Goal: Task Accomplishment & Management: Manage account settings

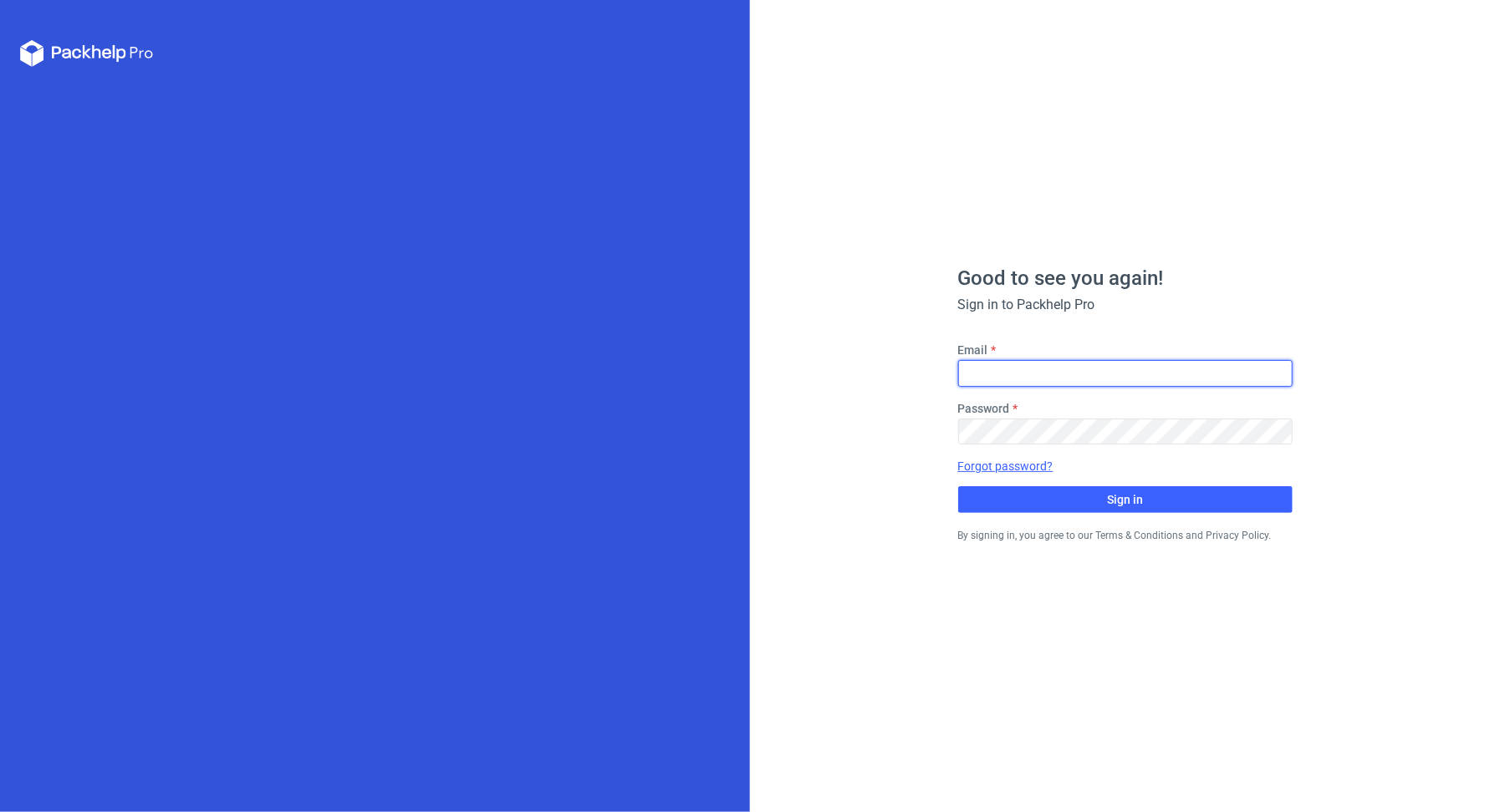
click at [1037, 372] on input "Email" at bounding box center [1126, 373] width 334 height 27
type input "[PERSON_NAME][EMAIL_ADDRESS][DOMAIN_NAME]"
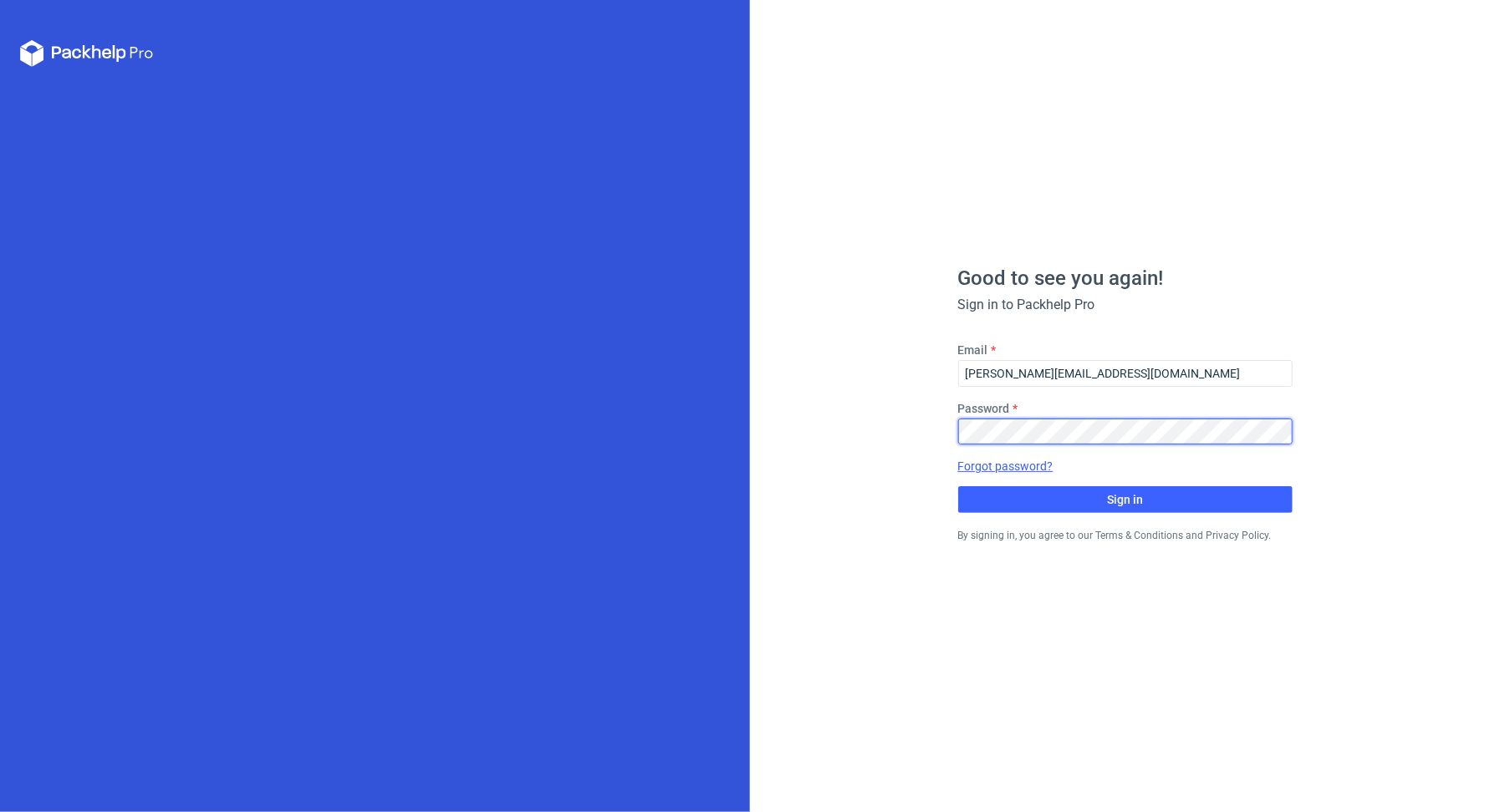
click at [958, 486] on button "Sign in" at bounding box center [1126, 500] width 334 height 27
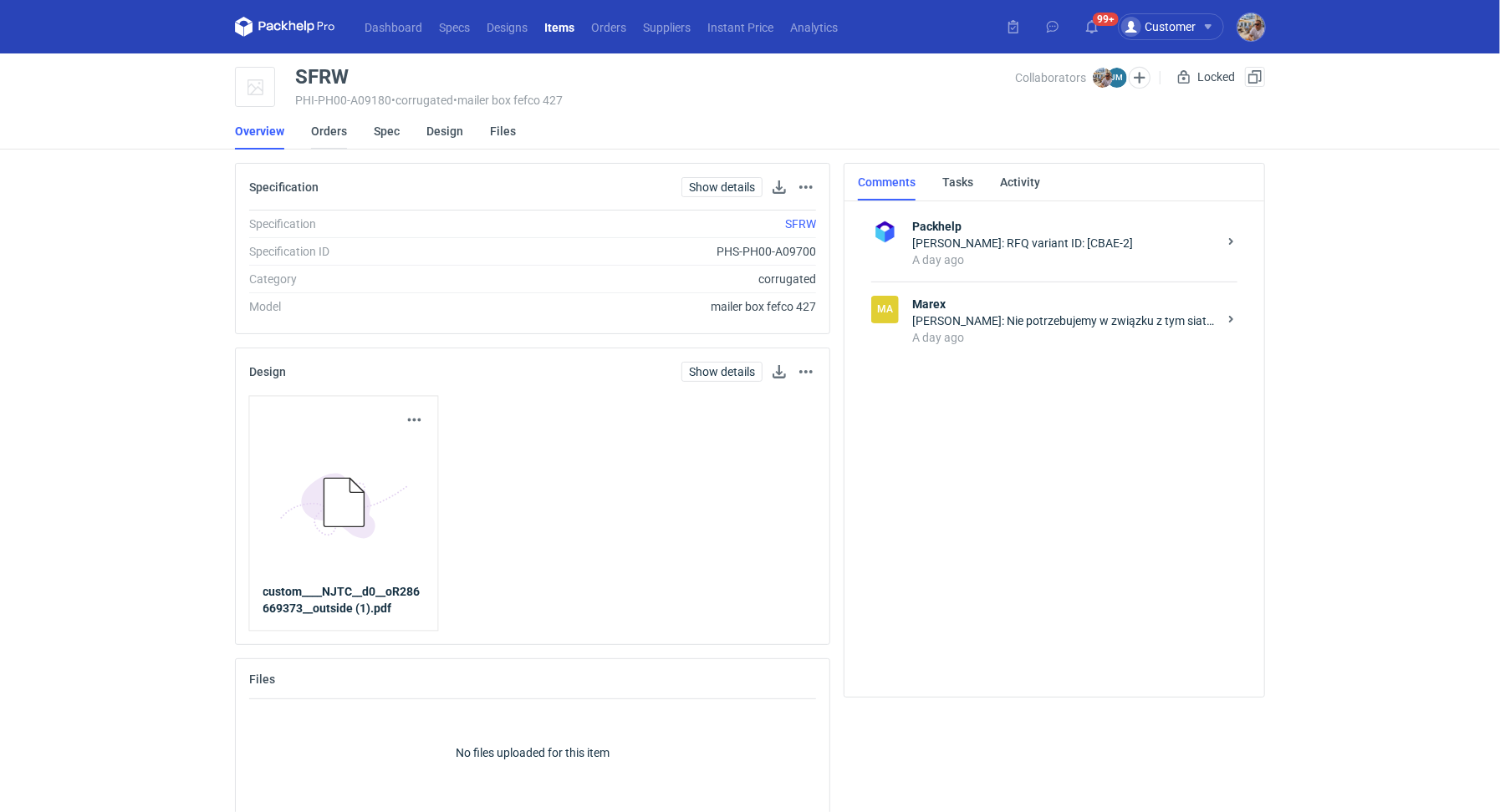
click at [340, 137] on link "Orders" at bounding box center [329, 131] width 36 height 36
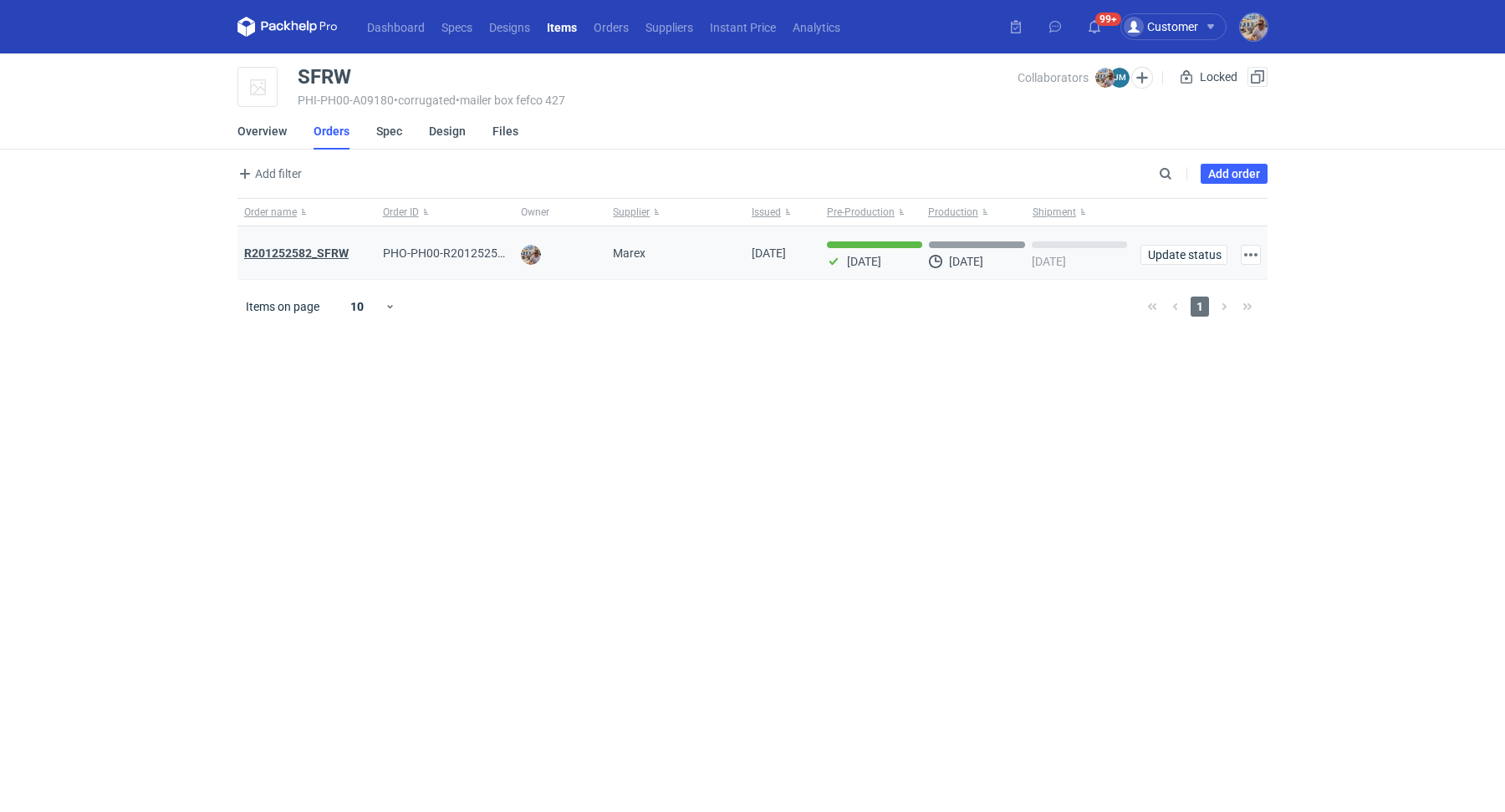
click at [321, 249] on strong "R201252582_SFRW" at bounding box center [296, 254] width 104 height 14
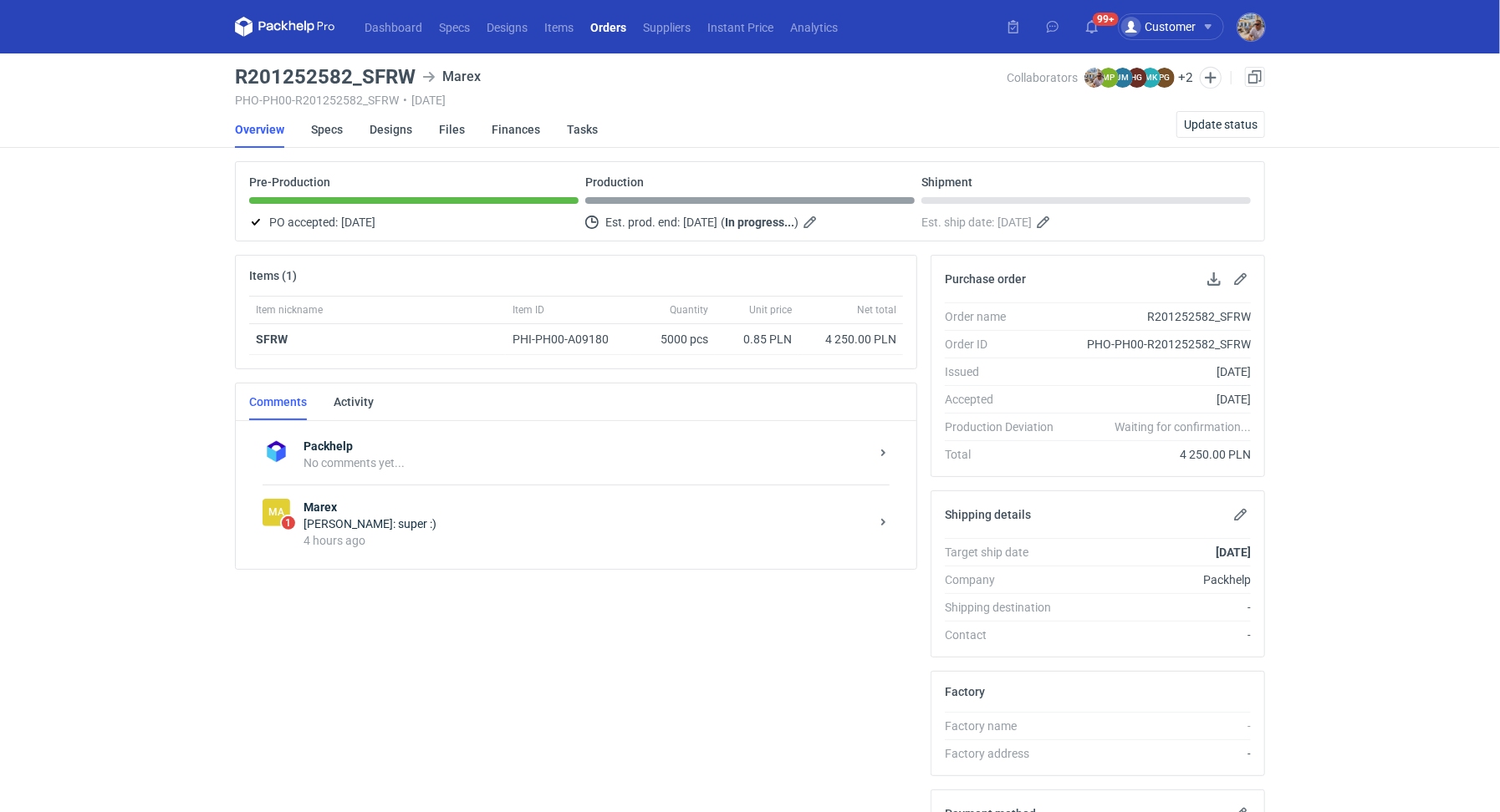
click at [355, 525] on div "[PERSON_NAME]: super :)" at bounding box center [587, 524] width 566 height 17
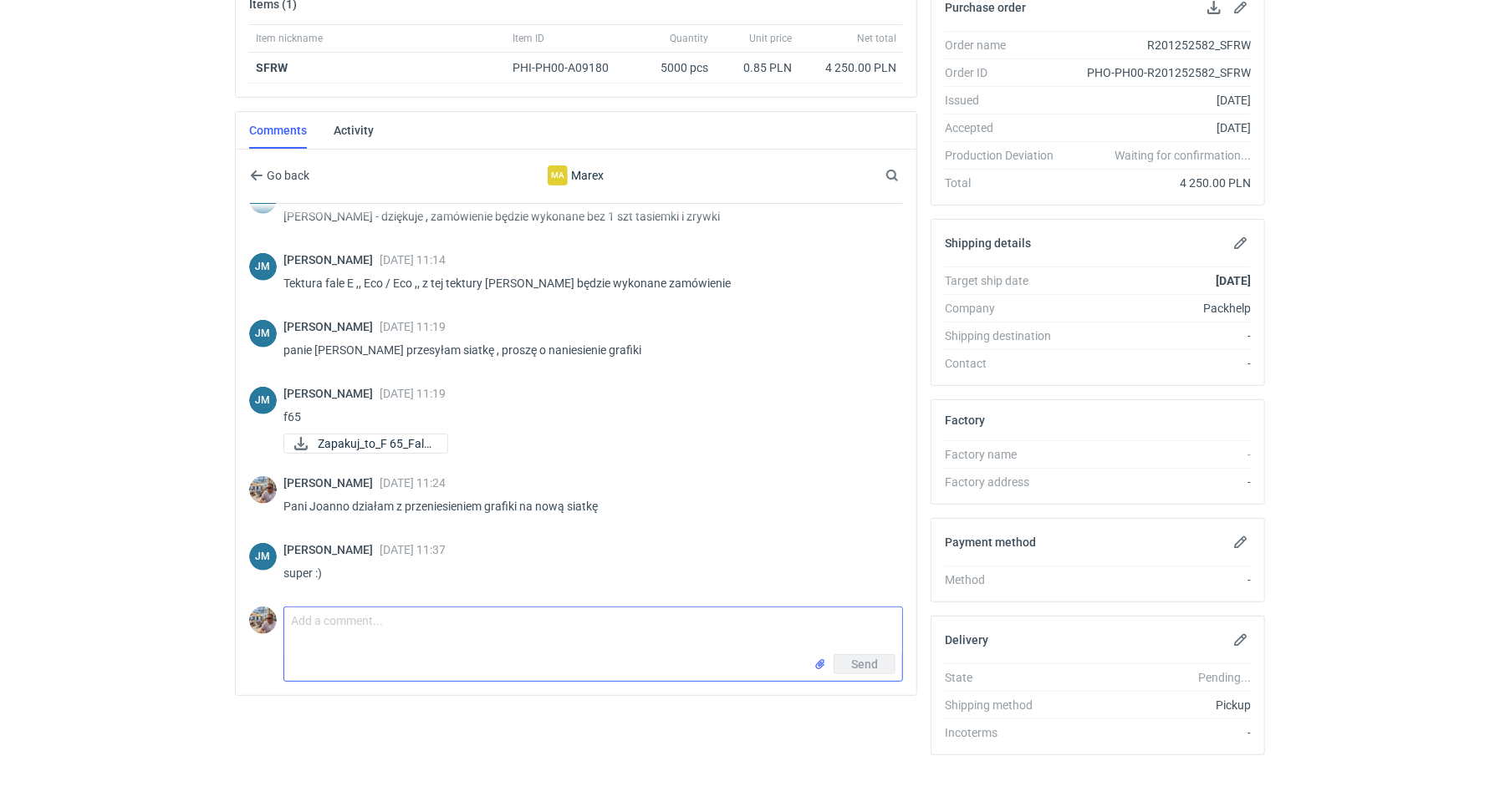
scroll to position [524, 0]
click at [370, 638] on textarea "Comment message" at bounding box center [593, 630] width 618 height 47
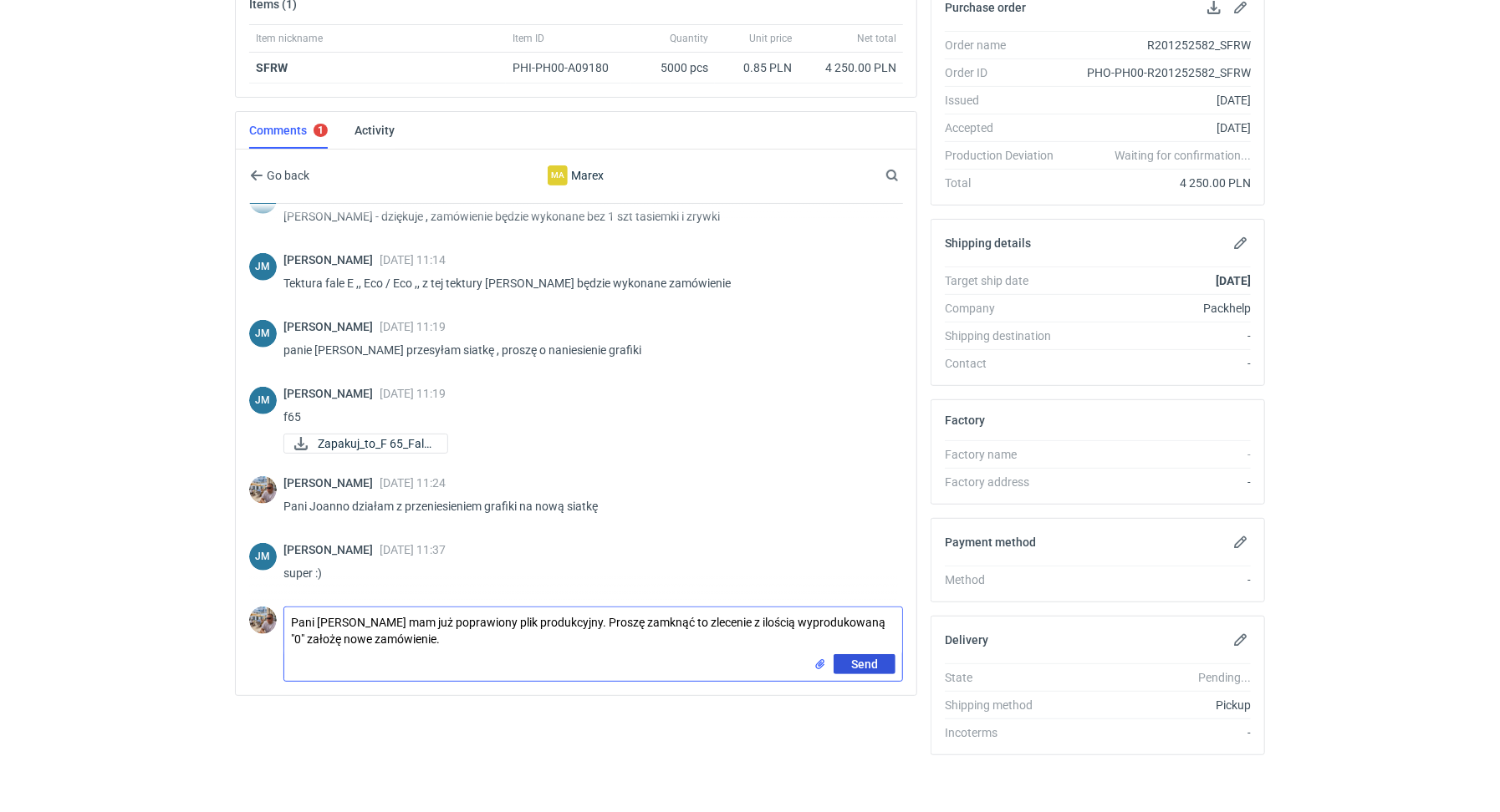
type textarea "Pani [PERSON_NAME] mam już poprawiony plik produkcyjny. Proszę zamknąć to zlece…"
click at [867, 662] on span "Send" at bounding box center [865, 664] width 27 height 12
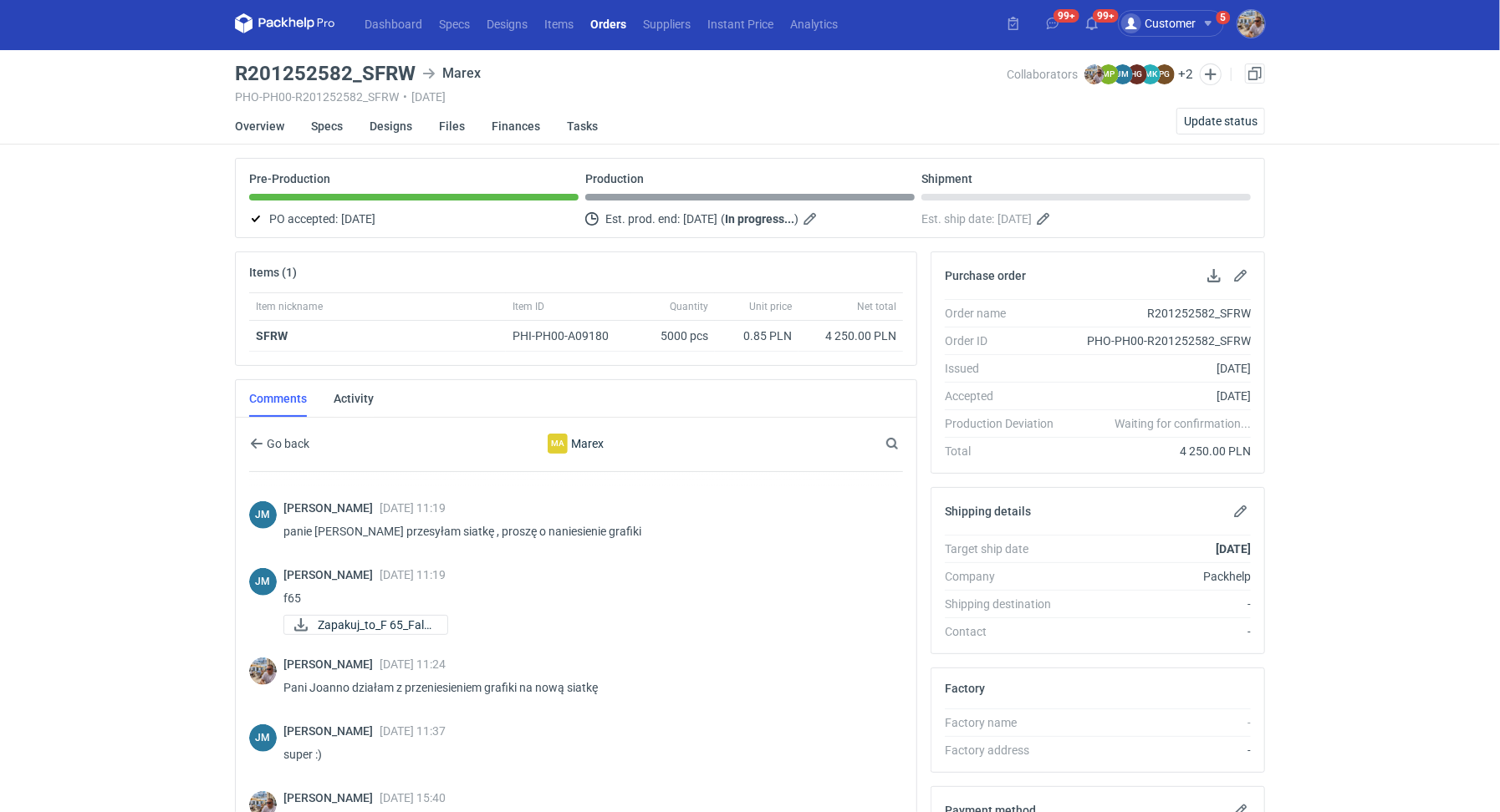
scroll to position [4, 0]
drag, startPoint x: 745, startPoint y: 333, endPoint x: 769, endPoint y: 337, distance: 24.3
click at [769, 337] on div "0.85 PLN" at bounding box center [756, 335] width 70 height 17
copy div "0.85"
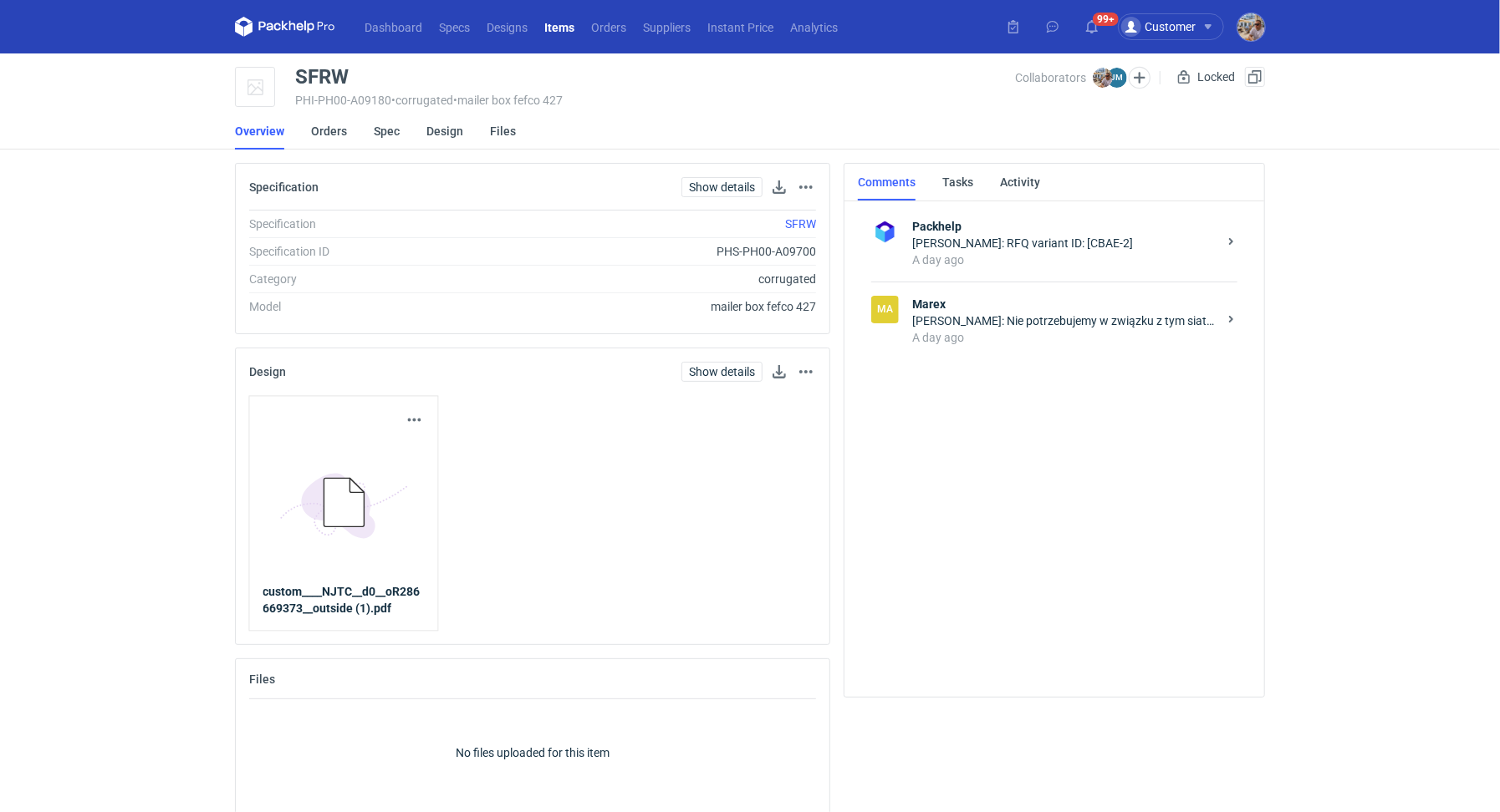
click at [559, 27] on link "Items" at bounding box center [559, 27] width 47 height 20
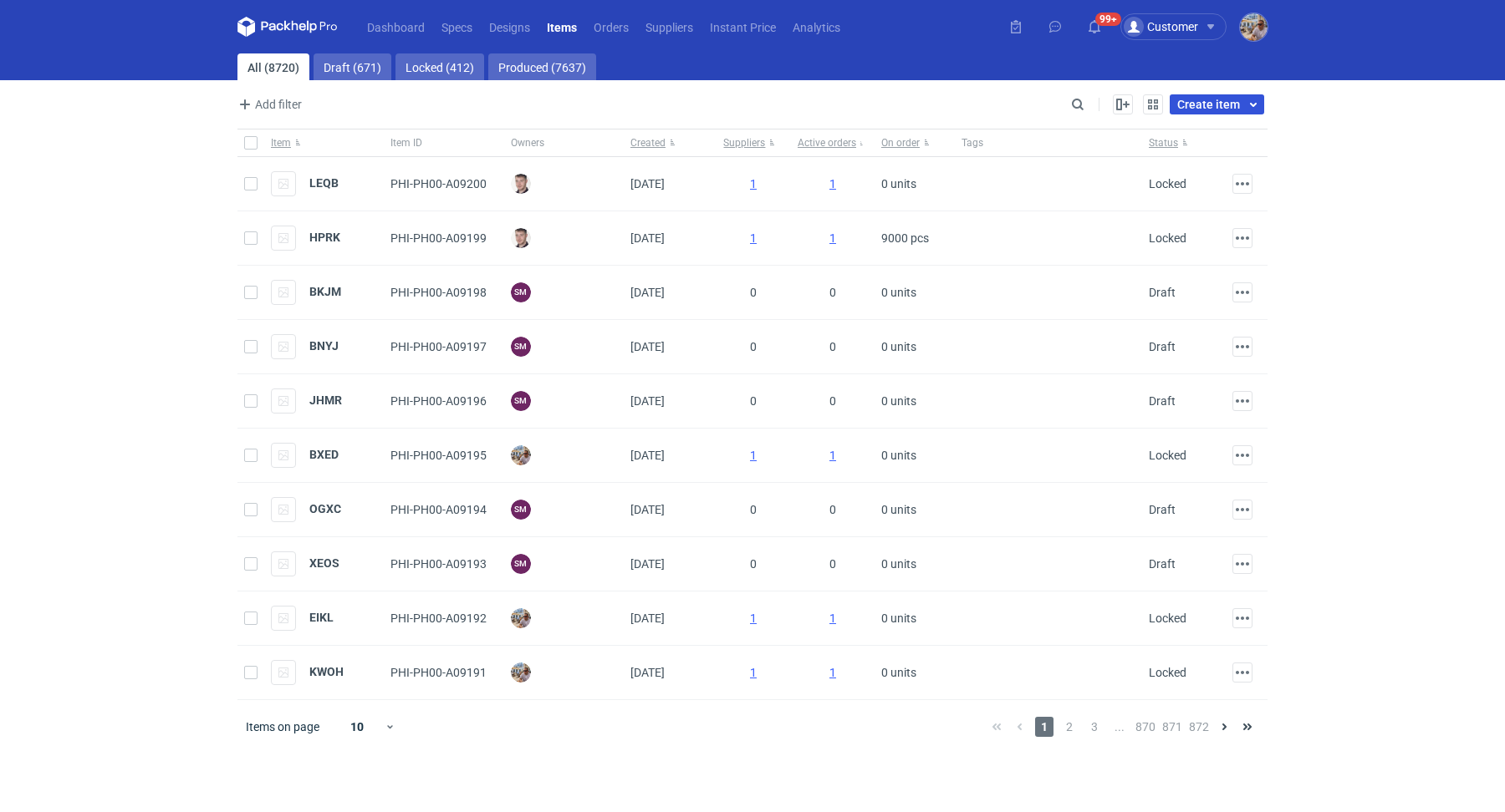
click at [1212, 109] on span "Create item" at bounding box center [1209, 104] width 63 height 12
click at [1188, 140] on link "Create single item" at bounding box center [1166, 142] width 183 height 27
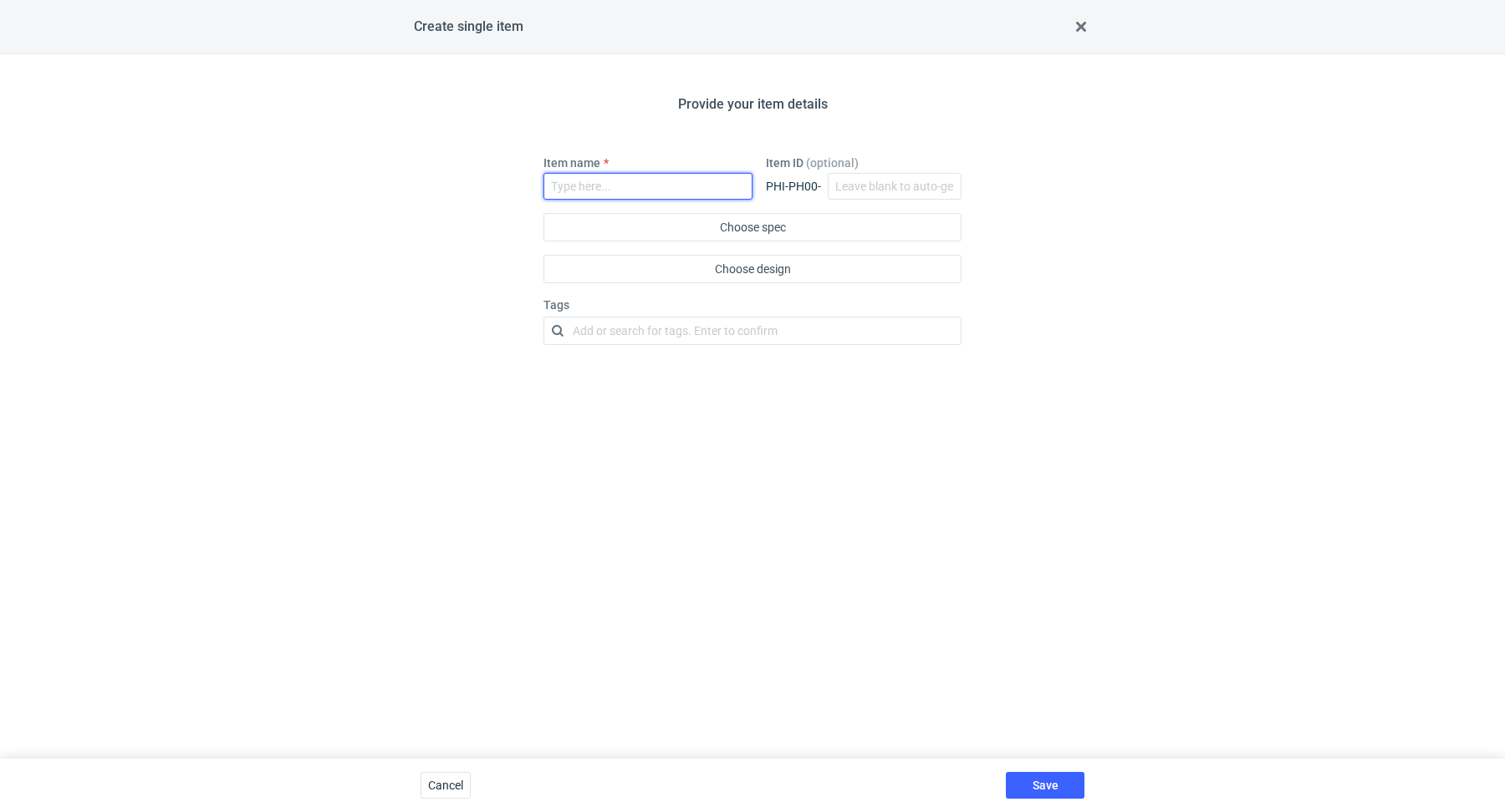
click at [587, 179] on input "Item name" at bounding box center [648, 187] width 209 height 27
paste input "SFRW"
click at [1148, 249] on div "Provide your item details Item name SFRW Item ID (optional) PHI-PH00- Choose sp…" at bounding box center [752, 406] width 1505 height 704
click at [623, 180] on input "SFRW" at bounding box center [648, 187] width 209 height 27
type input "SFRW_v1"
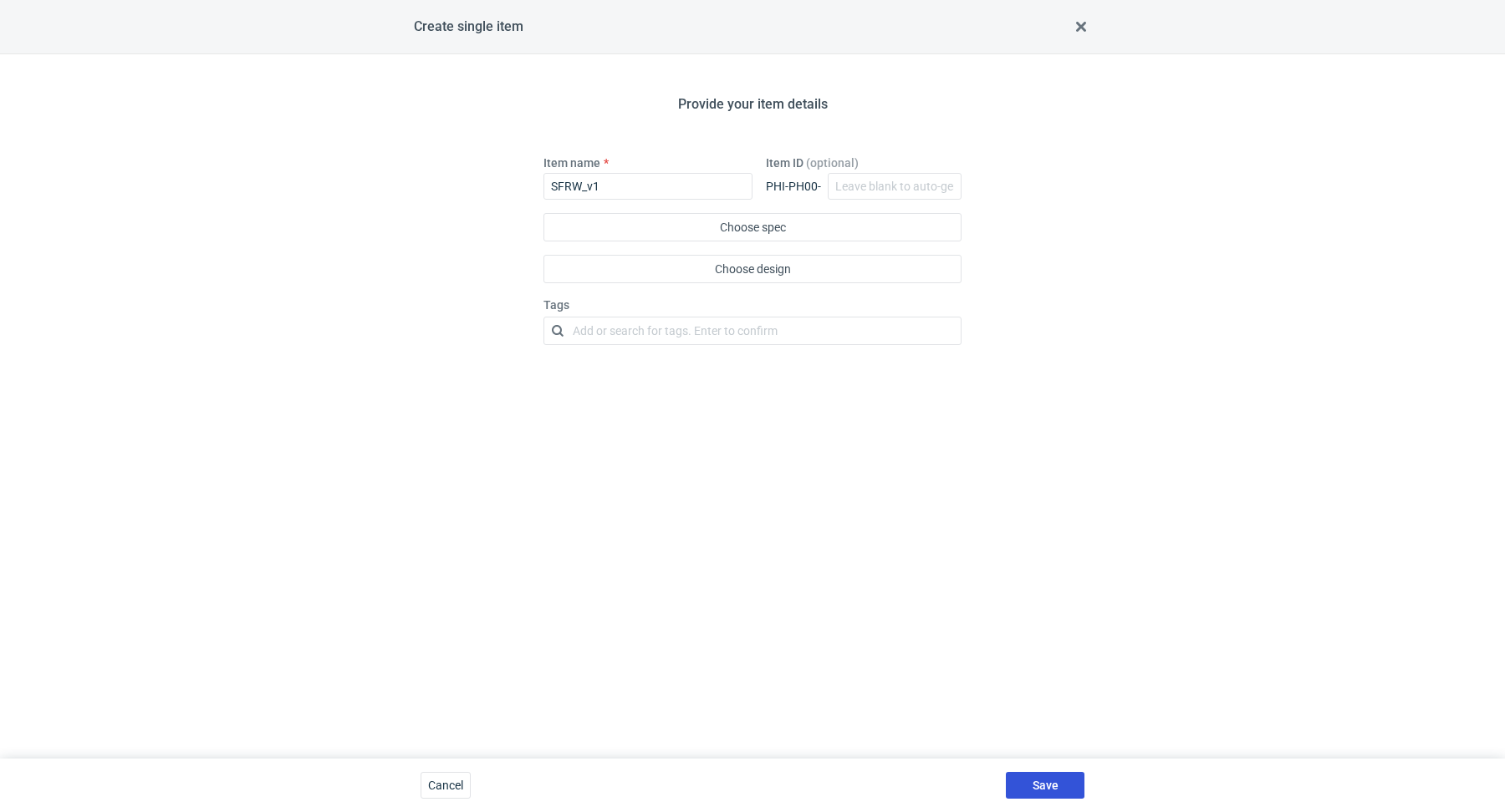
click at [1038, 784] on span "Save" at bounding box center [1045, 786] width 26 height 12
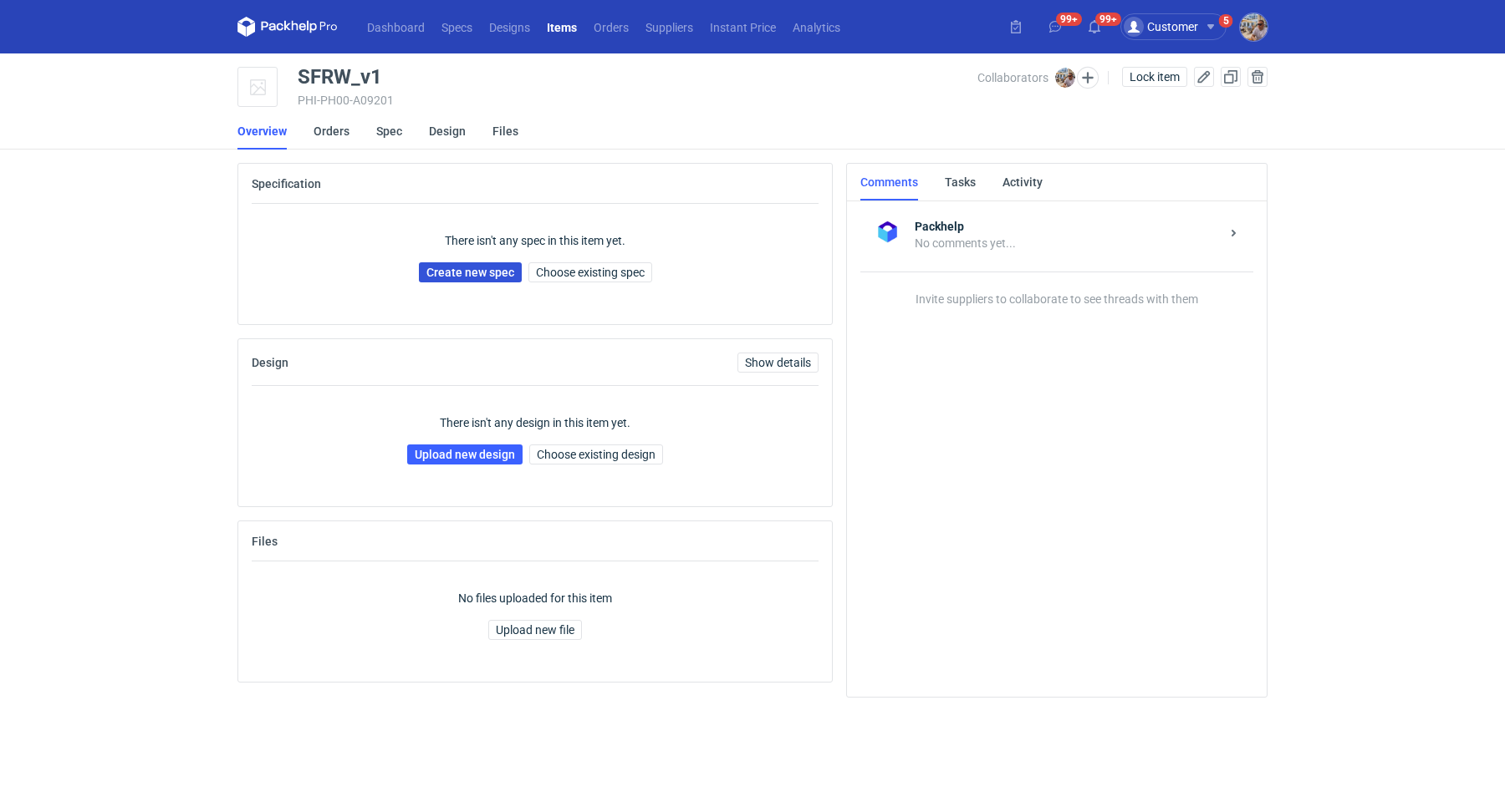
click at [447, 266] on link "Create new spec" at bounding box center [469, 272] width 103 height 20
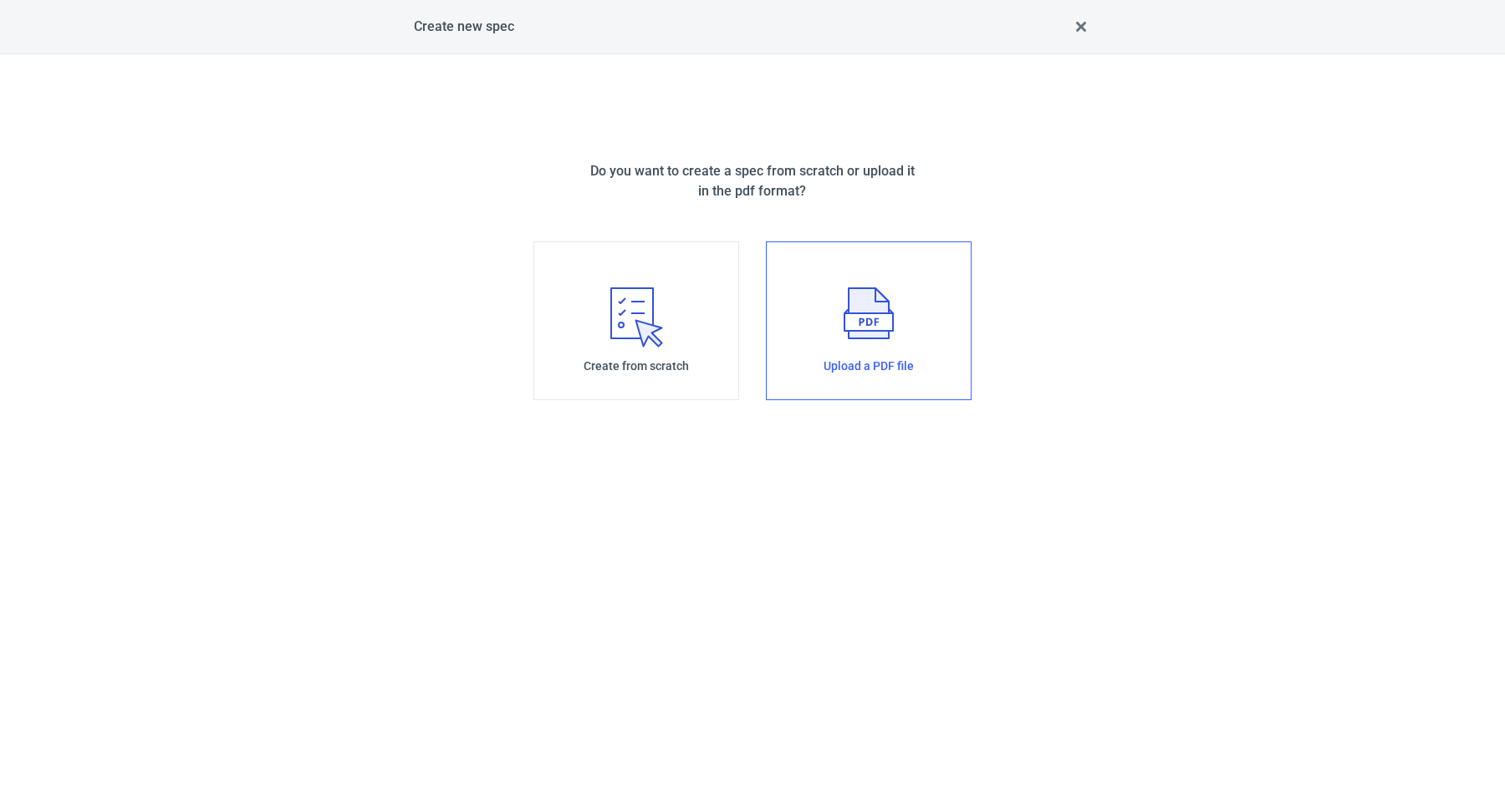
click at [845, 313] on polyline at bounding box center [868, 320] width 48 height 22
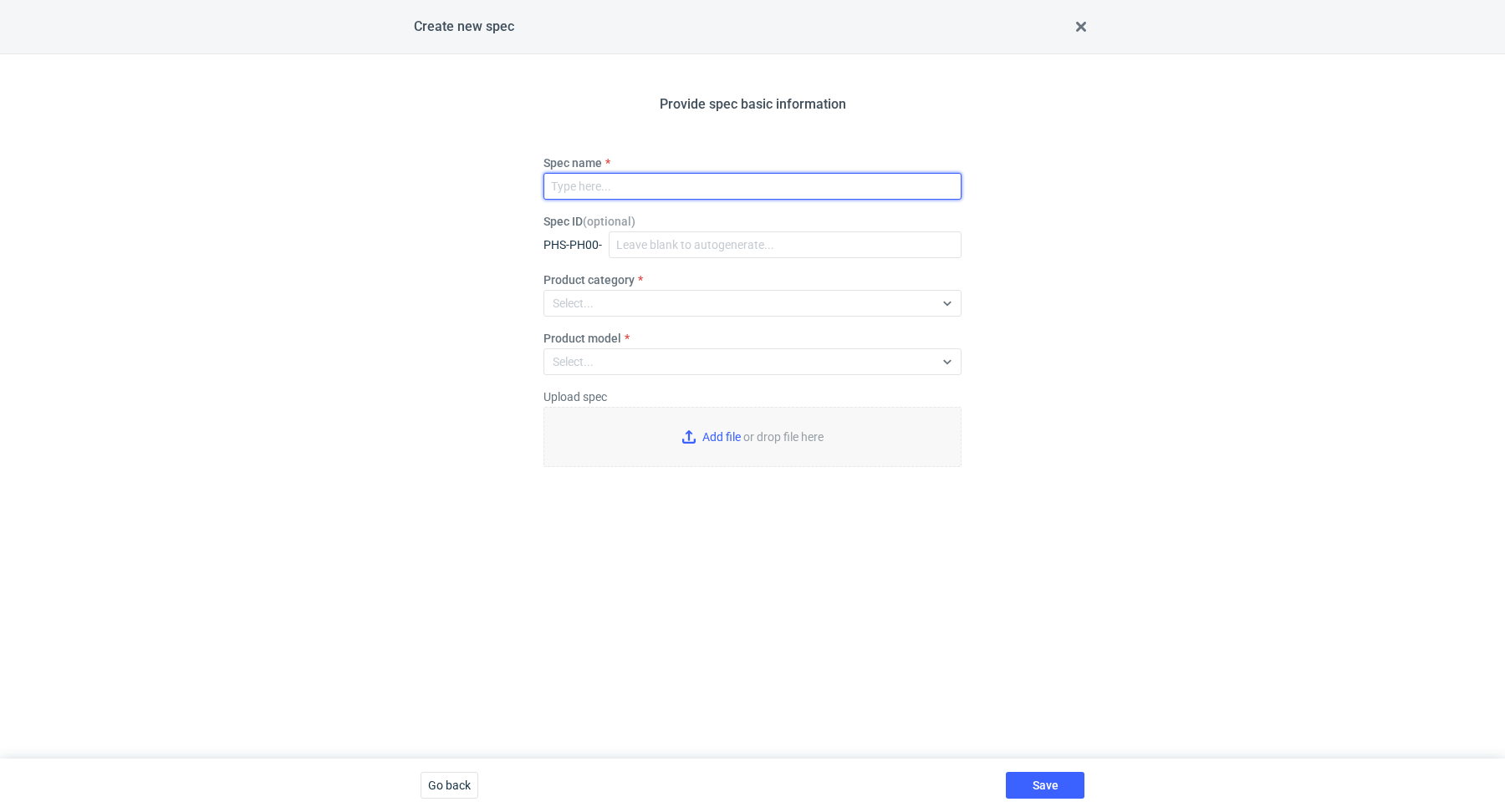
click at [626, 182] on input "Spec name" at bounding box center [752, 187] width 418 height 27
paste input "SFRW"
type input "SFRW"
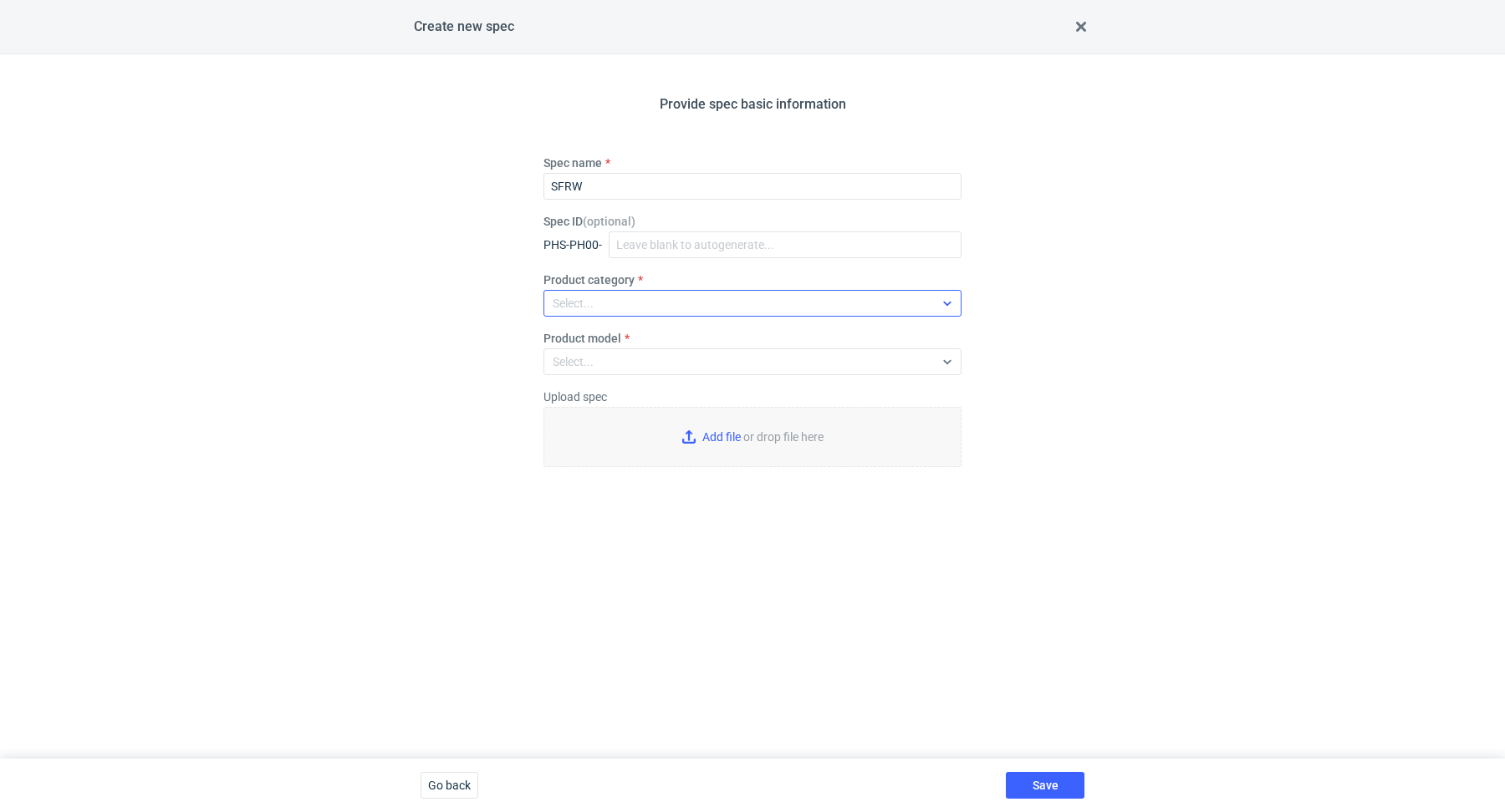
click at [956, 309] on div at bounding box center [947, 304] width 27 height 14
click at [942, 295] on div at bounding box center [947, 304] width 27 height 25
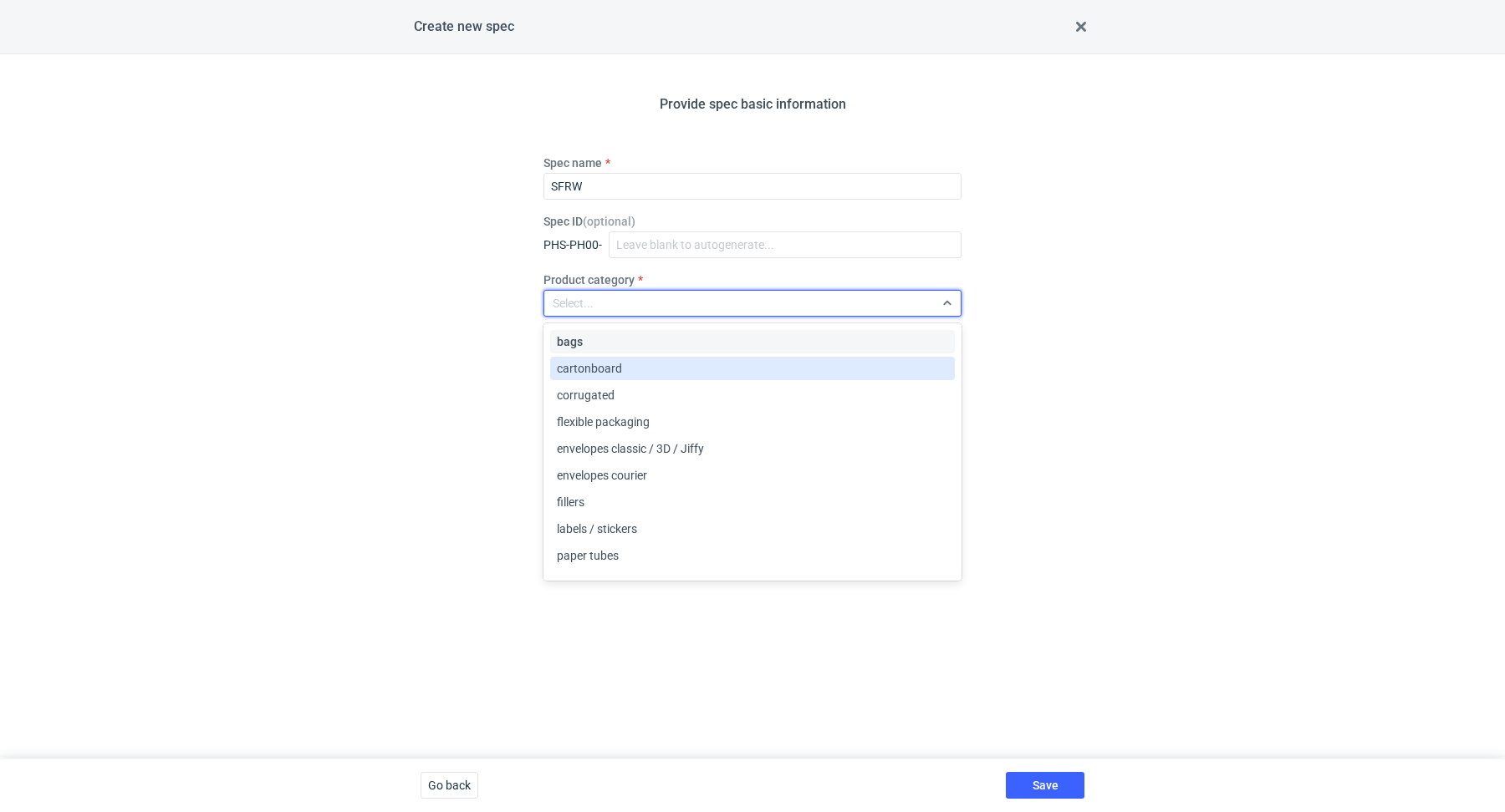
click at [687, 373] on div "cartonboard" at bounding box center [752, 368] width 391 height 17
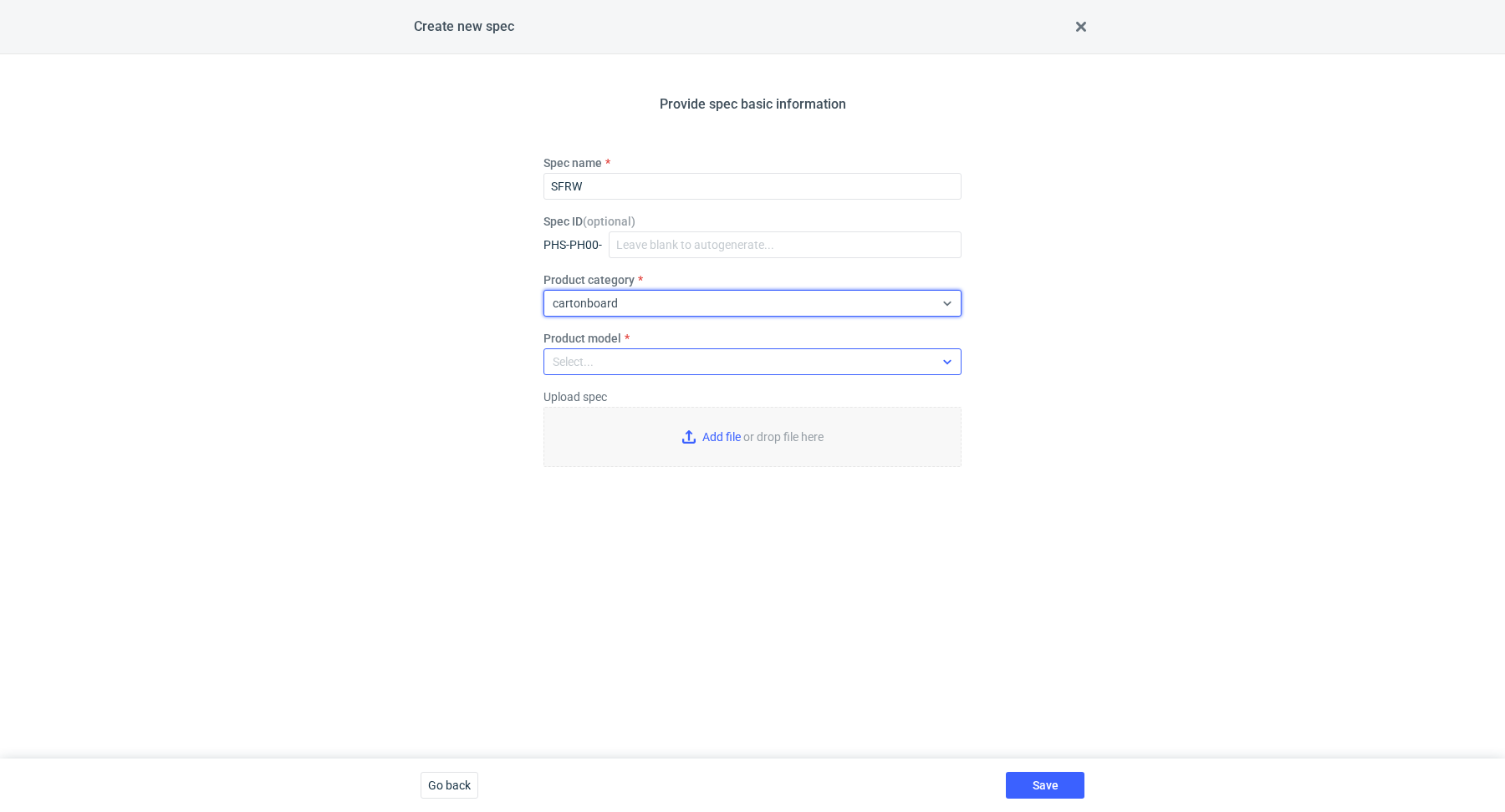
click at [948, 360] on icon at bounding box center [947, 362] width 14 height 14
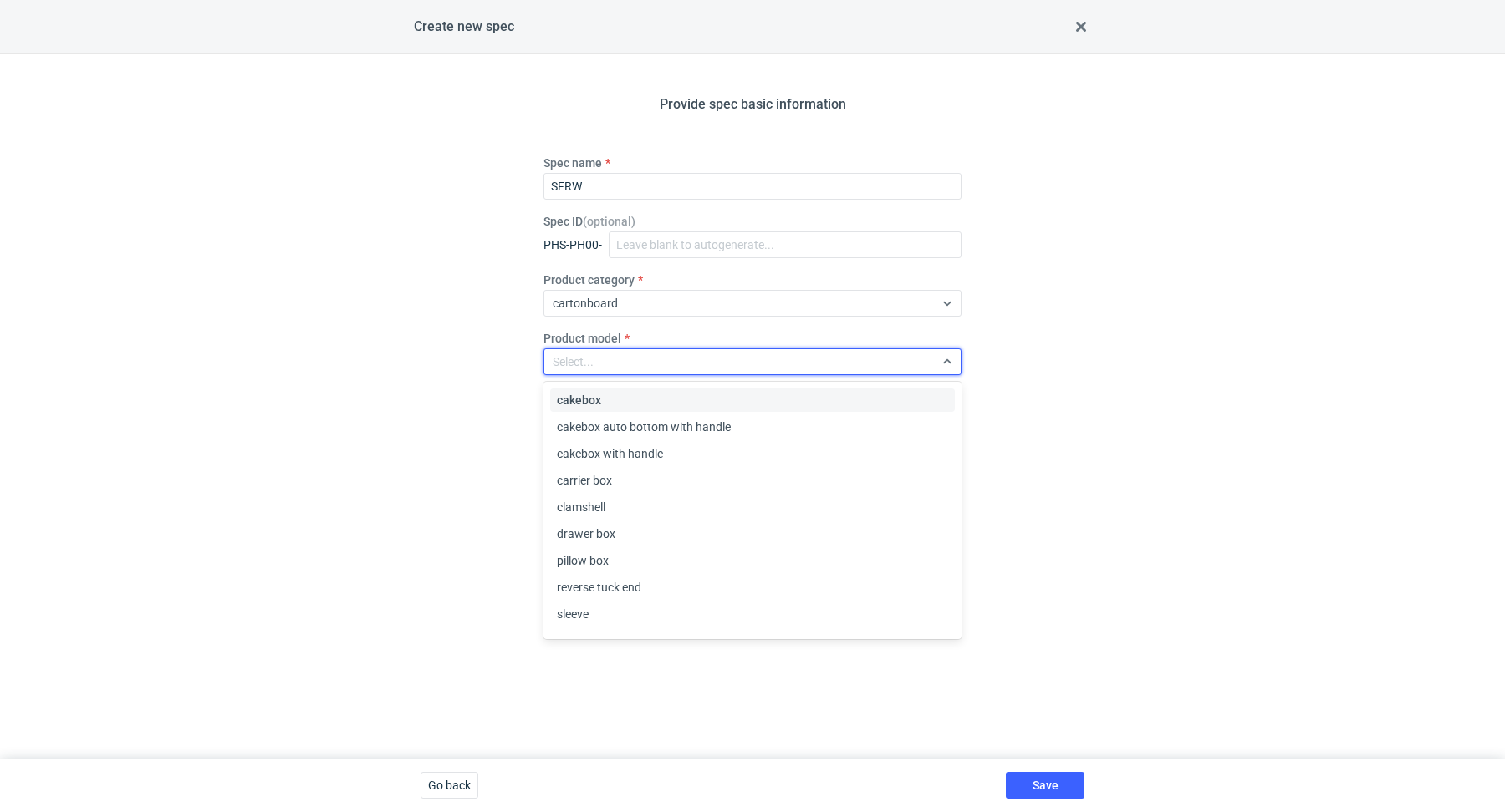
click at [368, 473] on div "Provide spec basic information Spec name SFRW Spec ID ( optional ) PHS-PH00- Pr…" at bounding box center [752, 406] width 1505 height 704
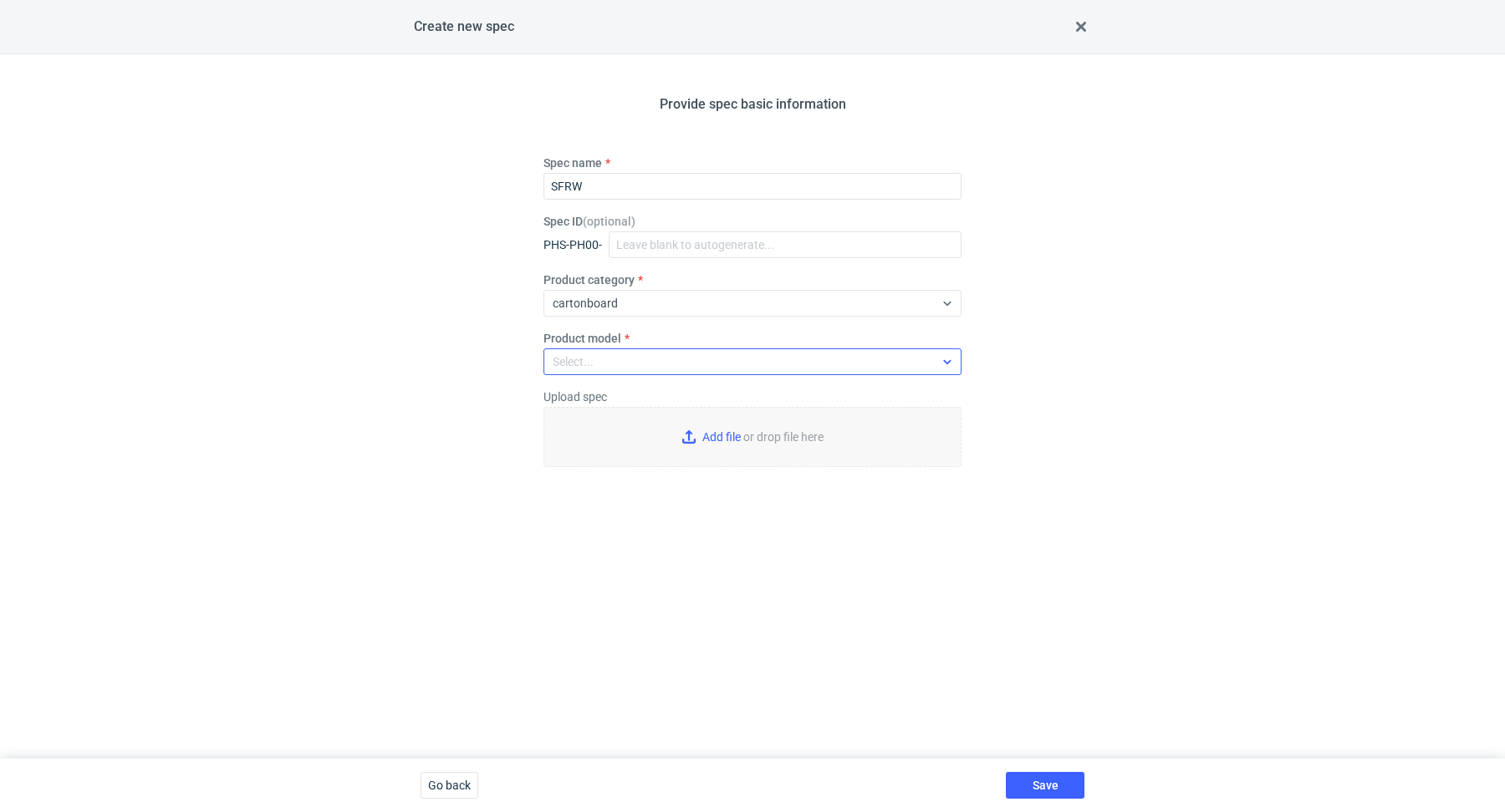
click at [647, 356] on div "Select..." at bounding box center [738, 362] width 390 height 24
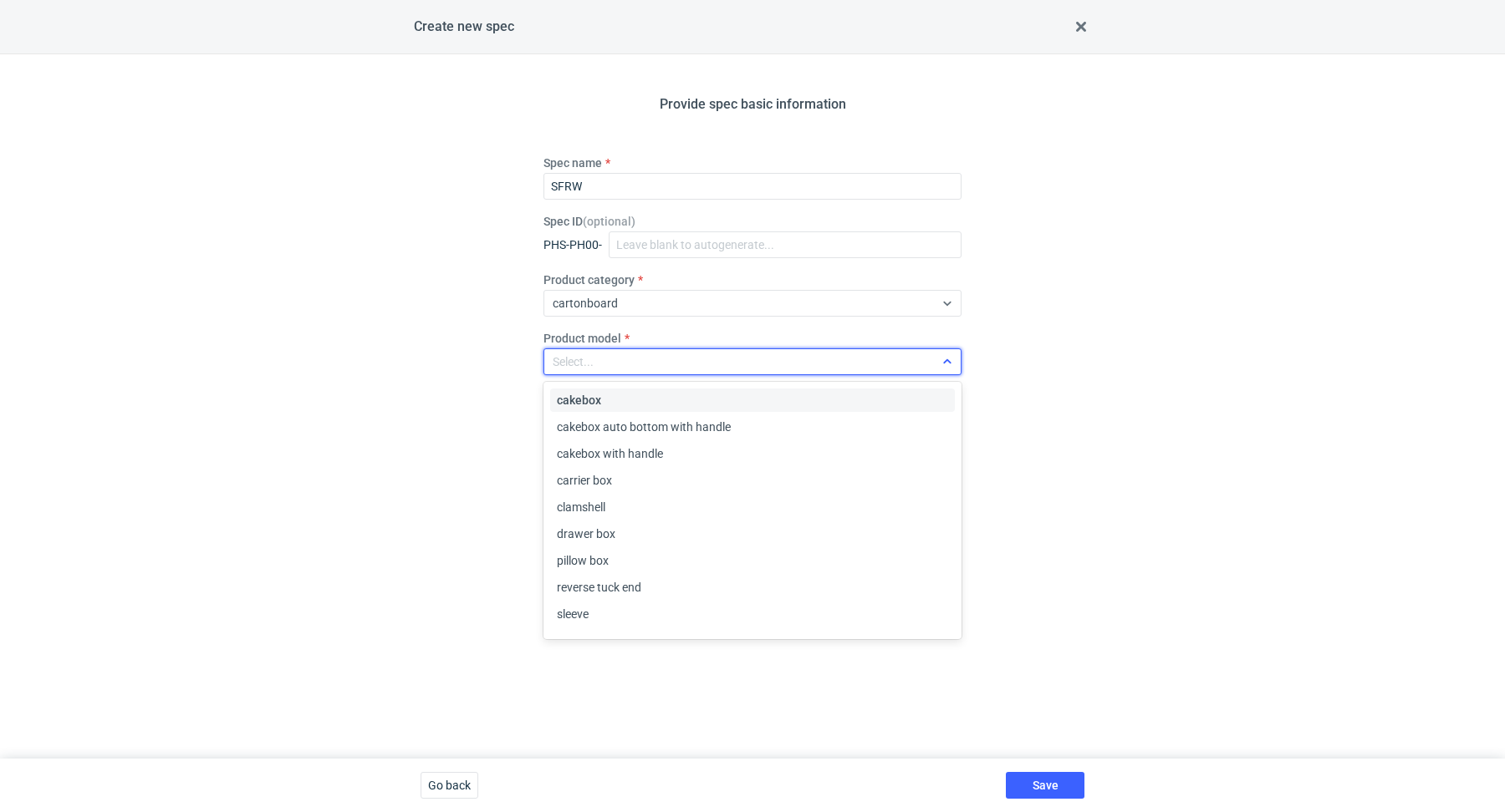
click at [647, 356] on div "Select..." at bounding box center [738, 362] width 390 height 24
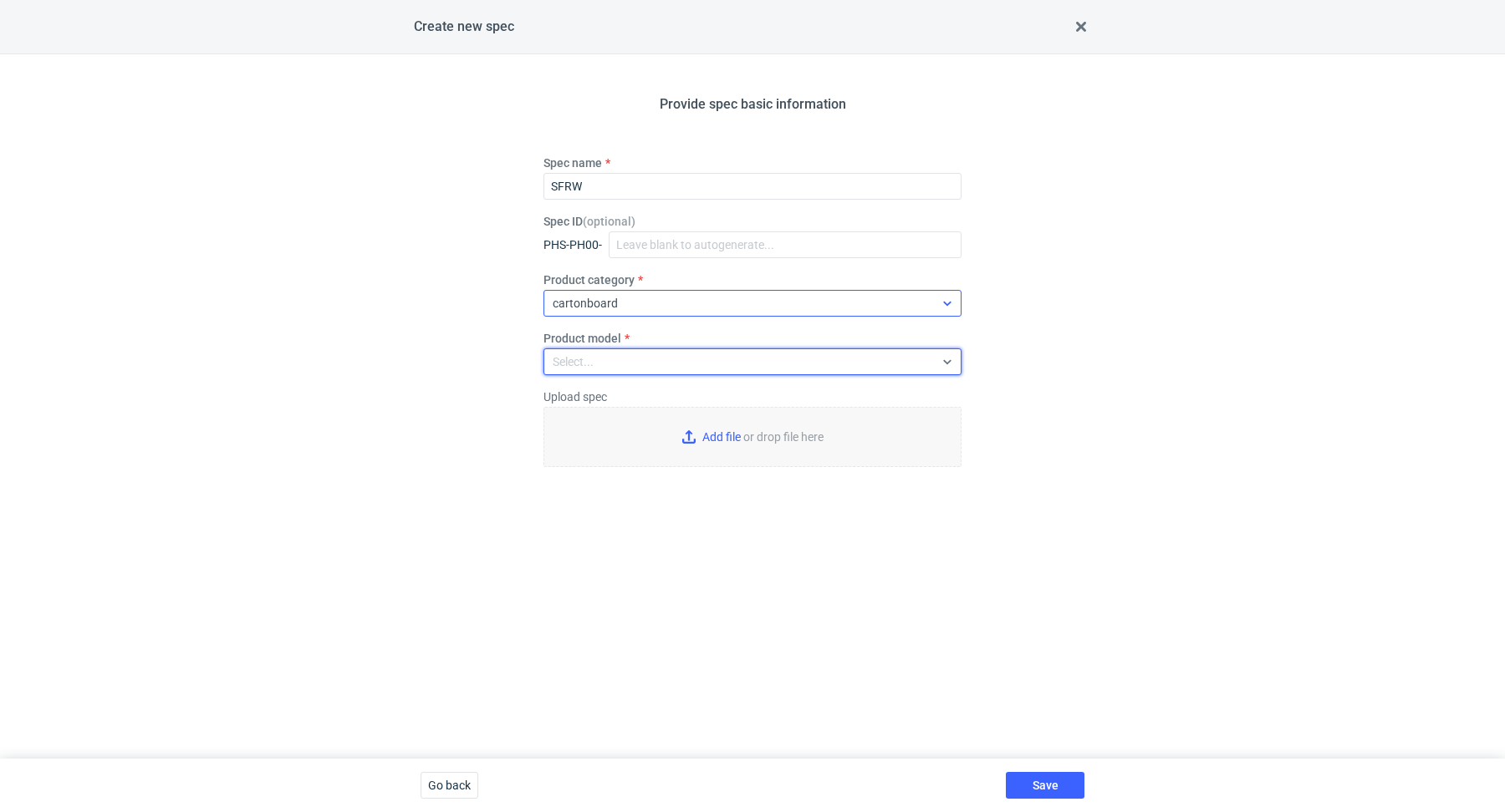
click at [767, 296] on div "cartonboard" at bounding box center [738, 304] width 390 height 24
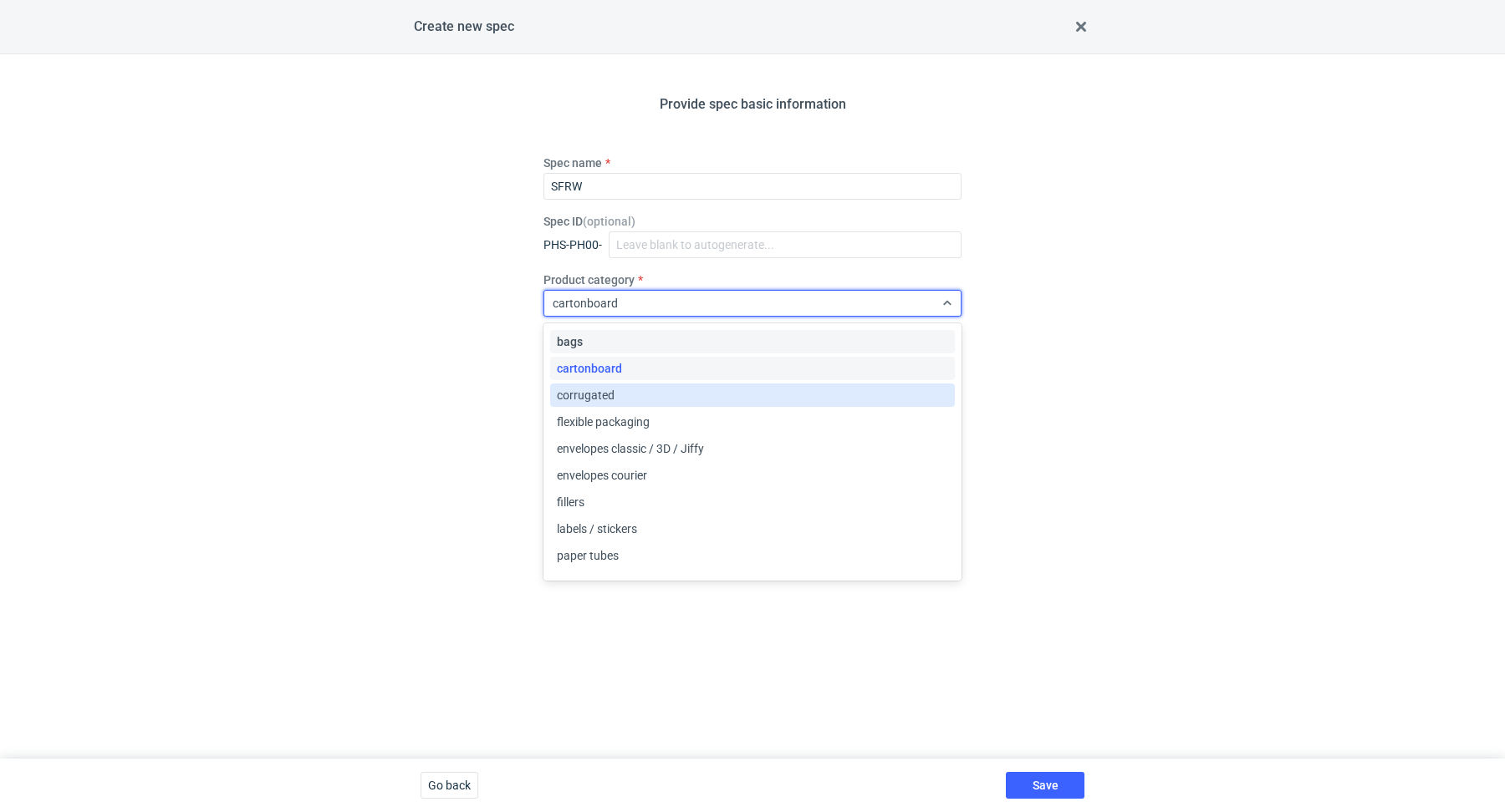
click at [637, 400] on div "corrugated" at bounding box center [752, 395] width 391 height 17
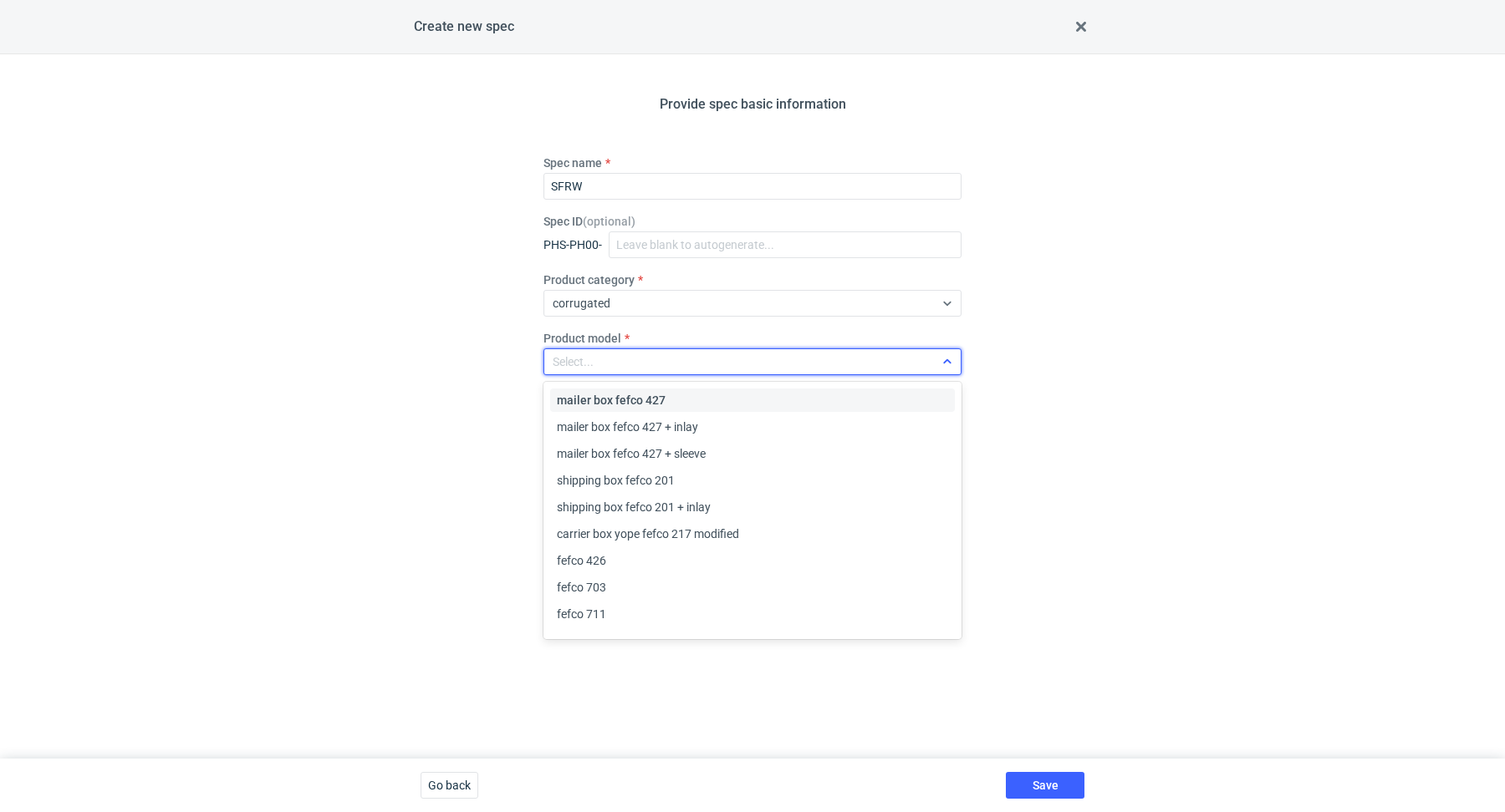
click at [661, 364] on div "Select..." at bounding box center [738, 362] width 390 height 24
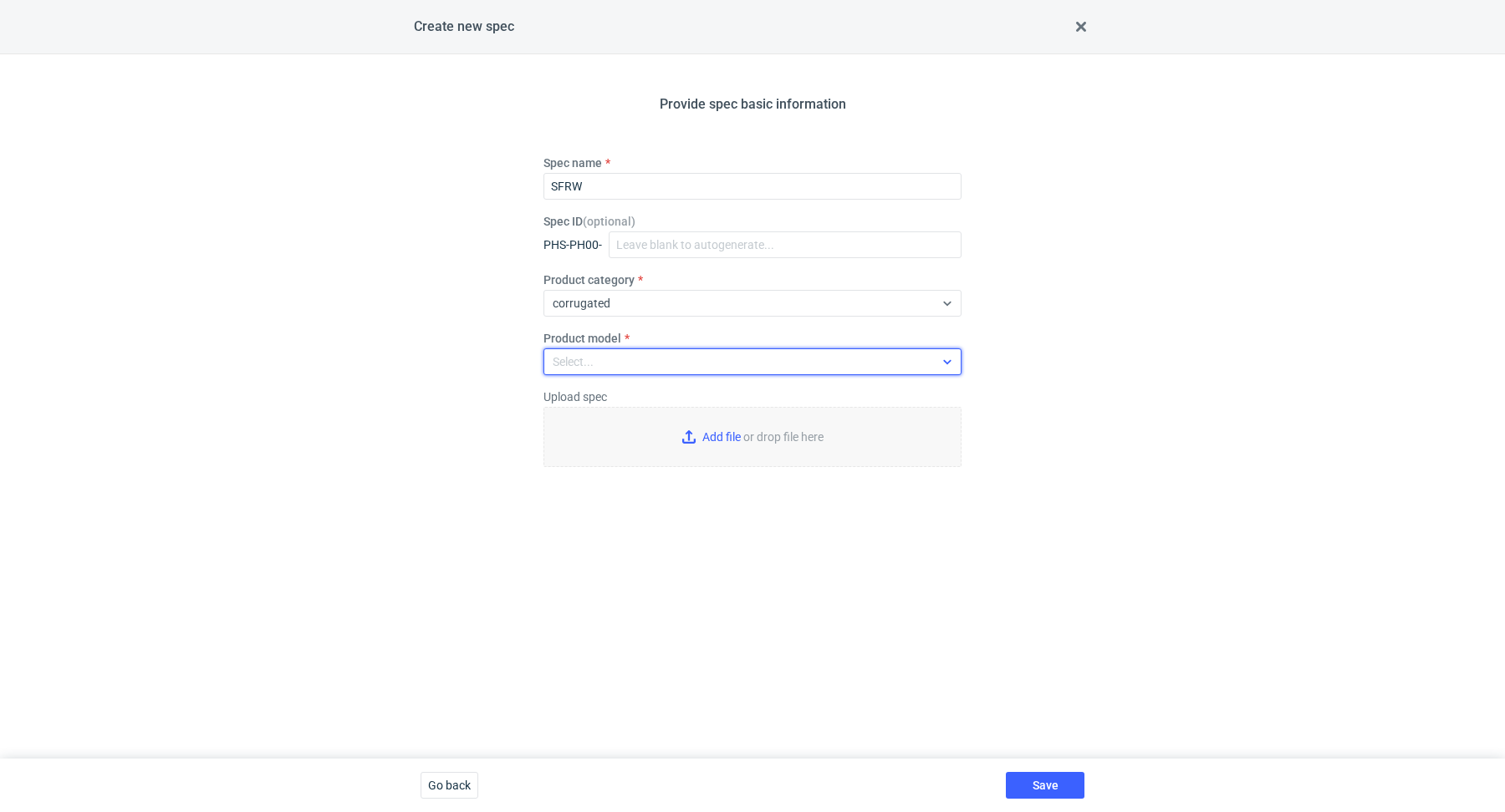
click at [631, 367] on div "Select..." at bounding box center [738, 362] width 390 height 24
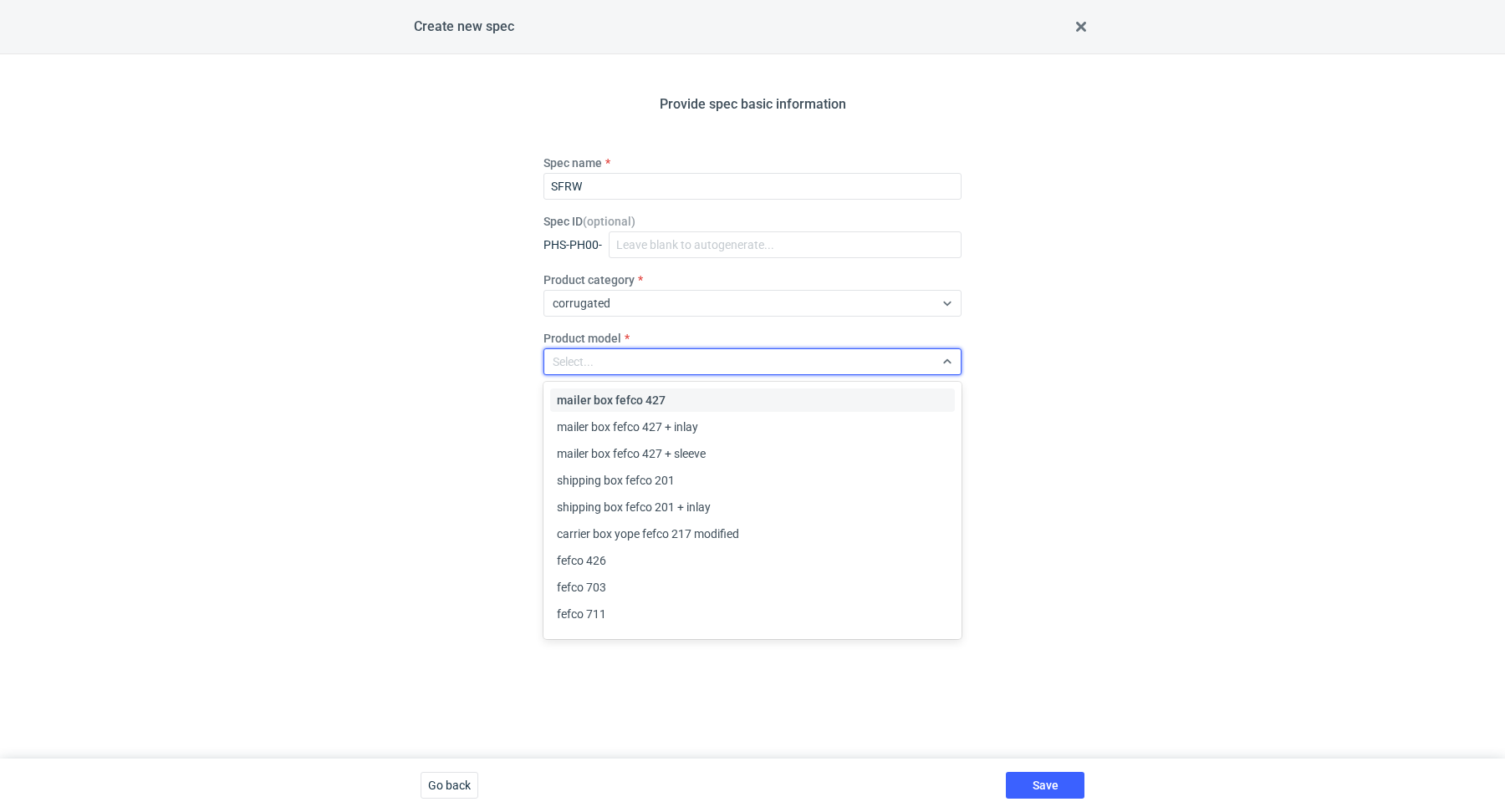
click at [621, 403] on span "mailer box fefco 427" at bounding box center [611, 400] width 109 height 17
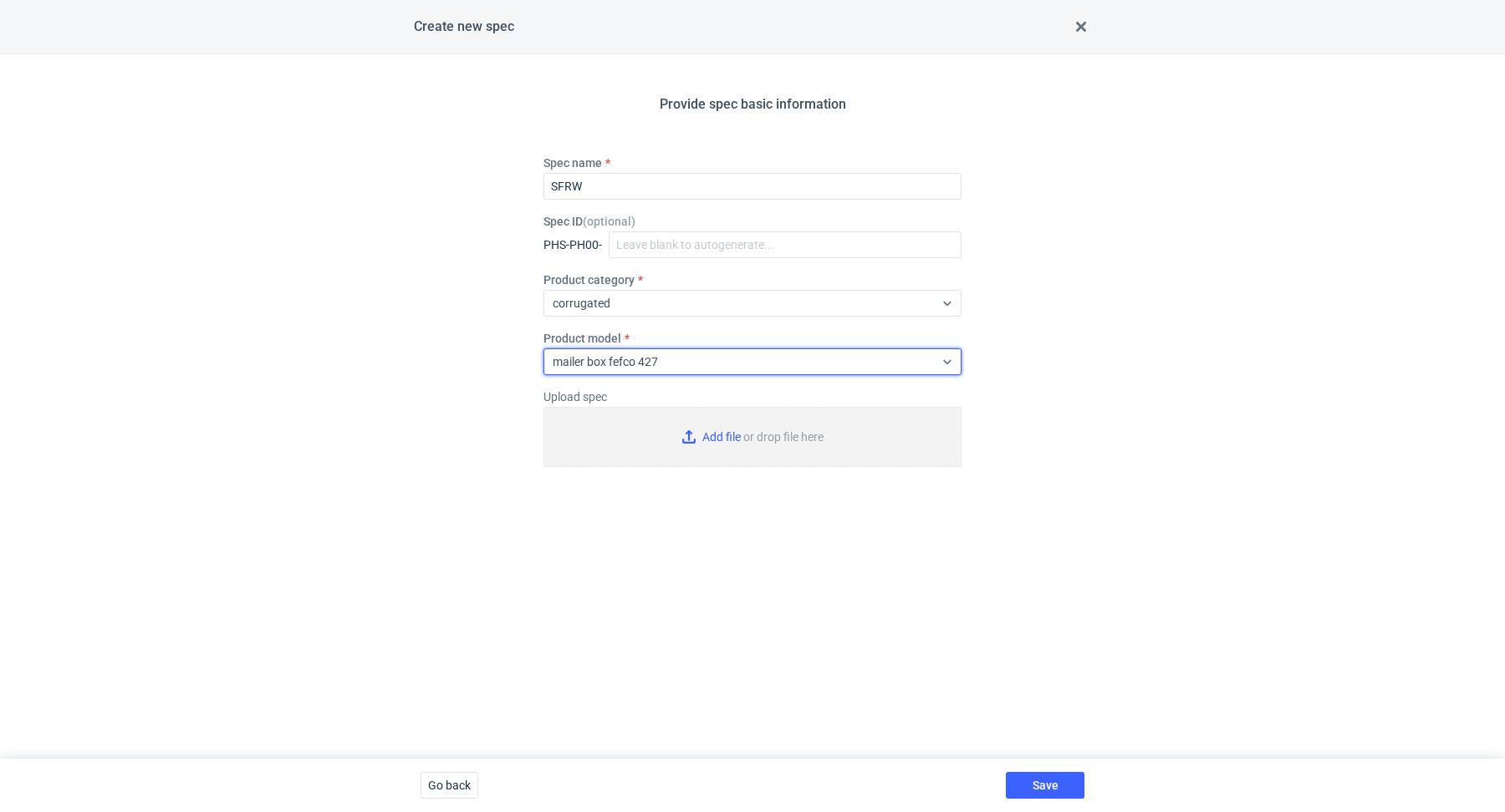
click at [716, 434] on input "Add file or drop file here" at bounding box center [752, 444] width 418 height 74
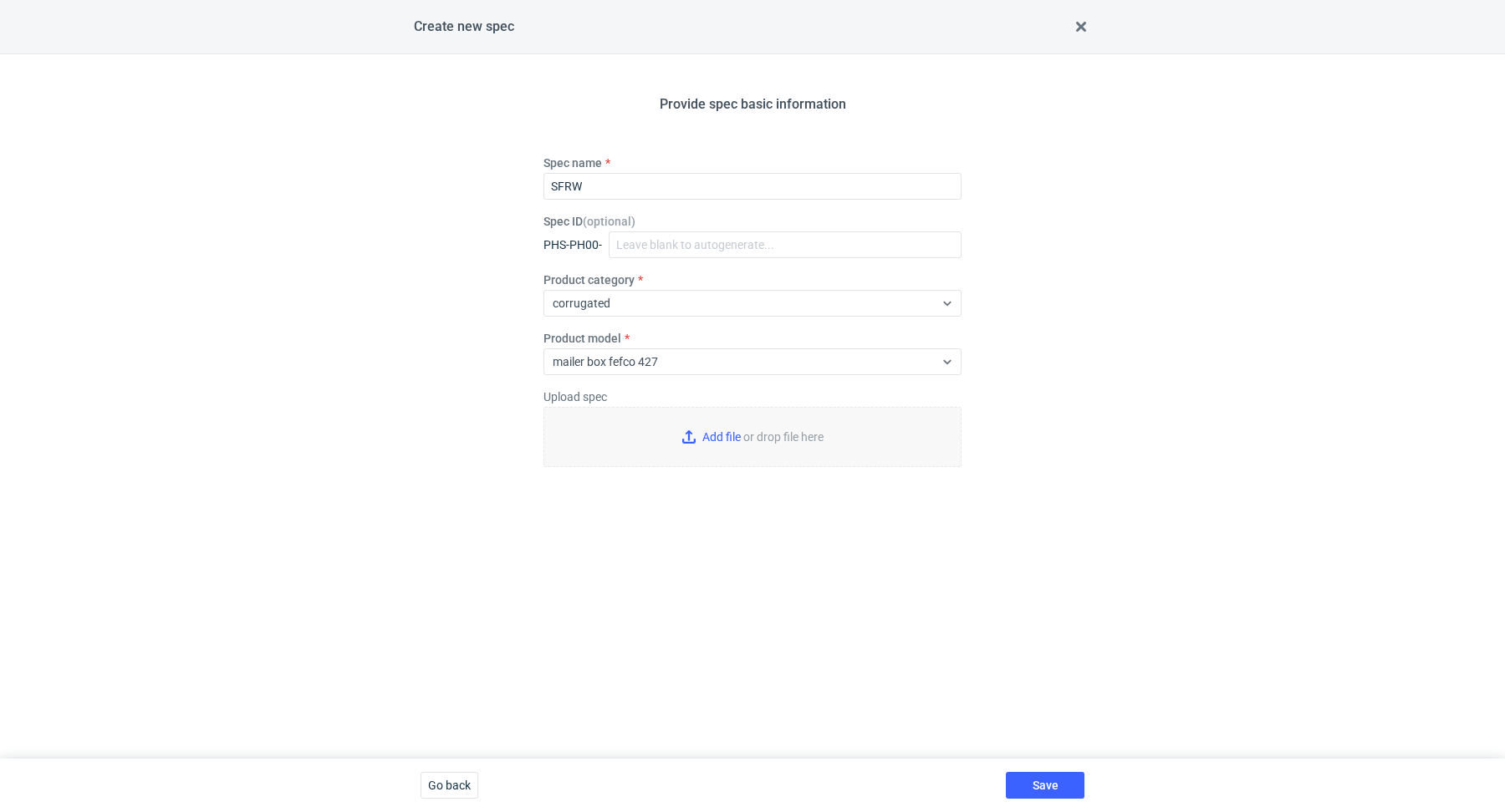
click at [440, 771] on div "Go back" at bounding box center [450, 785] width 71 height 53
click at [443, 783] on span "Go back" at bounding box center [449, 786] width 42 height 12
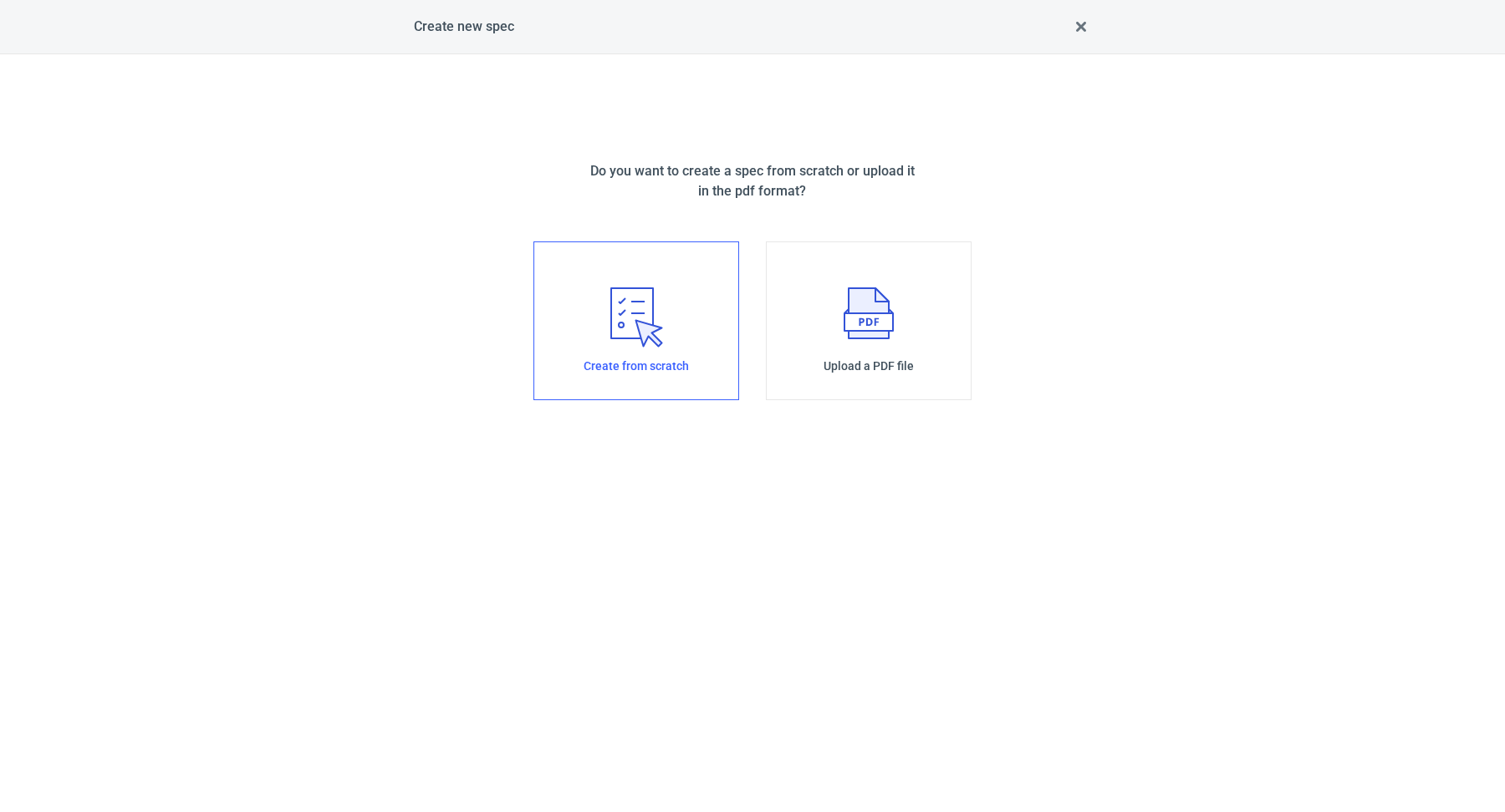
click at [643, 321] on icon "0F88BE48-278F-469A-A3FF-CB6917E1363C" at bounding box center [637, 317] width 53 height 60
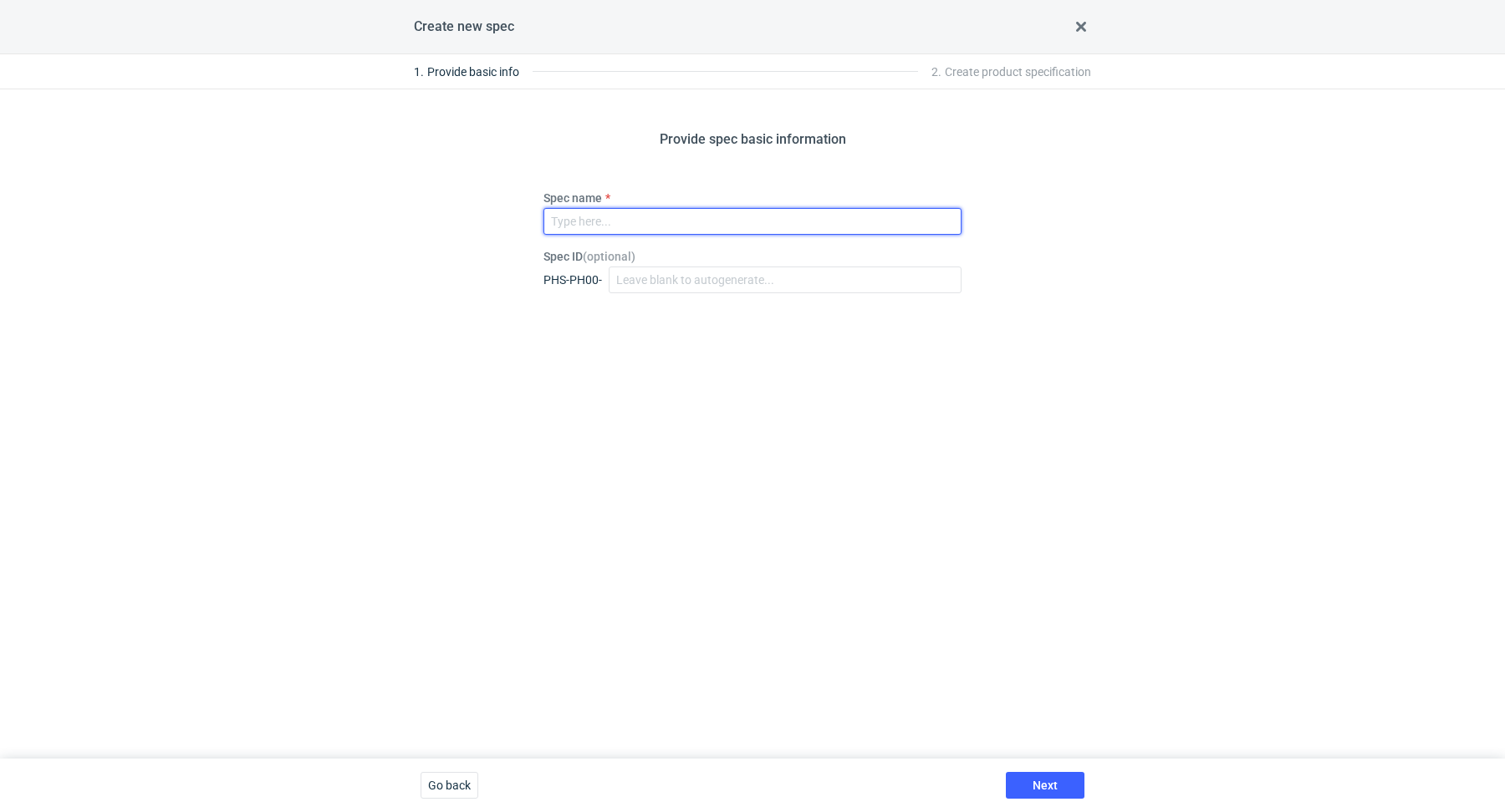
click at [632, 222] on input "Spec name" at bounding box center [752, 221] width 418 height 27
drag, startPoint x: 592, startPoint y: 224, endPoint x: 496, endPoint y: 168, distance: 111.1
click at [496, 168] on div "Provide spec basic information Spec name s Spec ID ( optional ) PHS-PH00-" at bounding box center [752, 423] width 1505 height 669
paste input "SFRW"
type input "SFRW_v1"
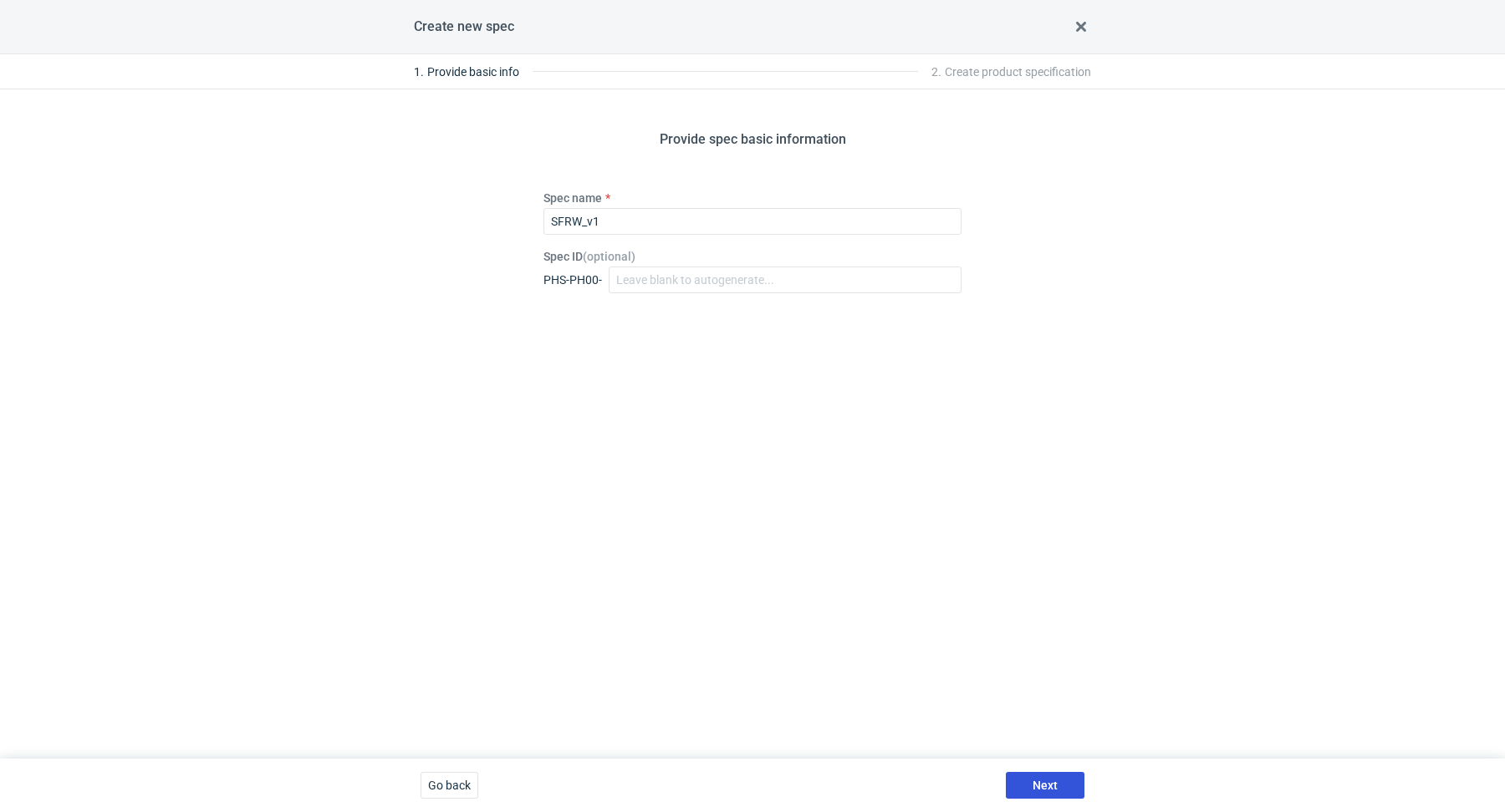
click at [1042, 791] on span "Next" at bounding box center [1045, 786] width 25 height 12
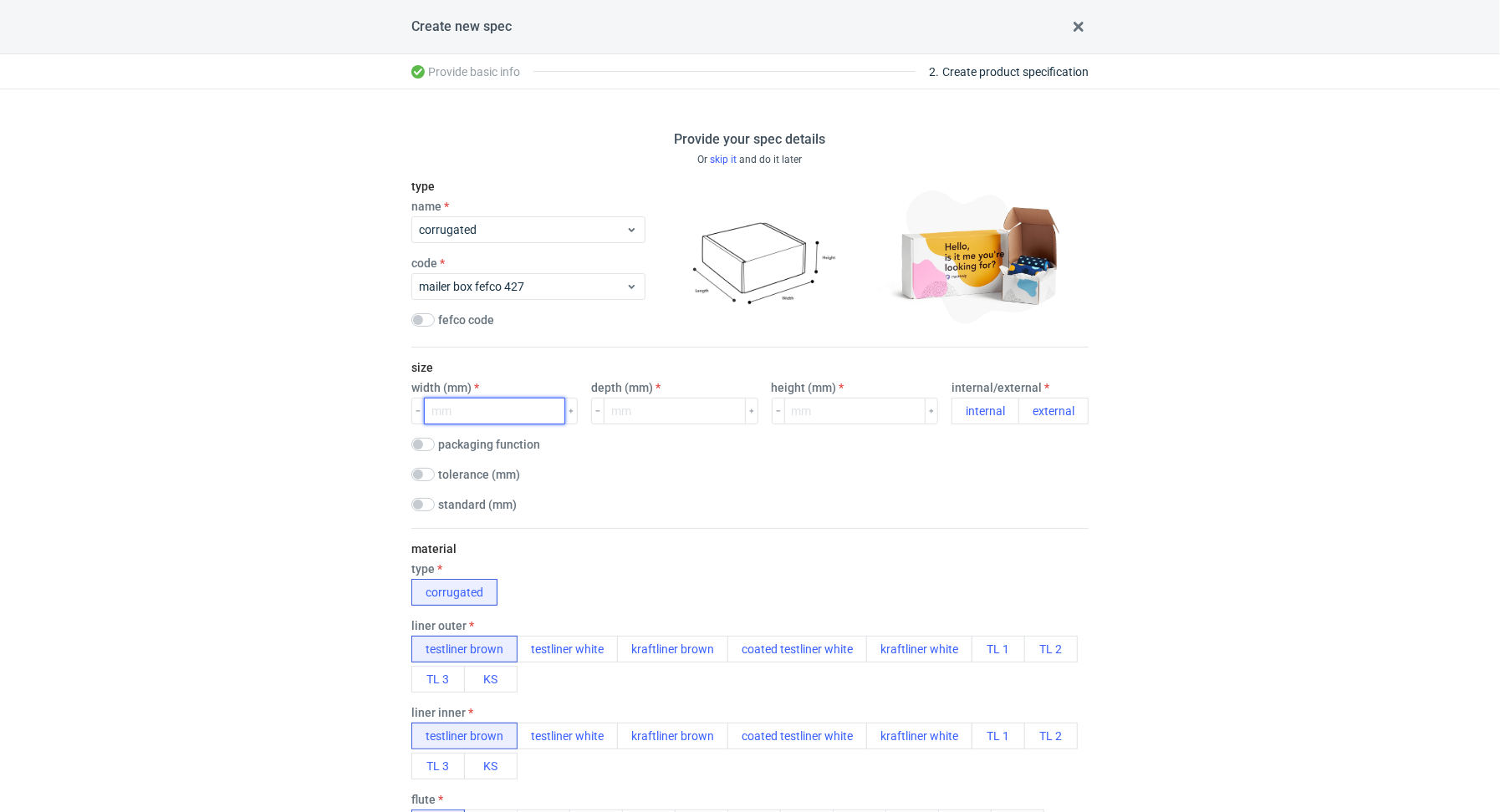
click at [469, 406] on input "number" at bounding box center [494, 412] width 141 height 27
paste input "350"
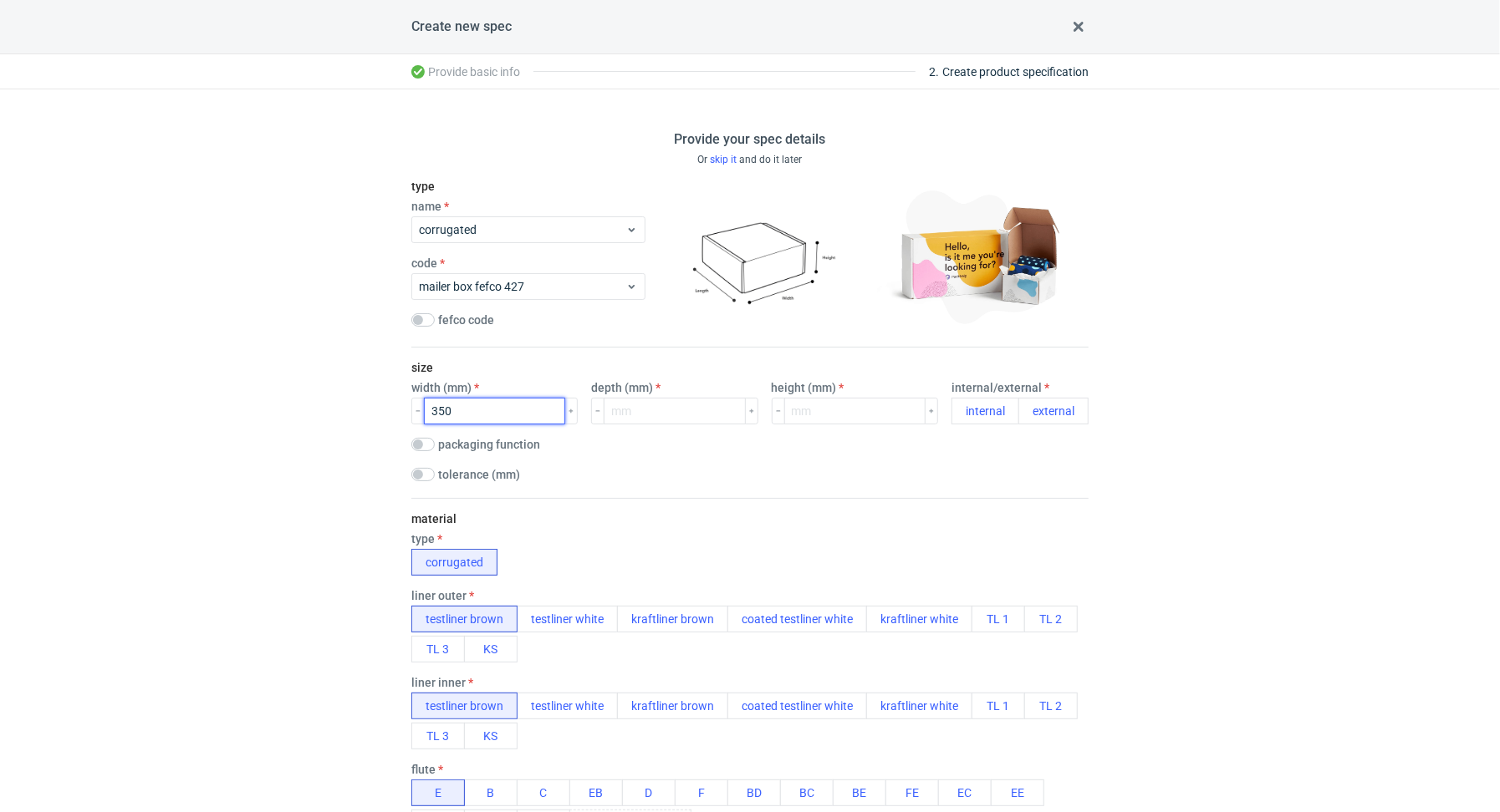
type input "350"
click at [642, 415] on input "number" at bounding box center [674, 412] width 141 height 27
paste input "250"
type input "250"
click at [794, 410] on input "number" at bounding box center [855, 412] width 141 height 27
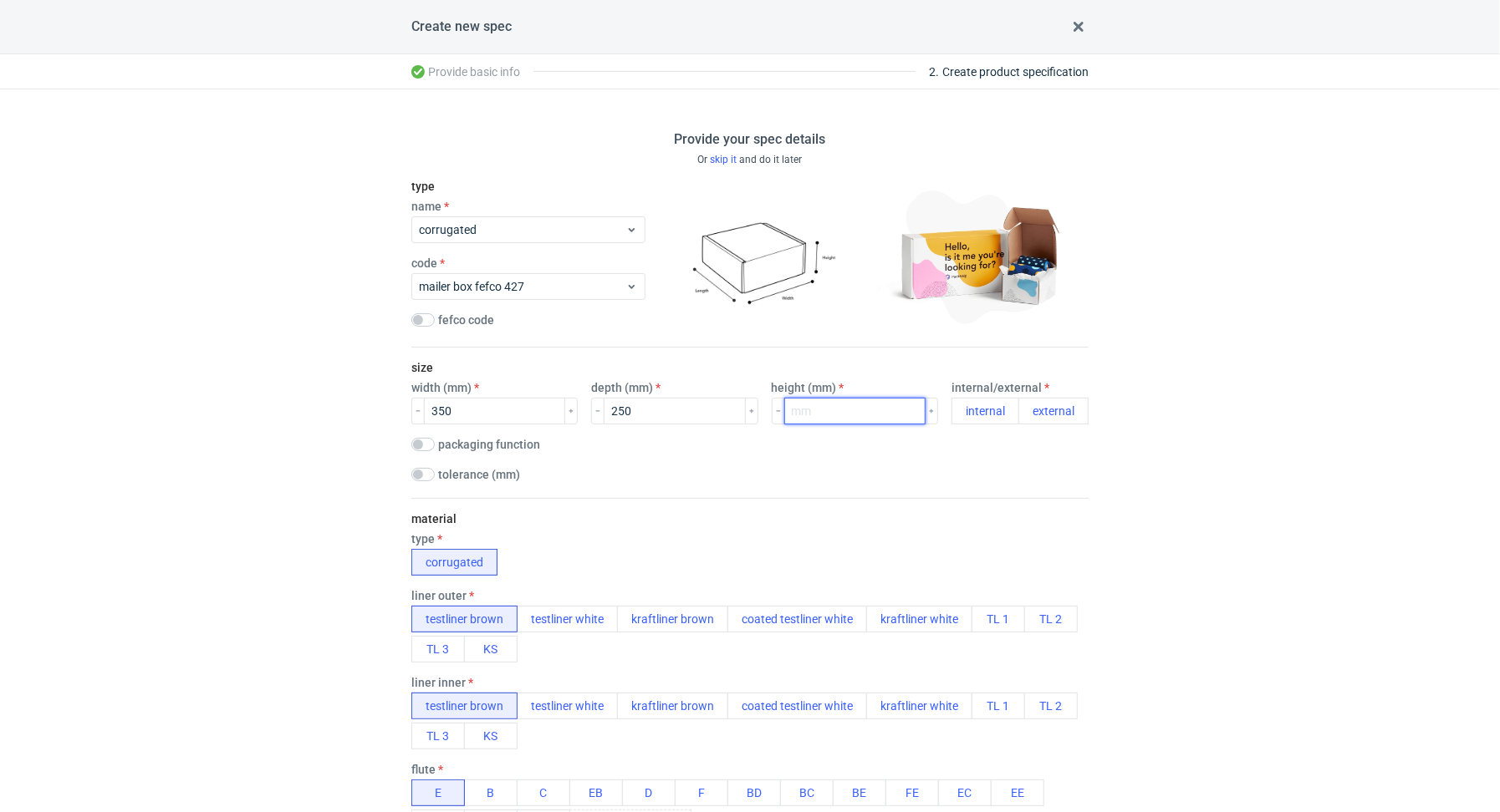
paste input "50"
type input "50"
click at [1019, 400] on button "external" at bounding box center [1053, 412] width 70 height 27
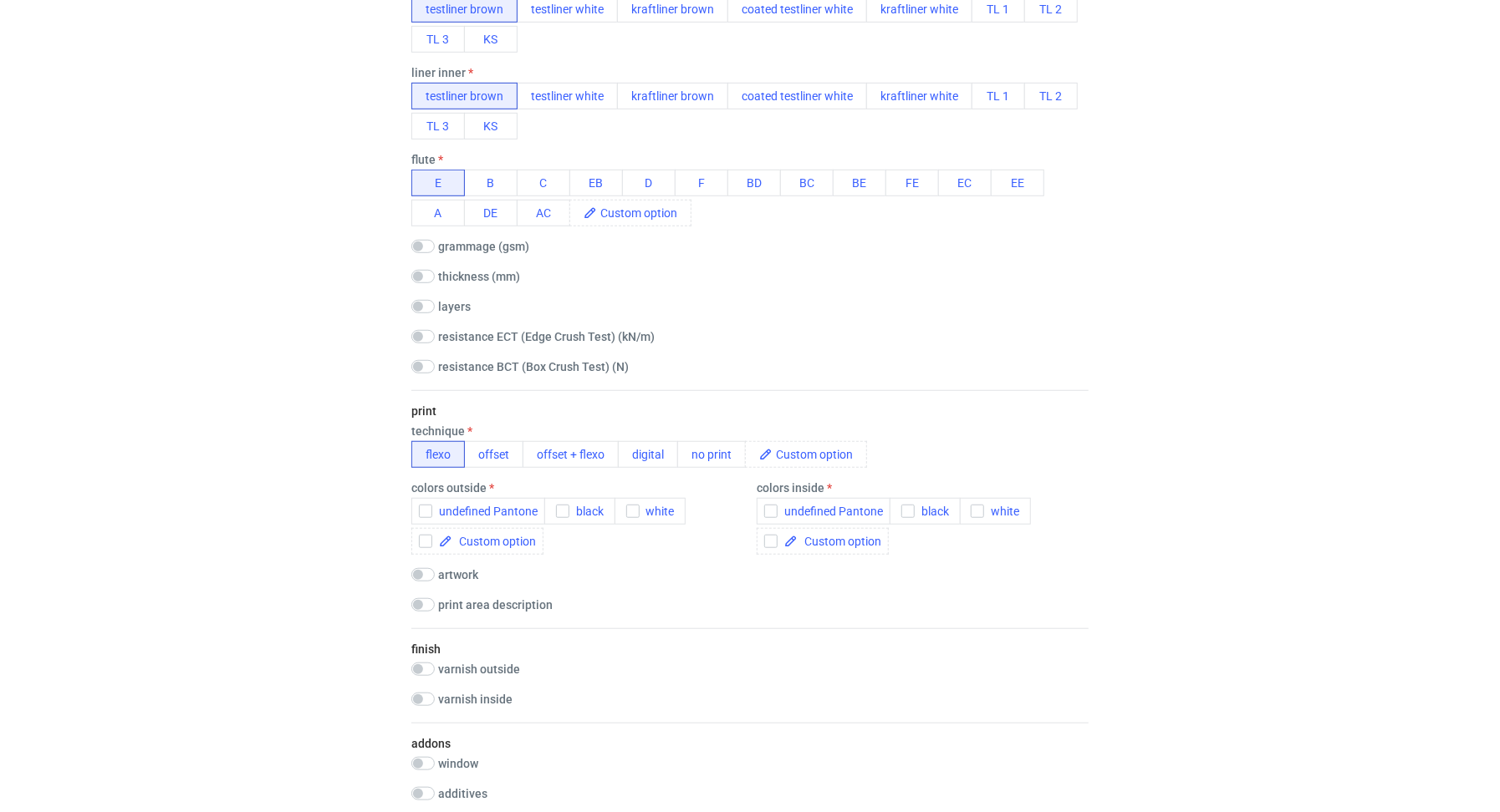
scroll to position [635, 0]
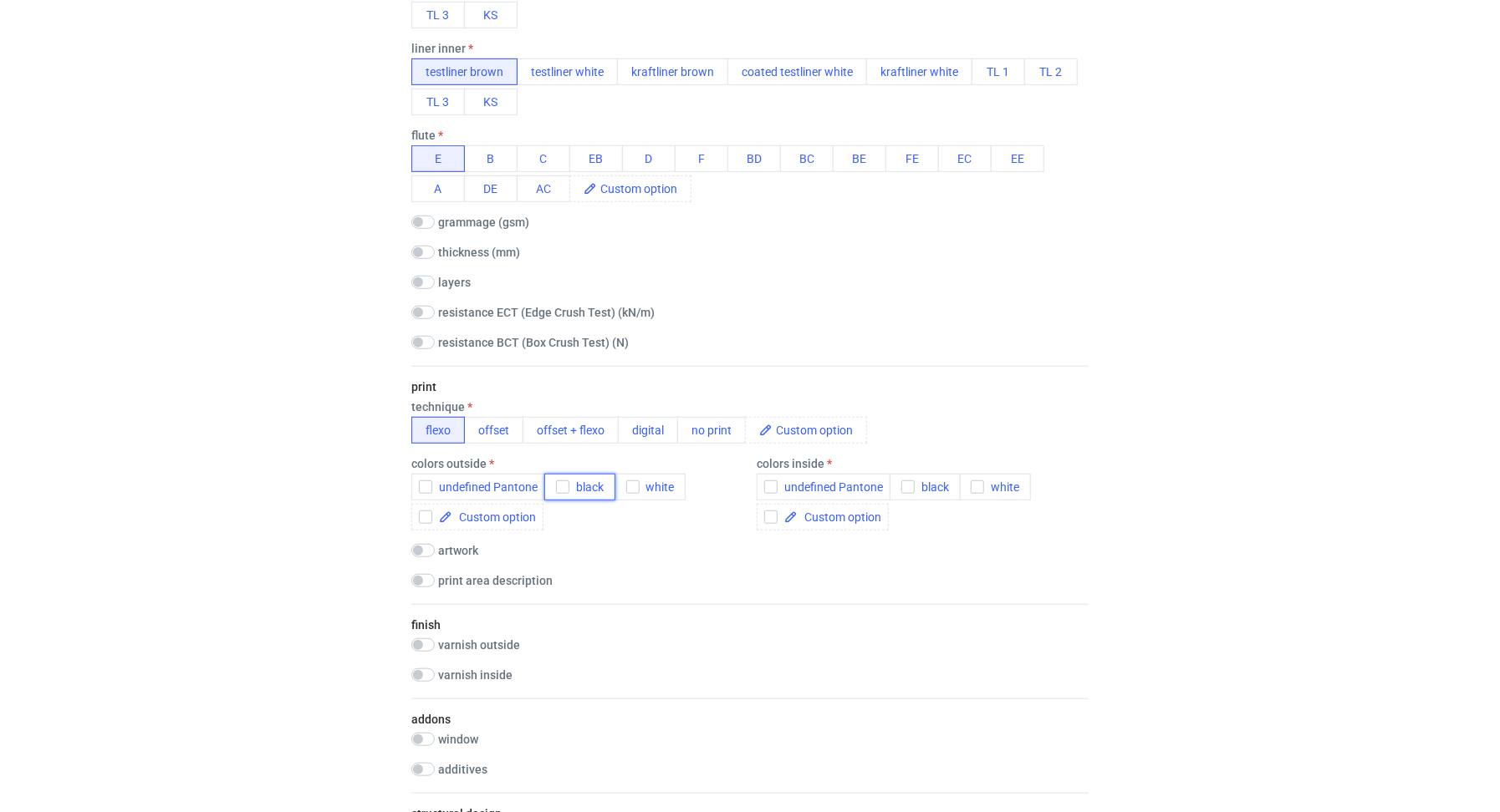
click at [582, 486] on span "black" at bounding box center [587, 487] width 34 height 14
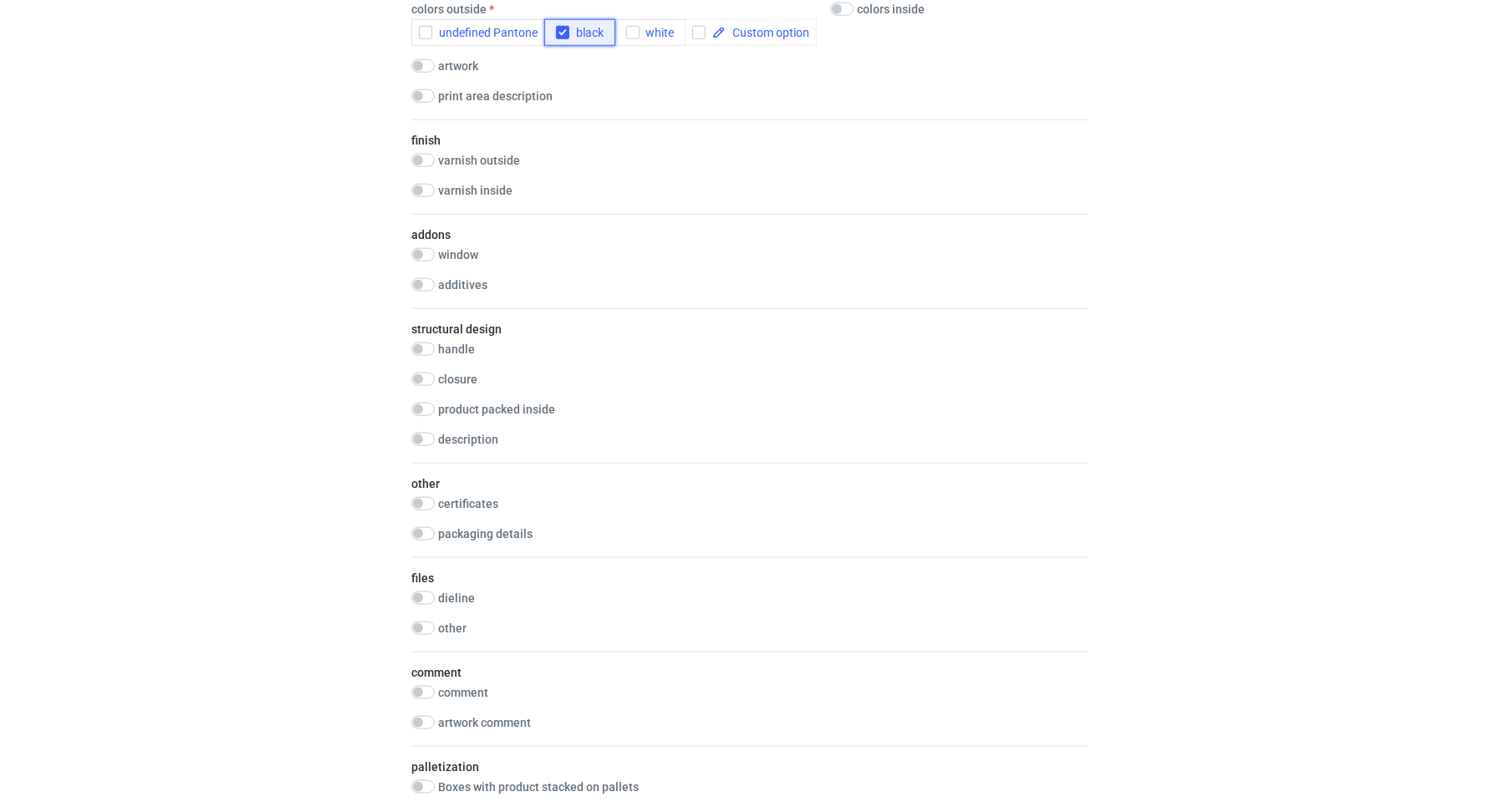
scroll to position [1187, 0]
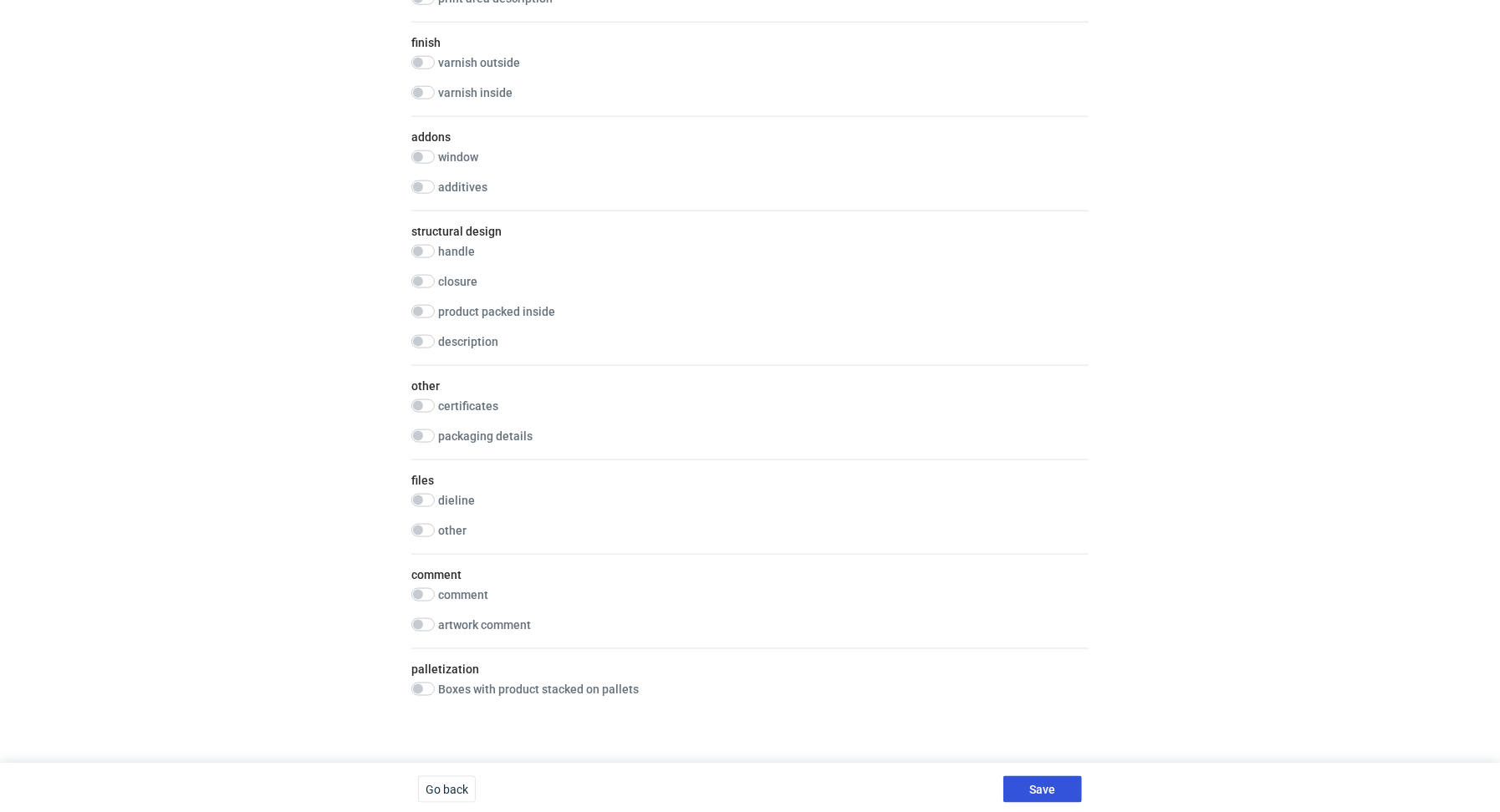
click at [1023, 781] on button "Save" at bounding box center [1042, 790] width 79 height 27
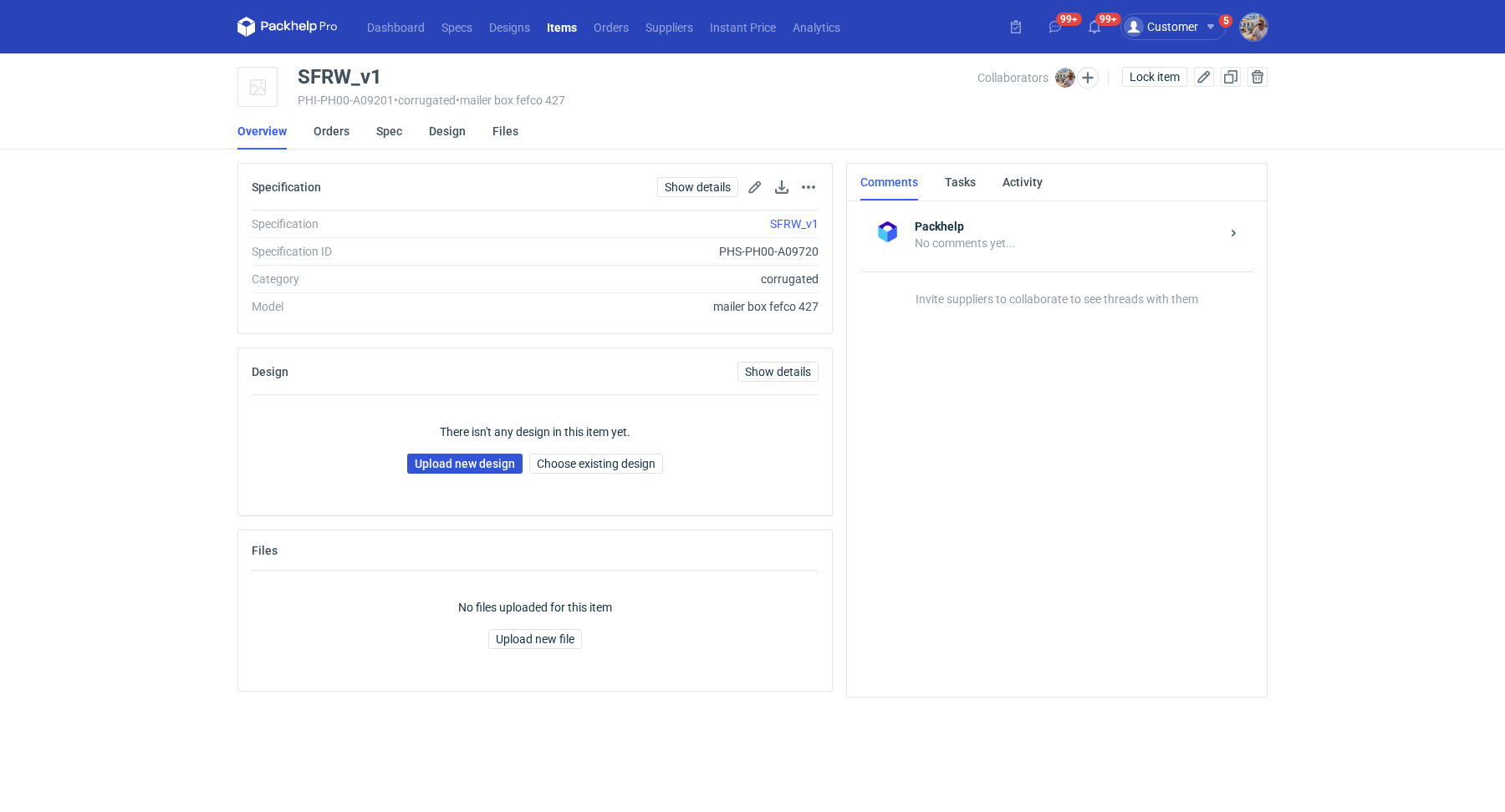
click at [429, 470] on link "Upload new design" at bounding box center [465, 464] width 115 height 20
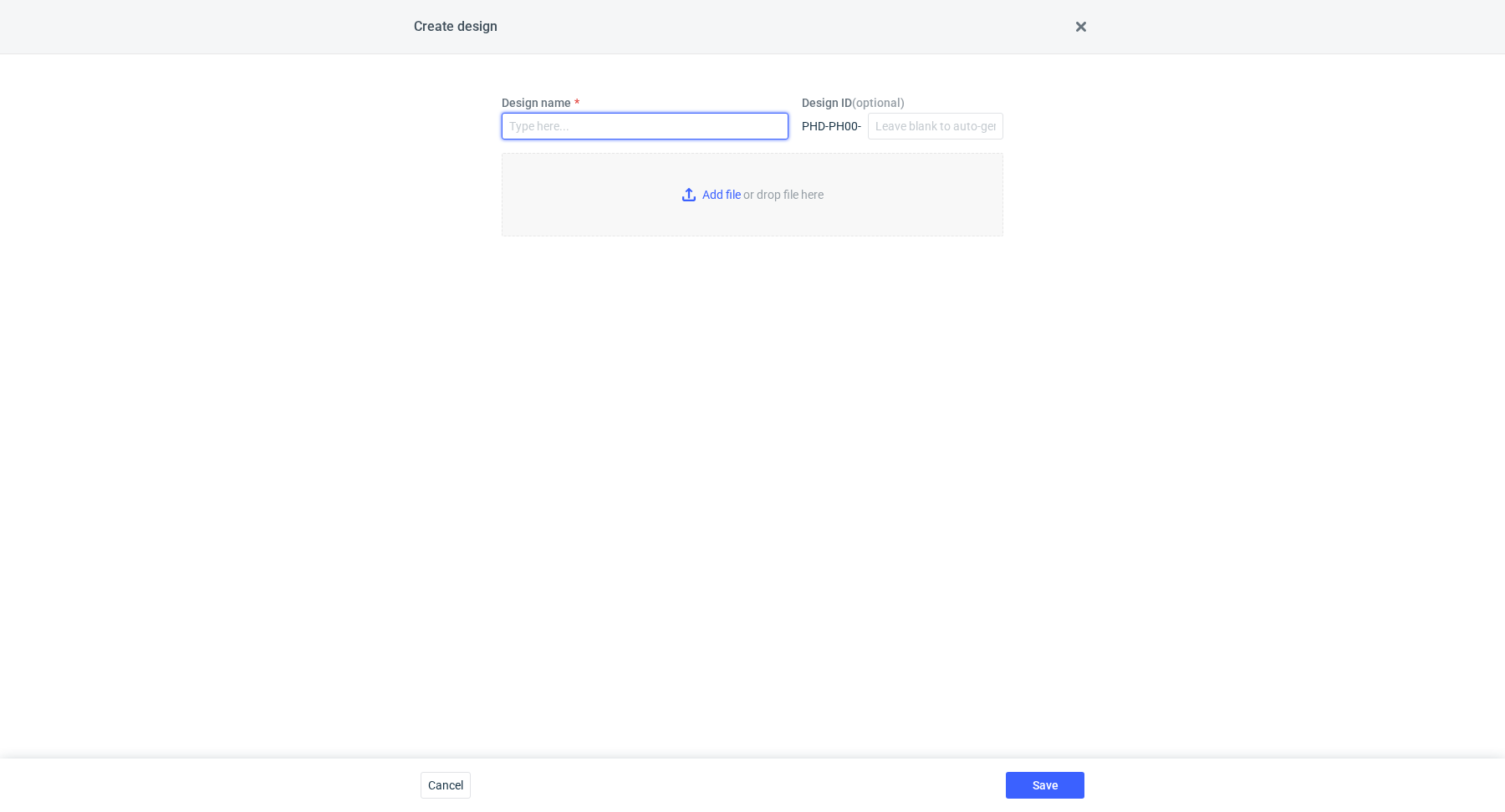
click at [573, 127] on input "Design name" at bounding box center [645, 126] width 287 height 27
paste input "SFRW"
type input "SFRW_v1"
click at [719, 197] on input "Add file or drop file here" at bounding box center [752, 194] width 502 height 83
type input "C:\fakepath\jbx__custom____SFRW__d0__oR201252582__outside.pdf"
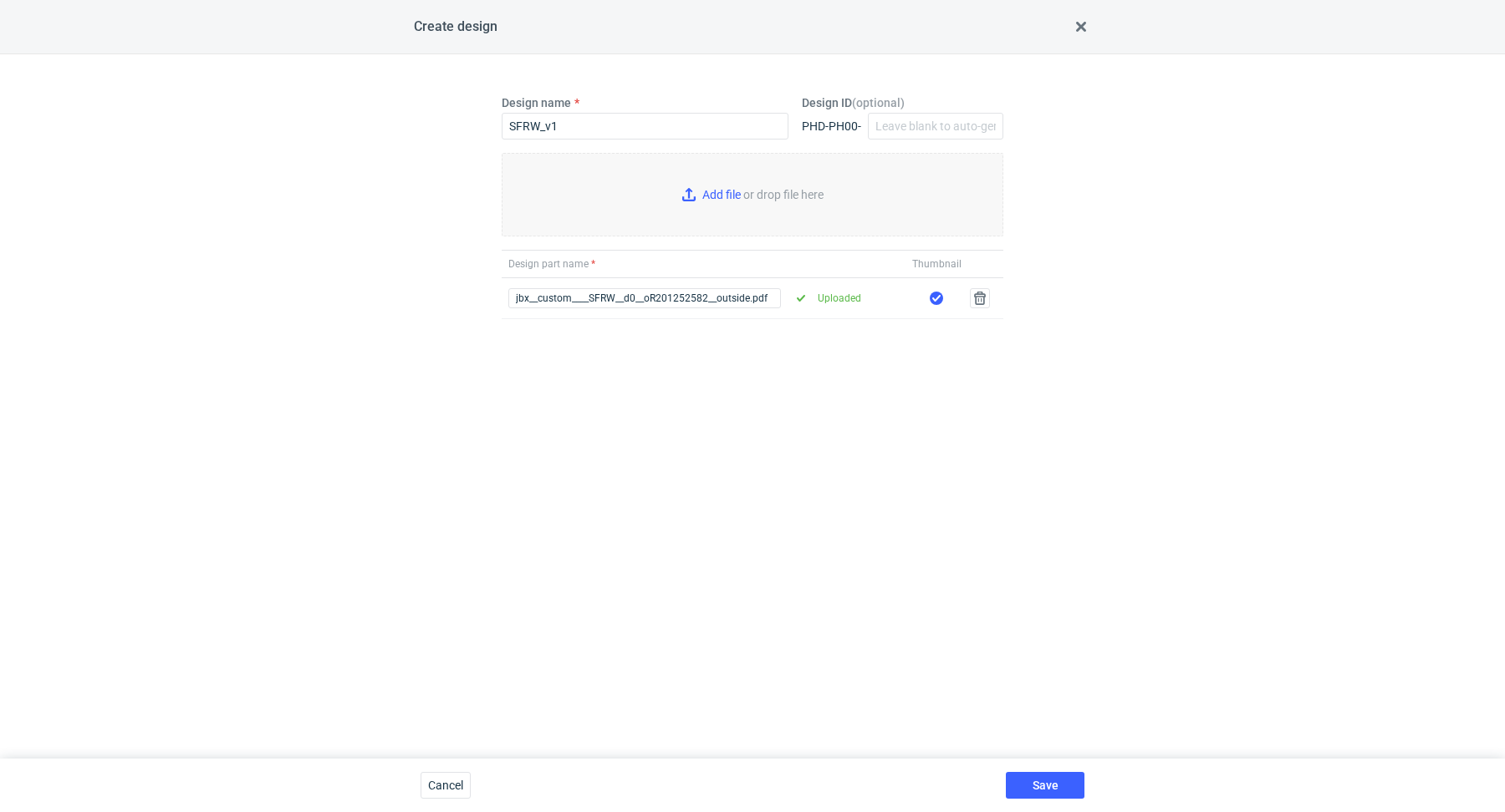
click at [1028, 767] on div "Save" at bounding box center [1045, 785] width 92 height 53
click at [1033, 780] on span "Save" at bounding box center [1045, 786] width 26 height 12
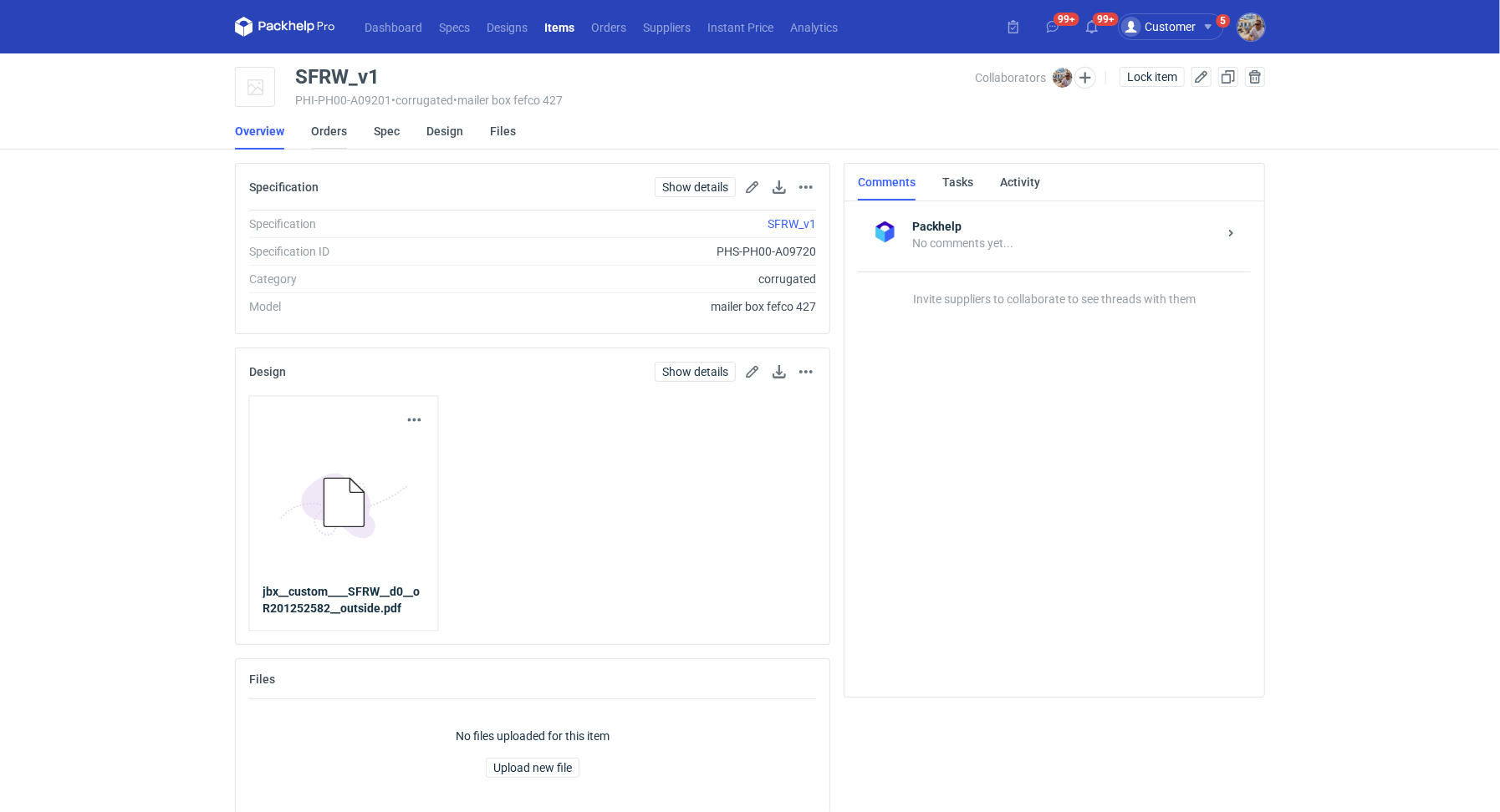
click at [338, 126] on link "Orders" at bounding box center [329, 131] width 36 height 36
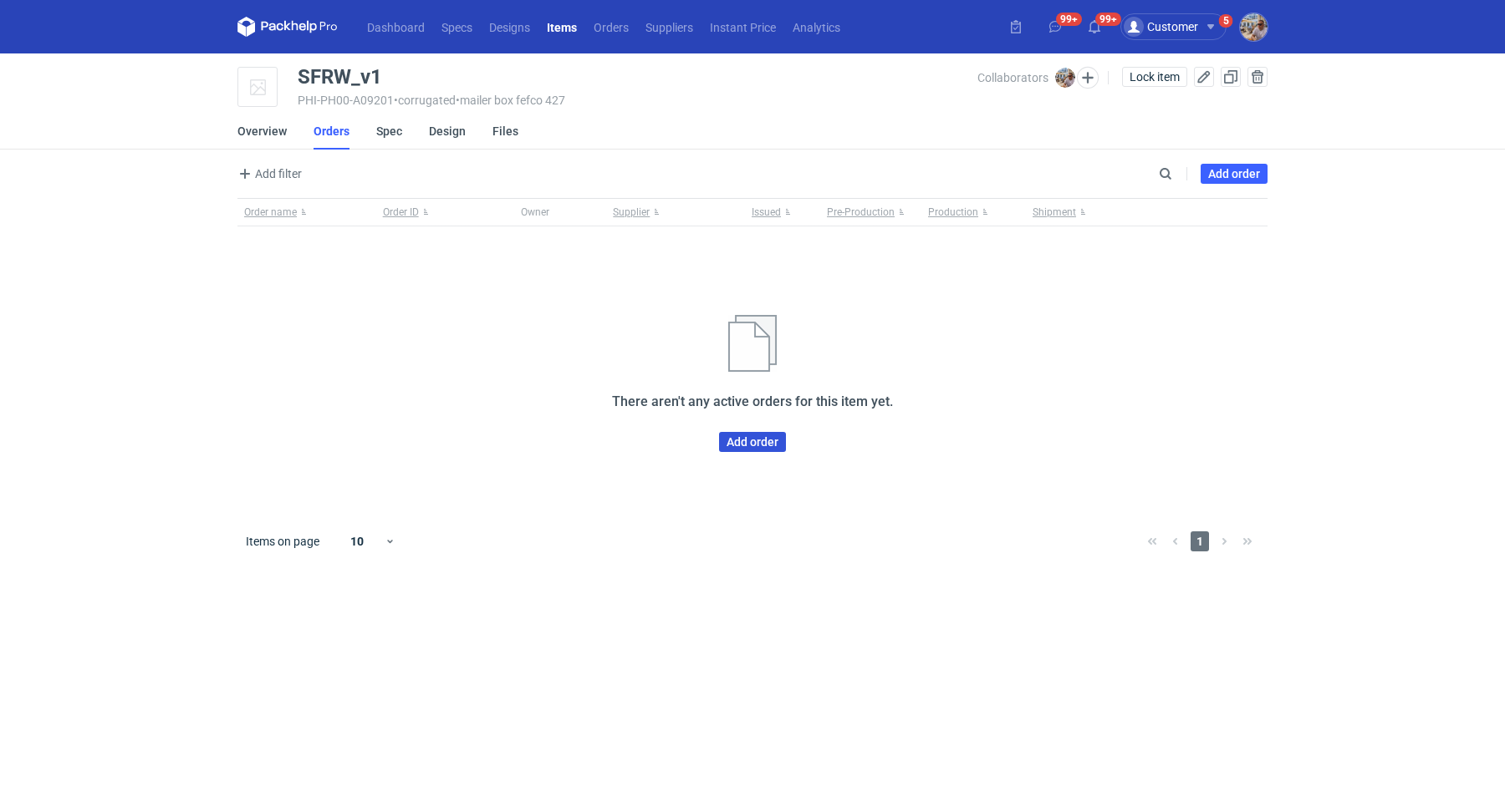
click at [755, 442] on link "Add order" at bounding box center [752, 442] width 67 height 20
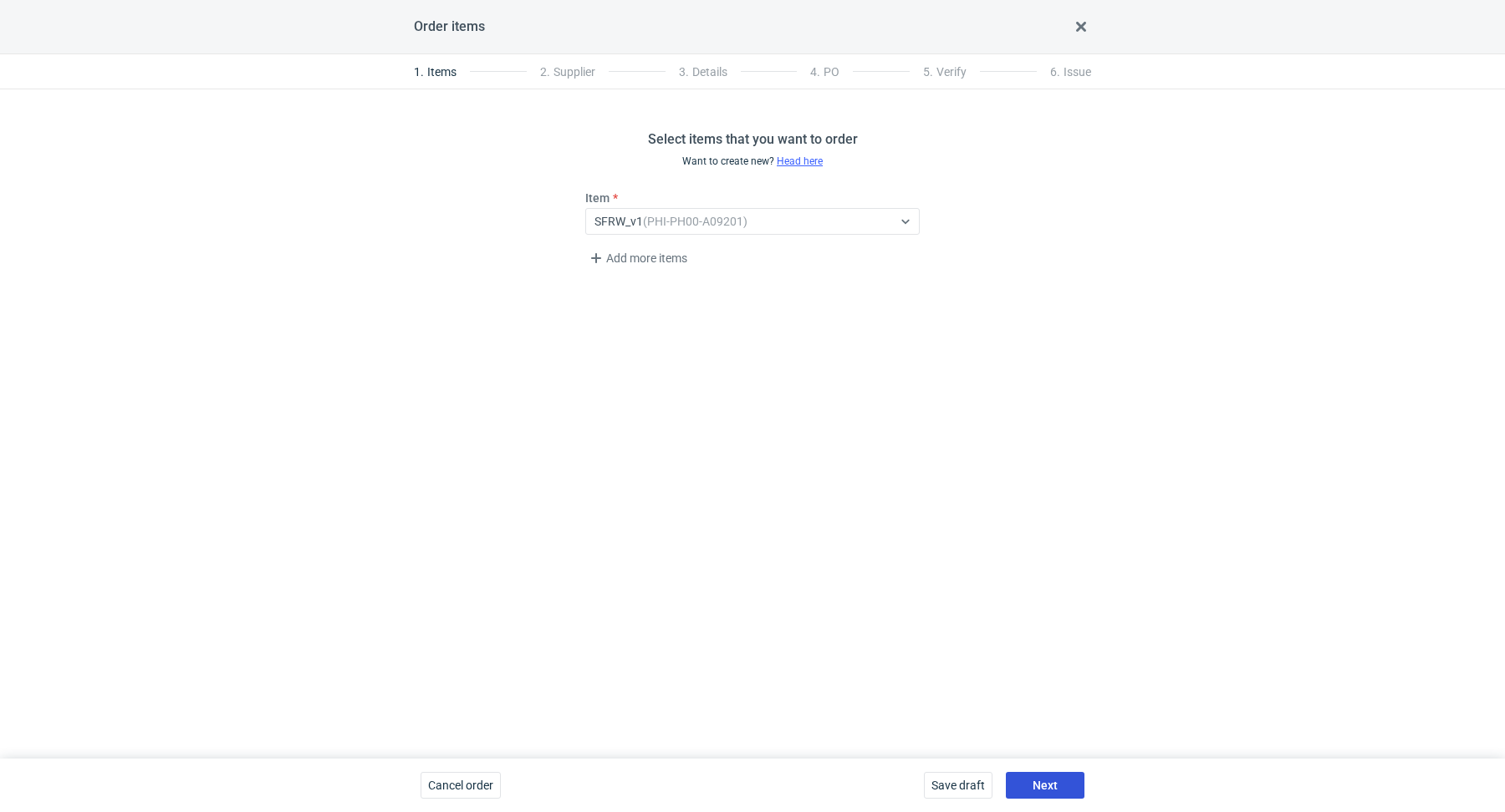
click at [1059, 778] on button "Next" at bounding box center [1045, 786] width 79 height 27
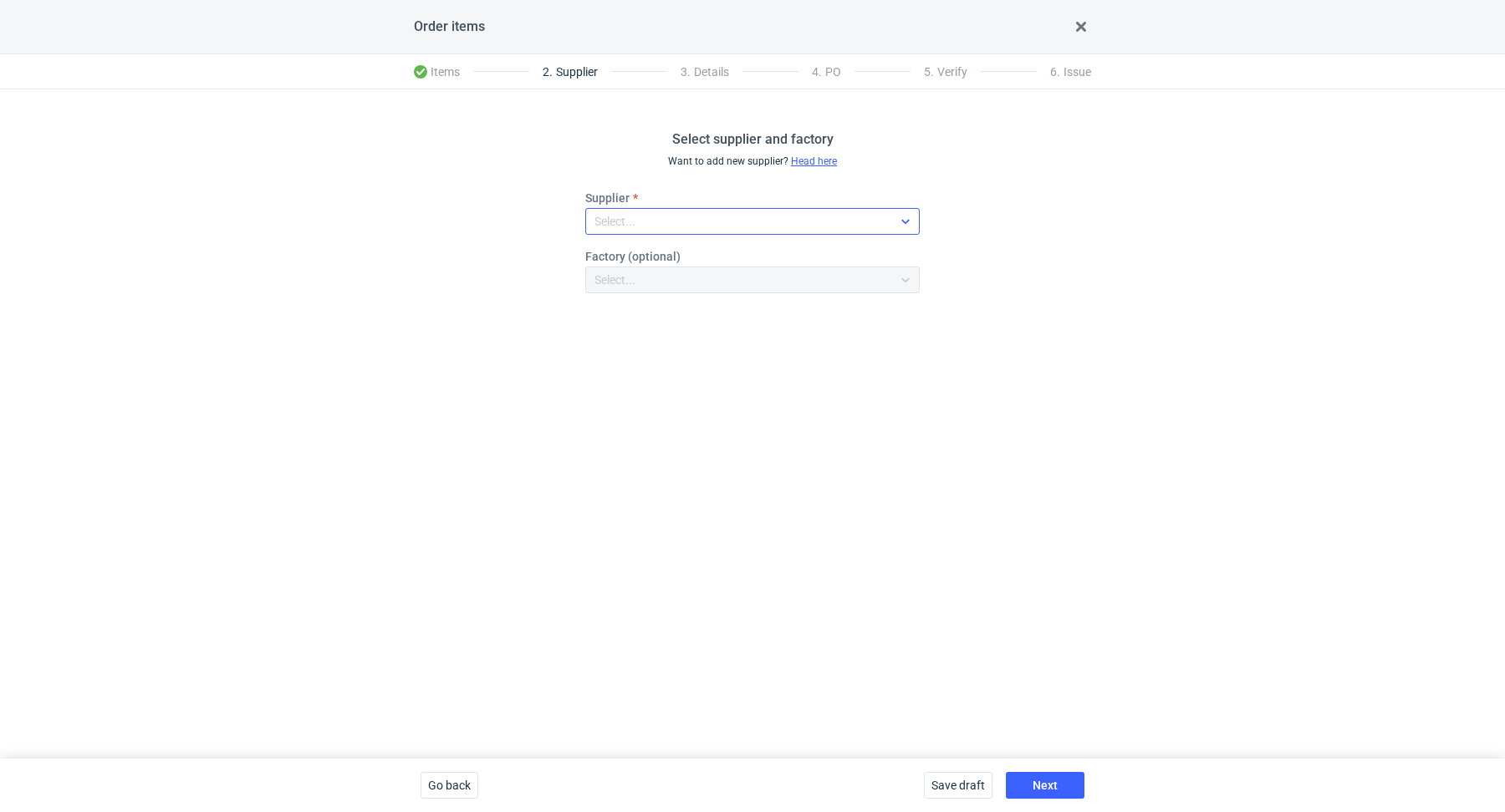
click at [632, 219] on div "Select..." at bounding box center [615, 221] width 41 height 17
type input "marex"
click at [682, 263] on div "Marex" at bounding box center [752, 260] width 307 height 17
click at [1037, 774] on button "Next" at bounding box center [1045, 786] width 79 height 27
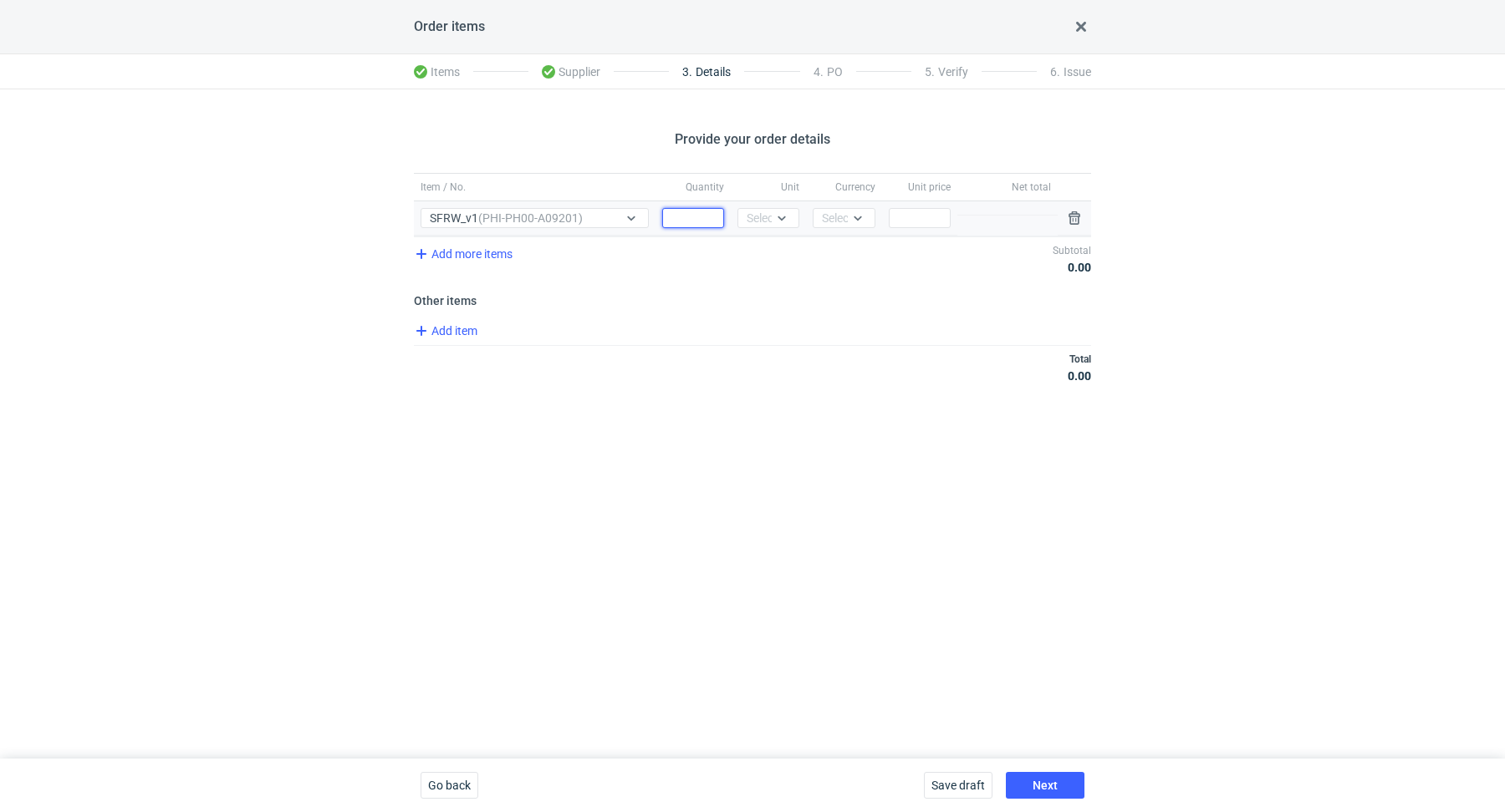
click at [694, 218] on input "Quantity" at bounding box center [693, 218] width 62 height 20
paste input "5000"
type input "5000"
click at [768, 227] on div "Select..." at bounding box center [768, 218] width 62 height 20
click at [769, 255] on span "pcs" at bounding box center [760, 253] width 19 height 17
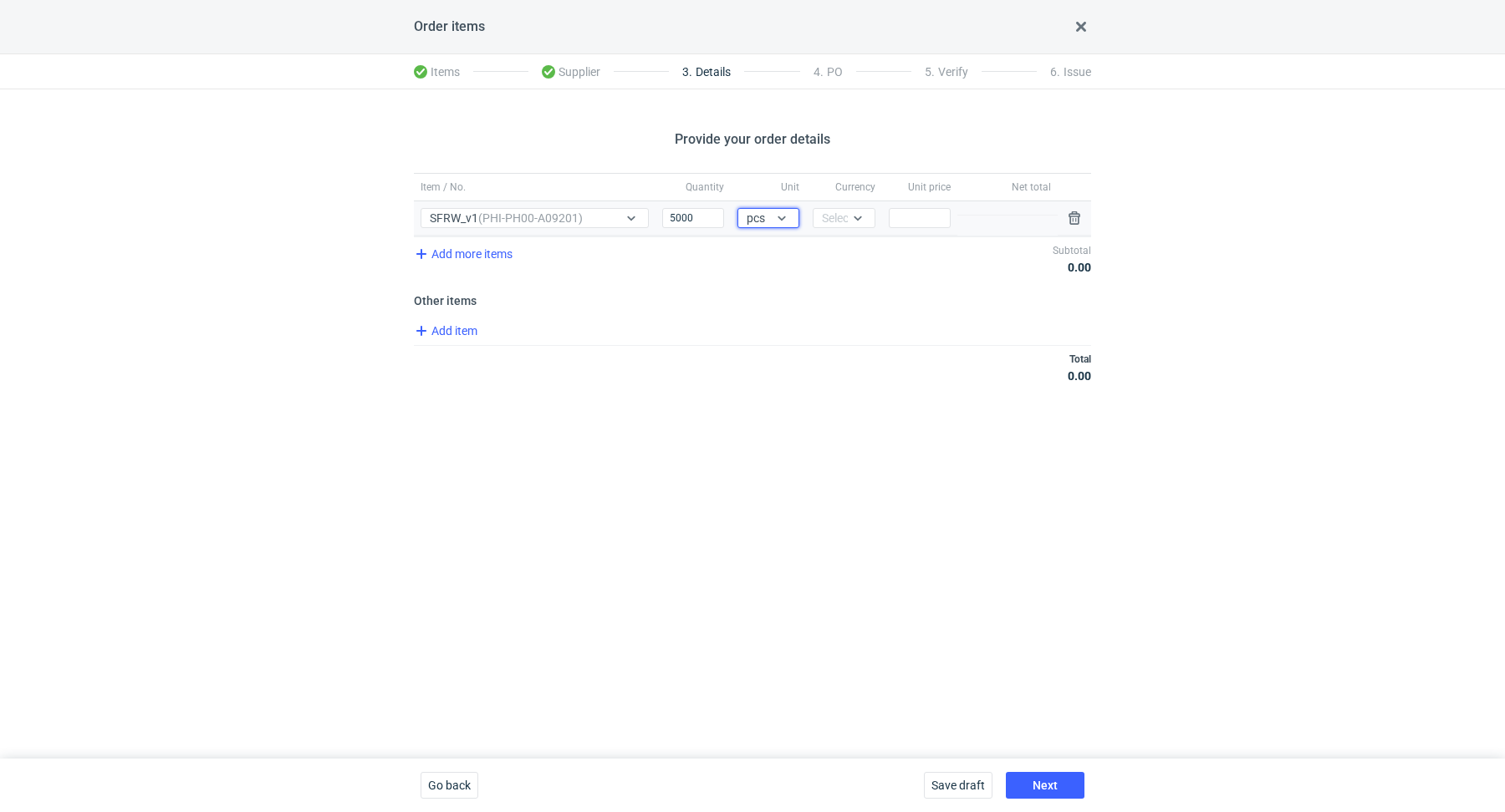
click at [858, 202] on div "Currency Select..." at bounding box center [843, 218] width 76 height 34
click at [854, 215] on icon at bounding box center [858, 218] width 14 height 14
click at [841, 249] on span "PLN" at bounding box center [837, 253] width 23 height 17
click at [906, 221] on input "Price" at bounding box center [919, 218] width 62 height 20
paste input "0.85"
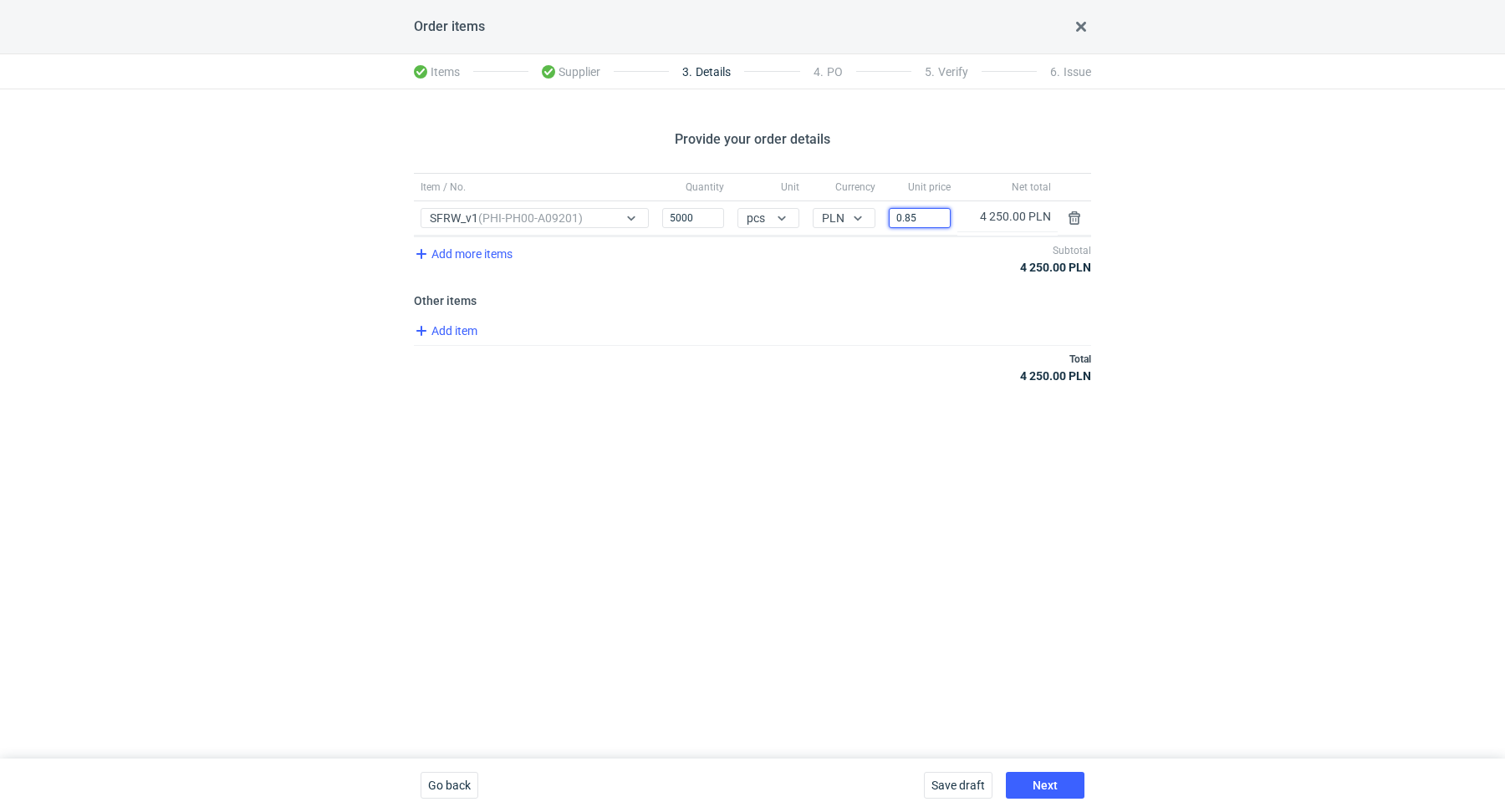
type input "0.85"
click at [747, 419] on div "Provide your order details Item / No. Quantity Unit Currency Unit price Net tot…" at bounding box center [752, 423] width 1505 height 669
click at [1027, 782] on button "Next" at bounding box center [1045, 786] width 79 height 27
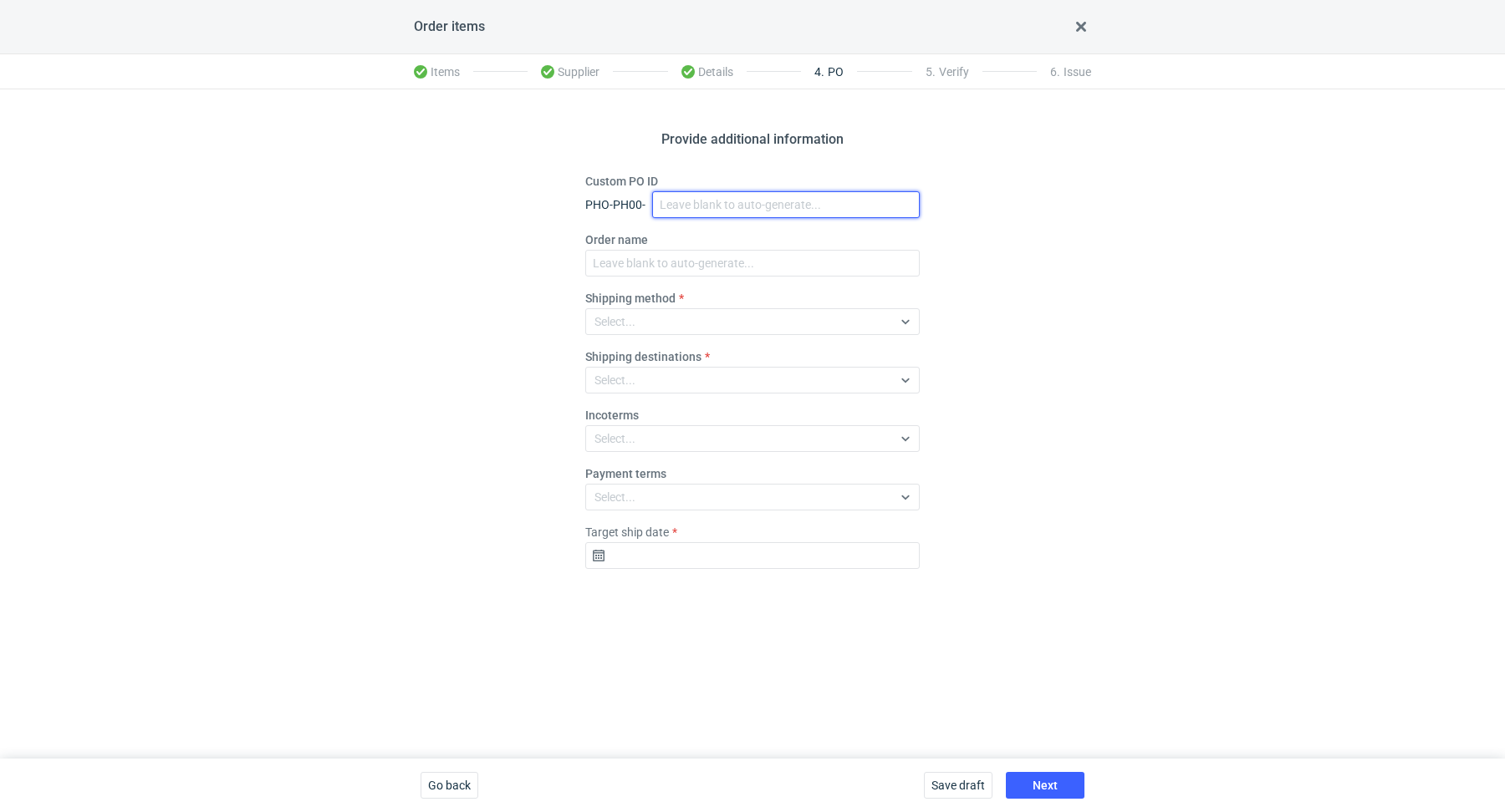
click at [666, 213] on input "Custom PO ID" at bounding box center [785, 205] width 267 height 27
paste input "R201252582"
type input "R201252582_SFRW_v1"
drag, startPoint x: 832, startPoint y: 210, endPoint x: 686, endPoint y: 178, distance: 149.5
click at [686, 178] on div "Custom PO ID PHO-PH00- R201252582_SFRW_v1" at bounding box center [752, 195] width 334 height 45
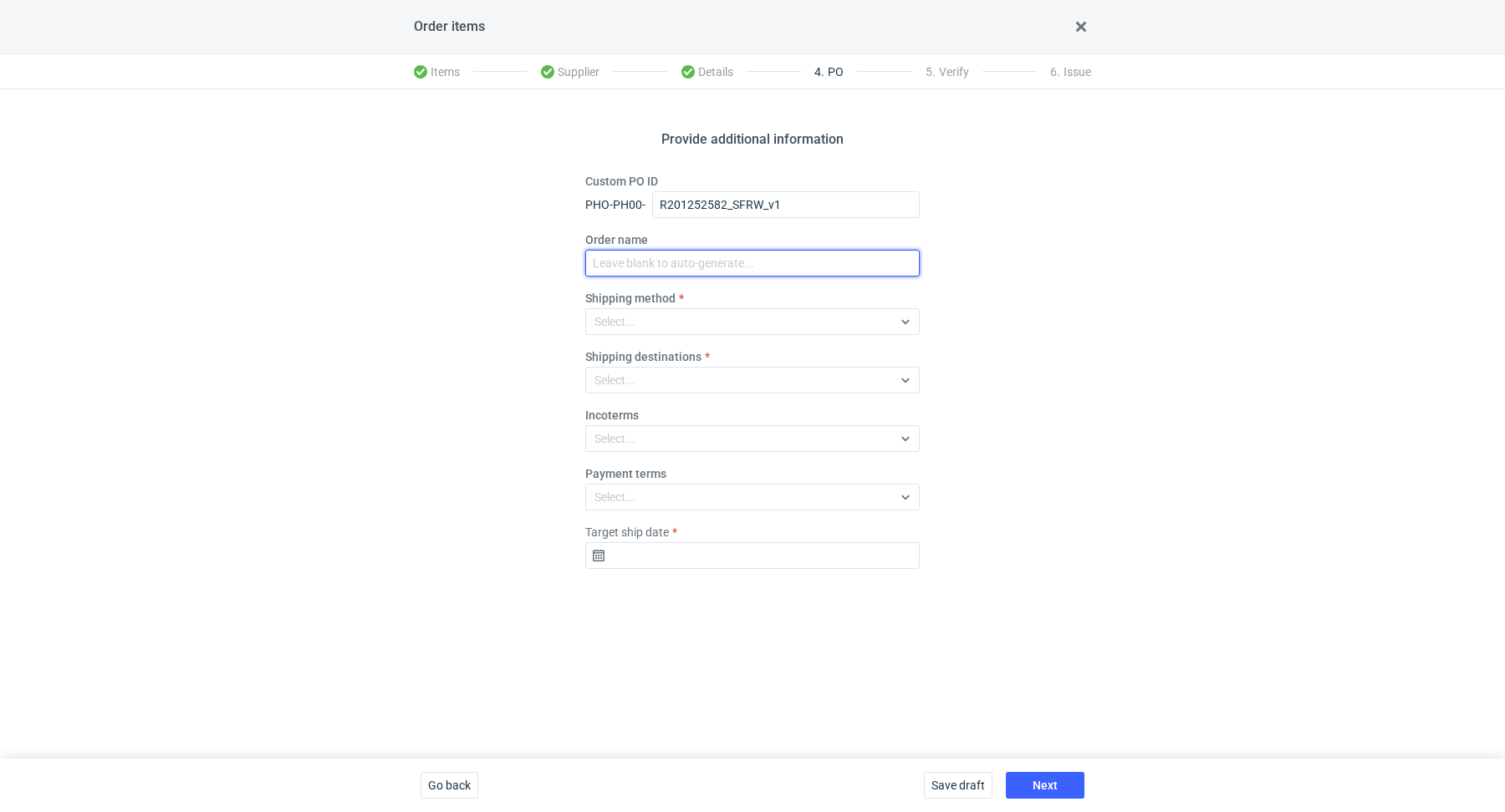
click at [718, 270] on input "Order name" at bounding box center [752, 263] width 334 height 27
paste input "R201252582_SFRW_v1"
type input "R201252582_SFRW_v1"
click at [631, 314] on div "Select..." at bounding box center [615, 322] width 41 height 17
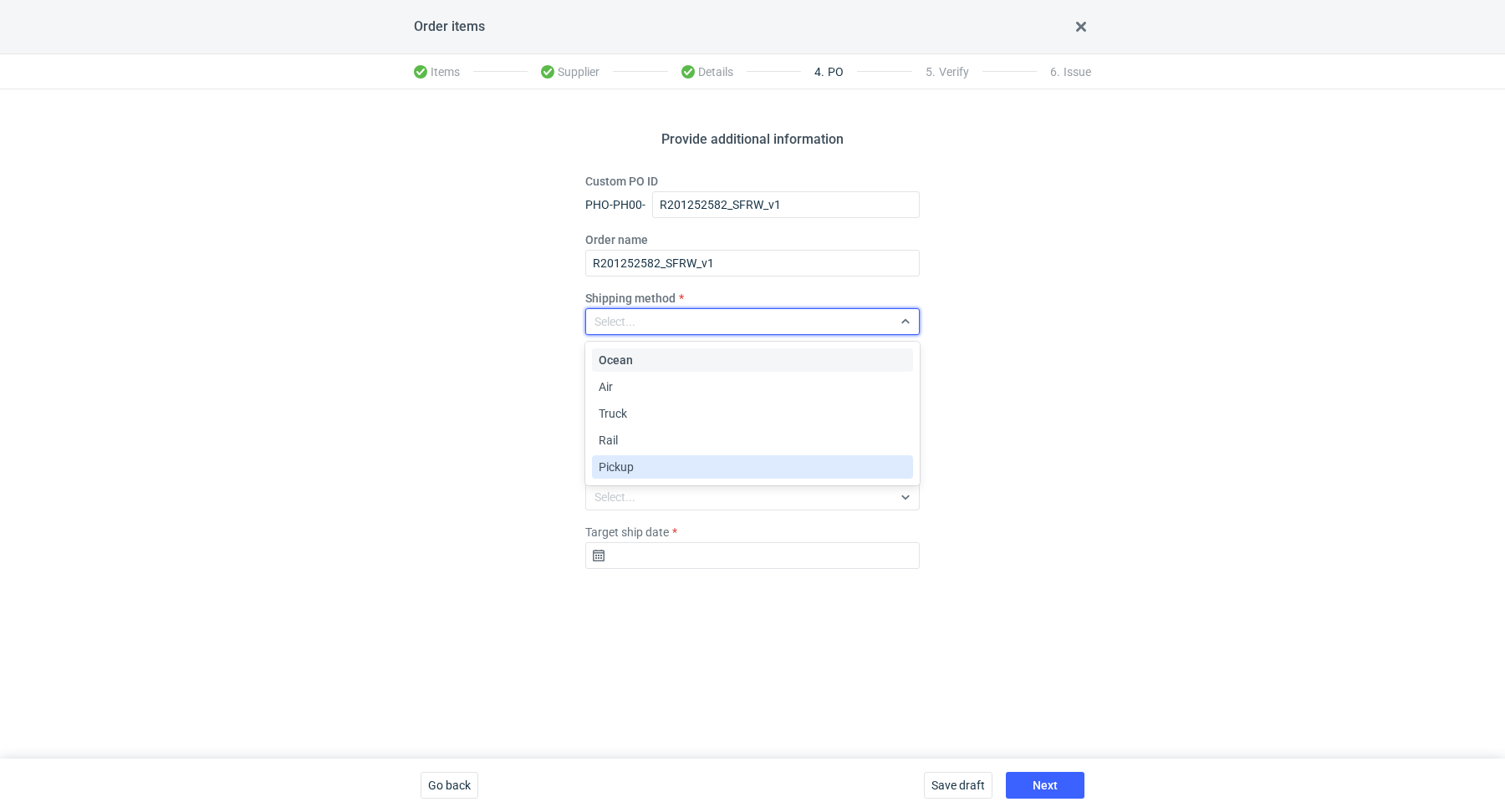
click at [637, 473] on div "Pickup" at bounding box center [752, 468] width 307 height 17
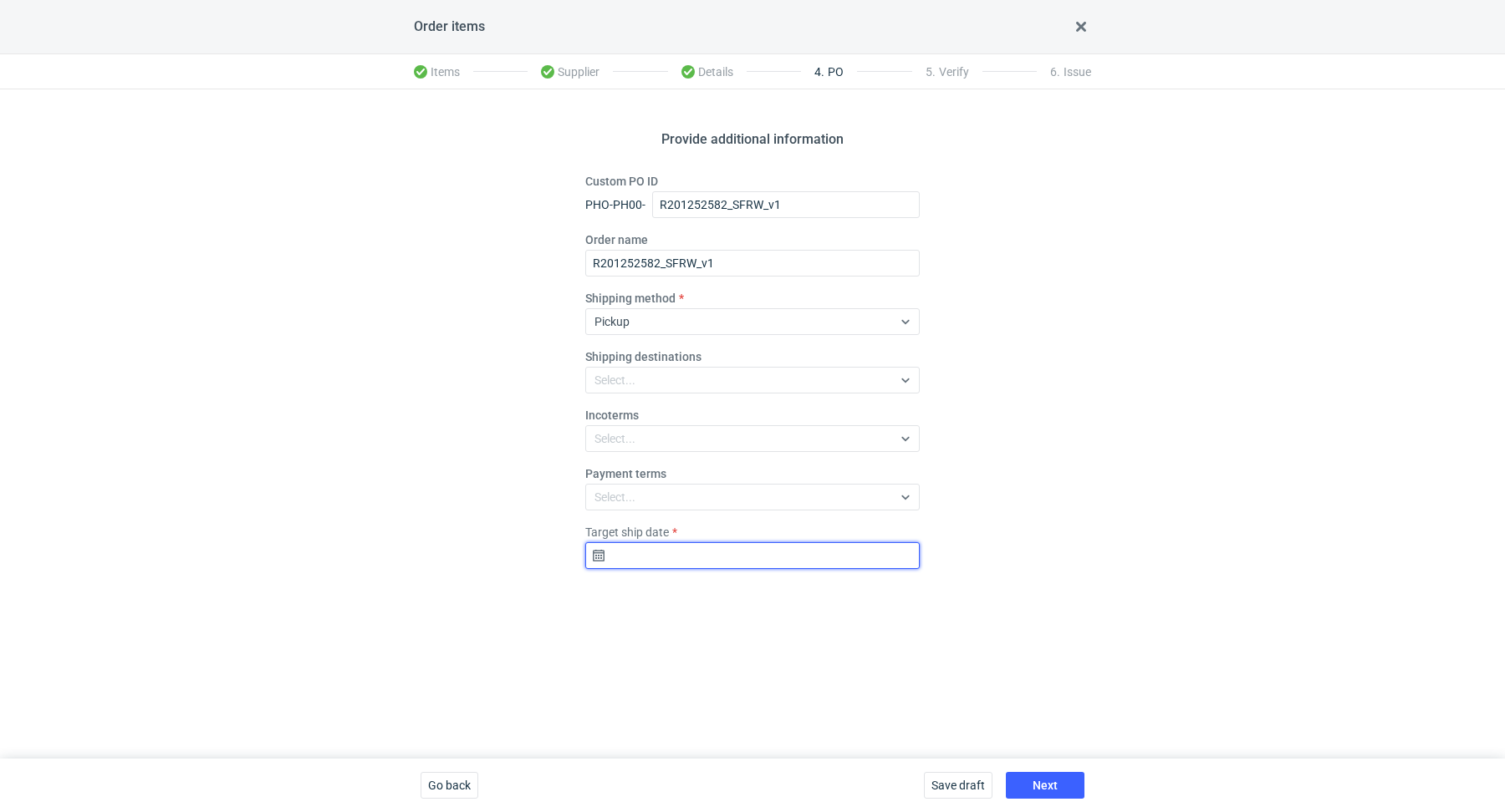
click at [601, 555] on input "Target ship date" at bounding box center [752, 556] width 334 height 27
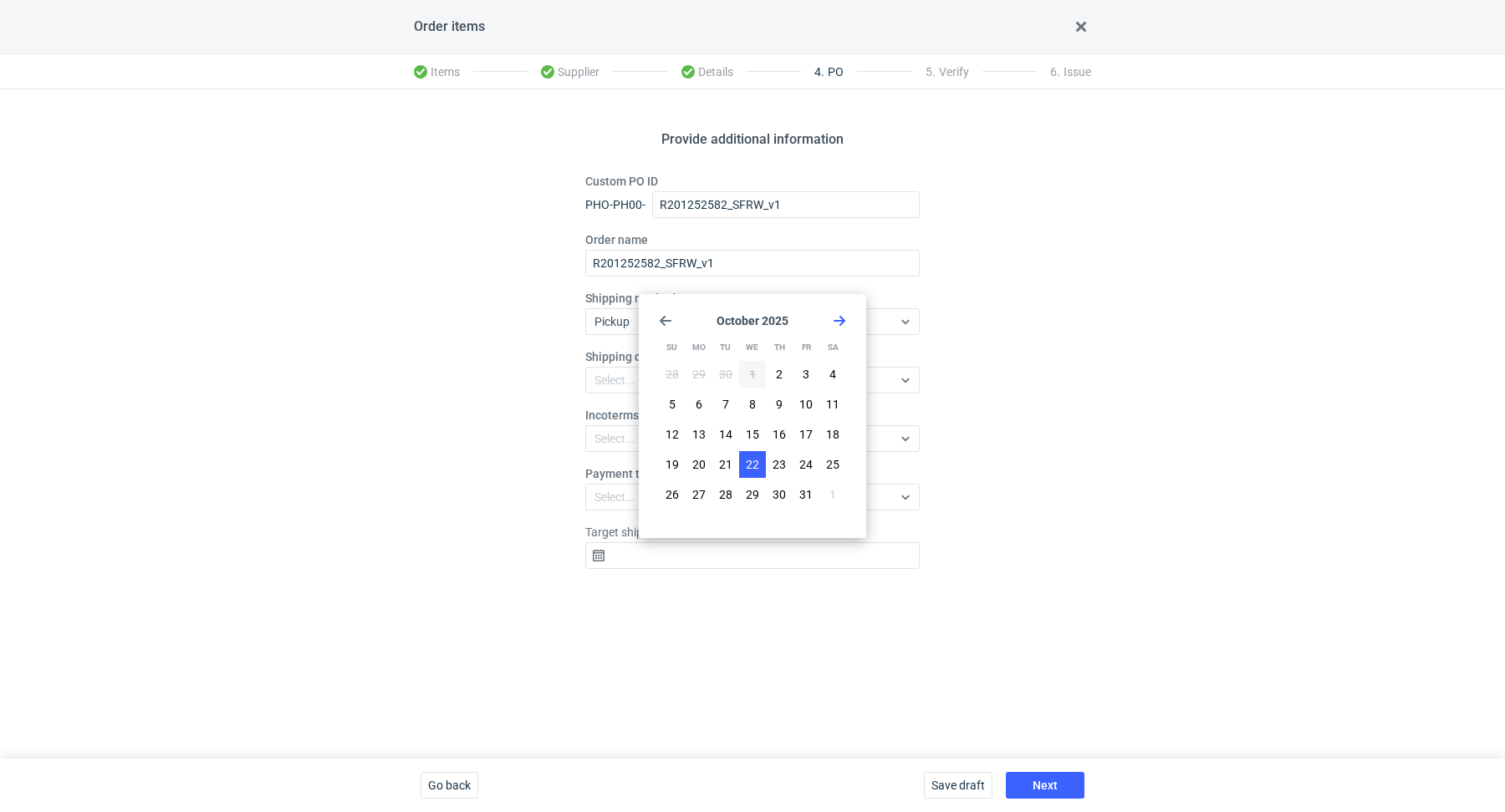
click at [756, 451] on button "22" at bounding box center [753, 465] width 27 height 27
type input "2025-10-22"
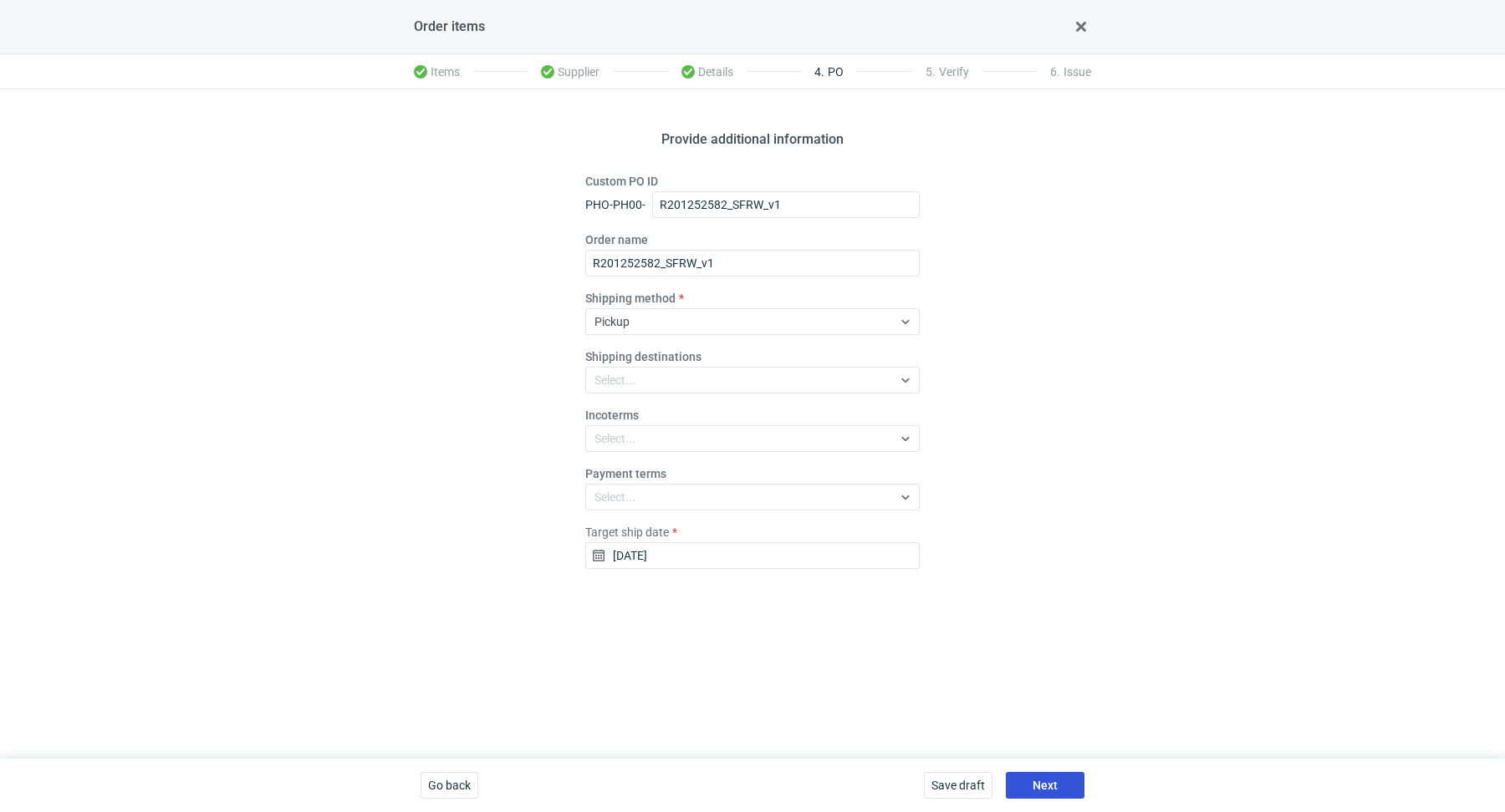
click at [1042, 794] on button "Next" at bounding box center [1045, 786] width 79 height 27
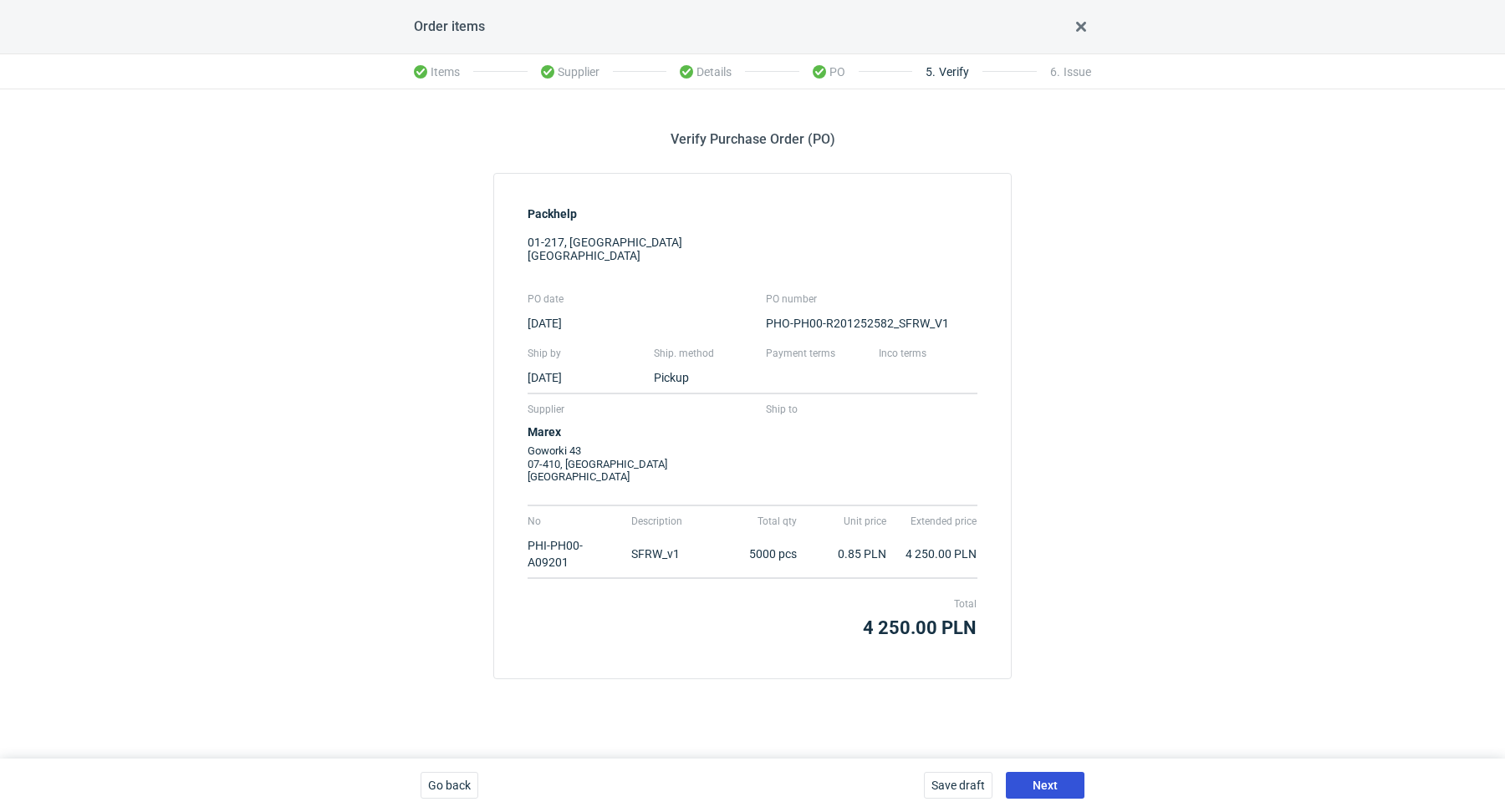
click at [1064, 797] on button "Next" at bounding box center [1045, 786] width 79 height 27
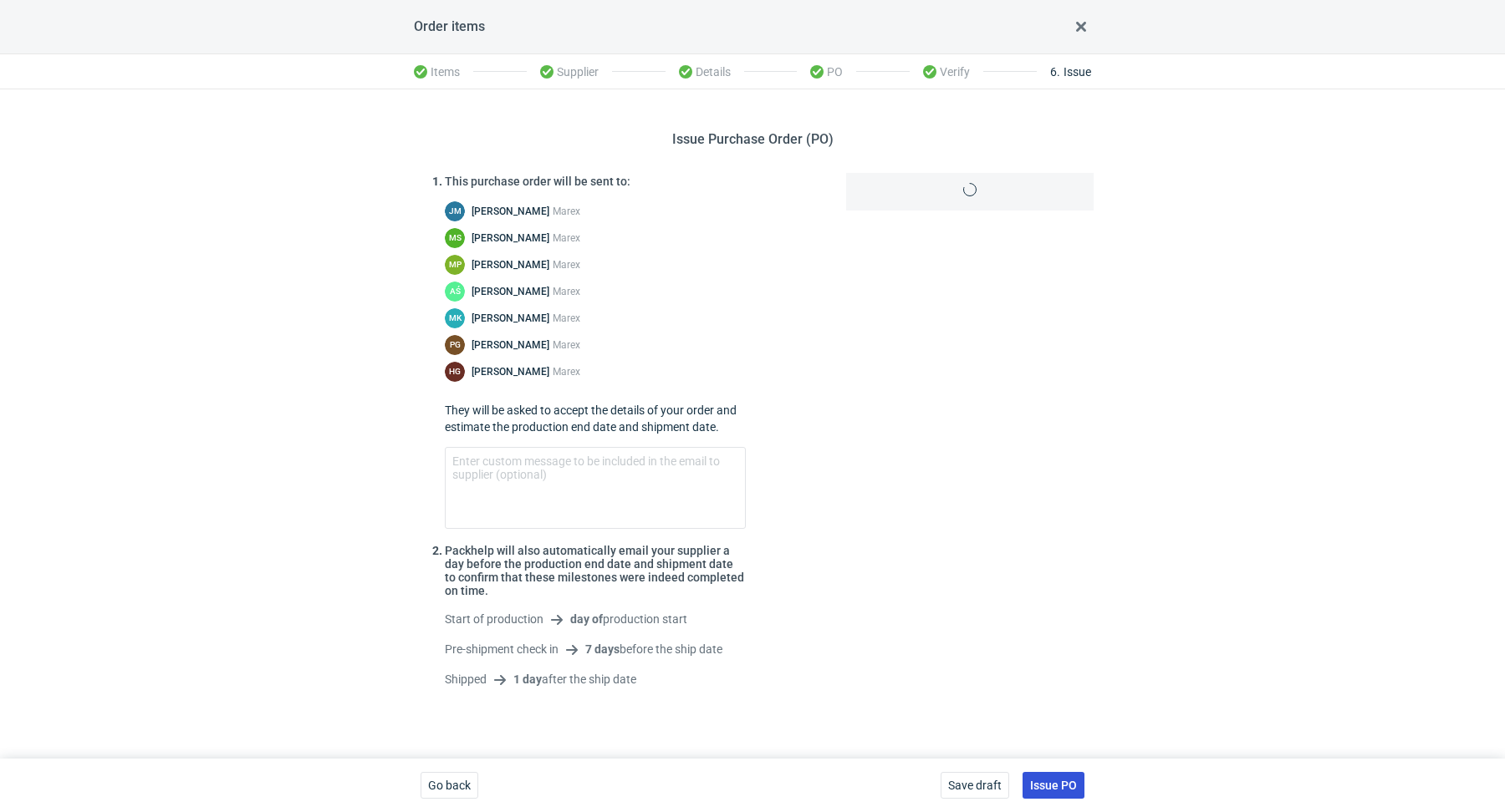
click at [1060, 791] on span "Issue PO" at bounding box center [1053, 786] width 47 height 12
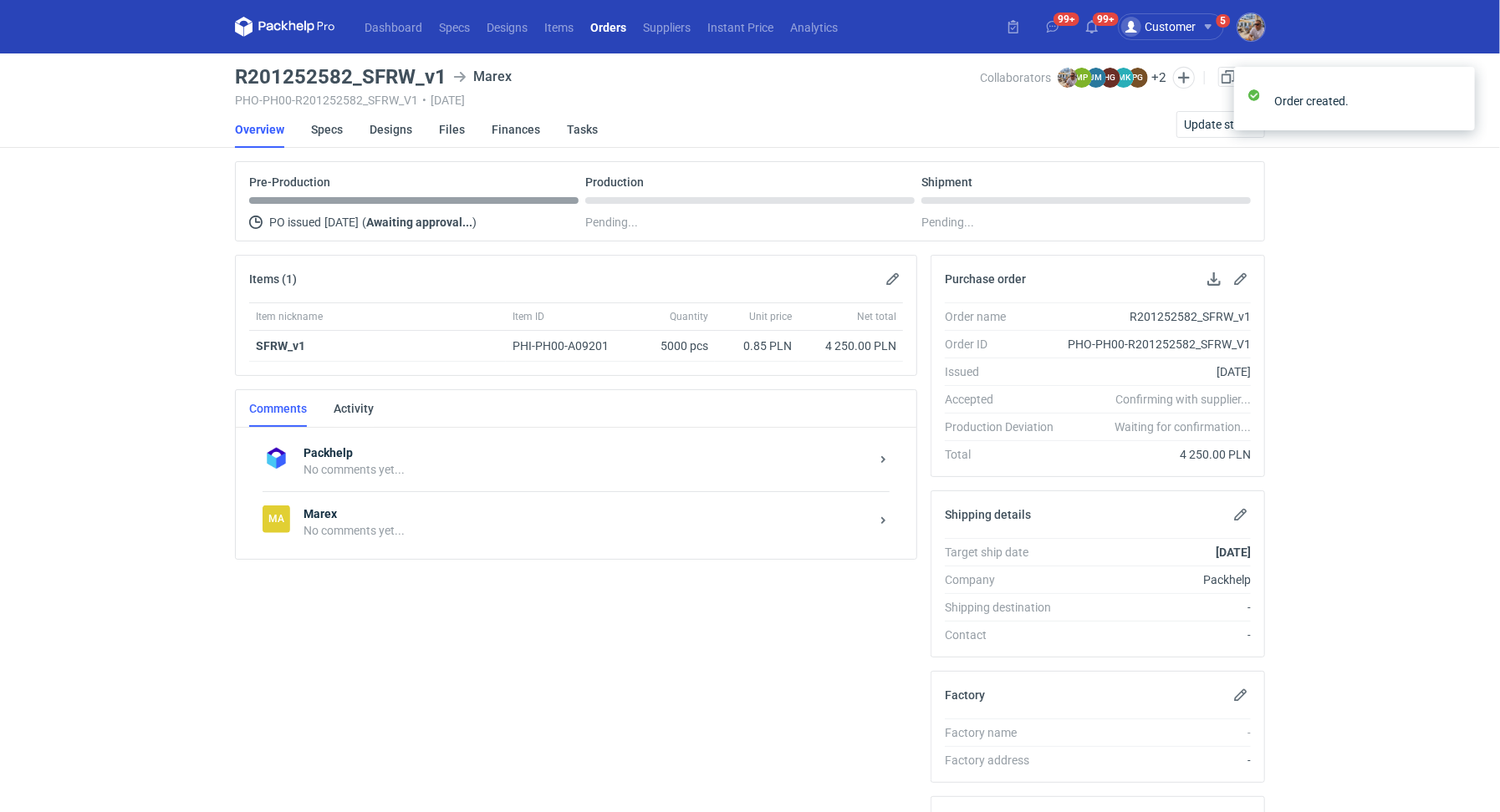
click at [396, 552] on div "Packhelp No comments yet... Ma Marex No comments yet..." at bounding box center [576, 493] width 681 height 132
click at [397, 530] on div "No comments yet..." at bounding box center [587, 531] width 566 height 17
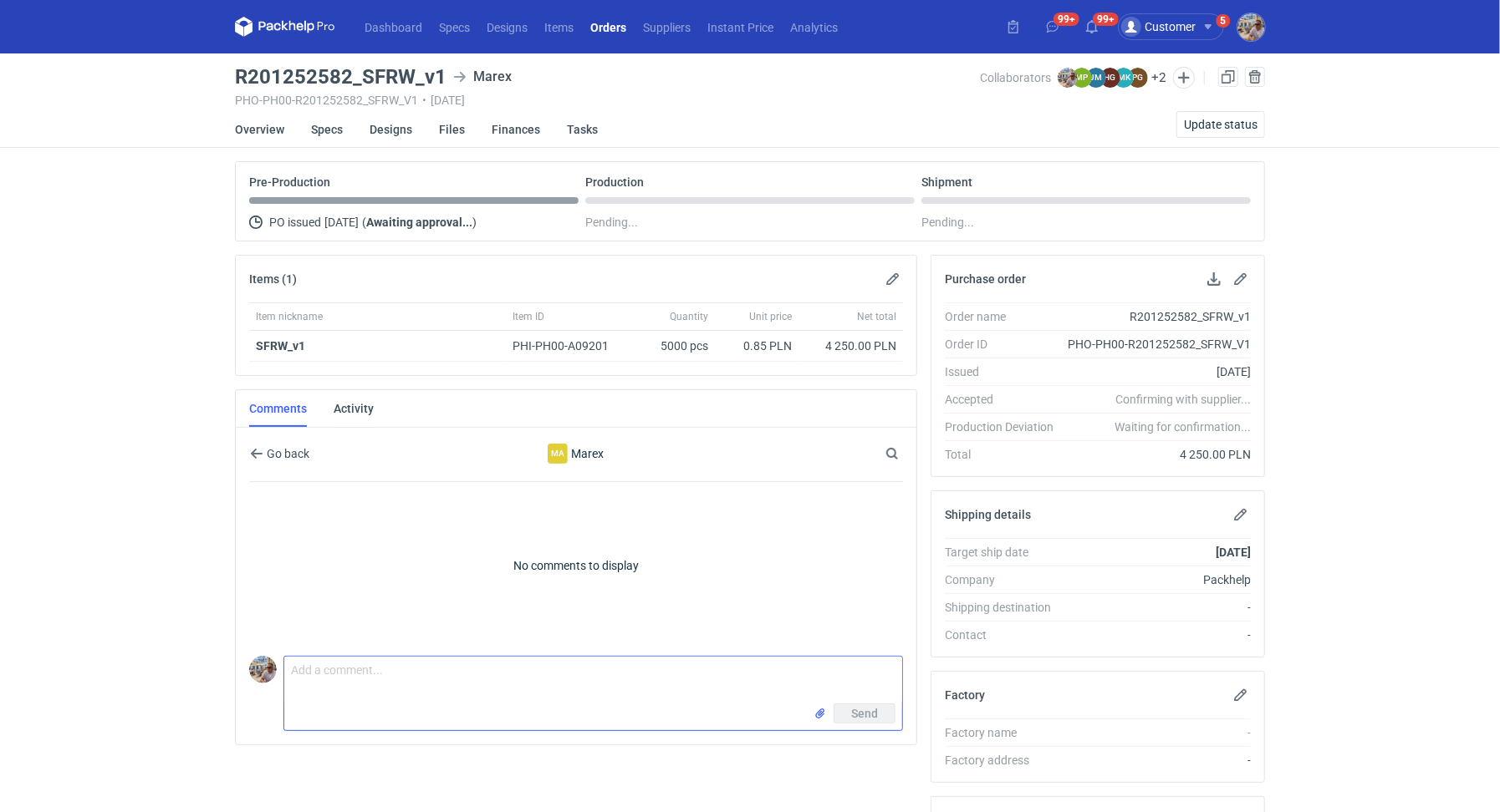
click at [415, 684] on textarea "Comment message" at bounding box center [593, 680] width 618 height 47
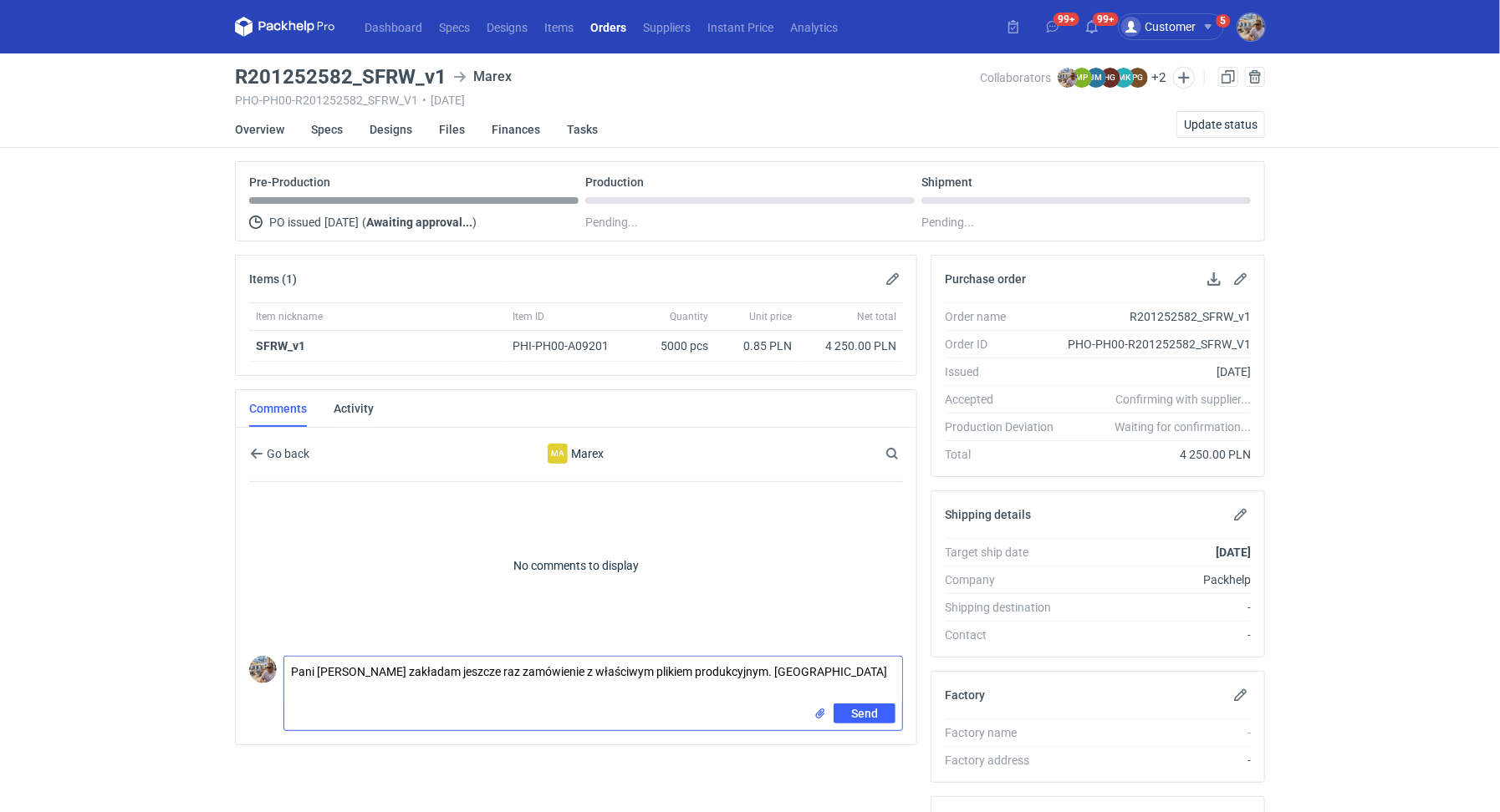
type textarea "Pani Joanno zakładam jeszcze raz zamówienie z właściwym plikiem produkcyjnym. P…"
